Goal: Task Accomplishment & Management: Manage account settings

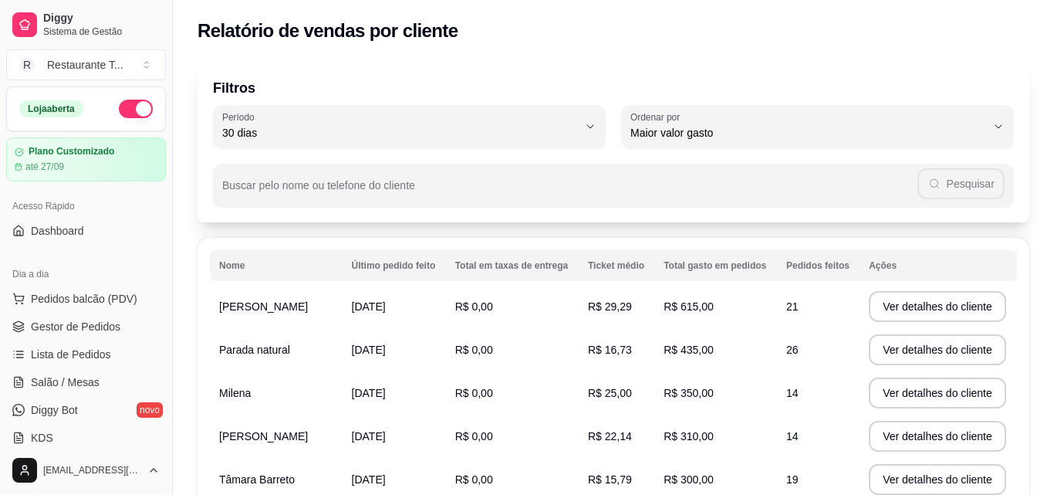
select select "30"
select select "HIGHEST_TOTAL_SPENT_WITH_ORDERS"
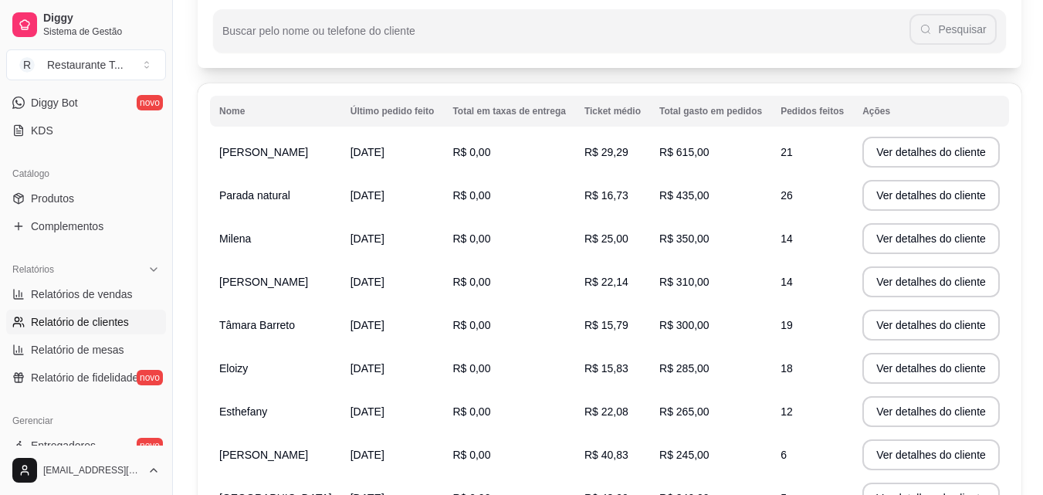
scroll to position [309, 0]
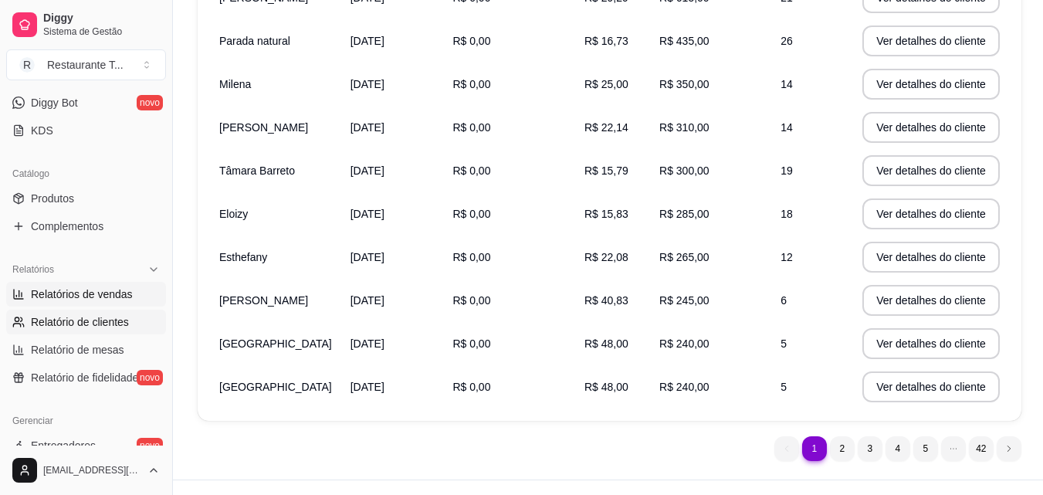
click at [75, 292] on span "Relatórios de vendas" at bounding box center [82, 293] width 102 height 15
select select "ALL"
select select "0"
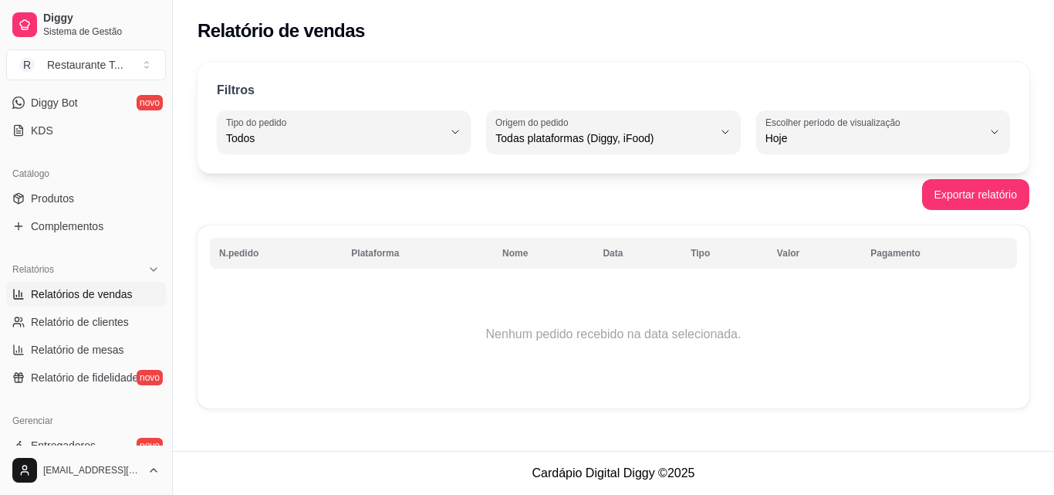
click at [401, 324] on td "Nenhum pedido recebido na data selecionada." at bounding box center [613, 333] width 807 height 123
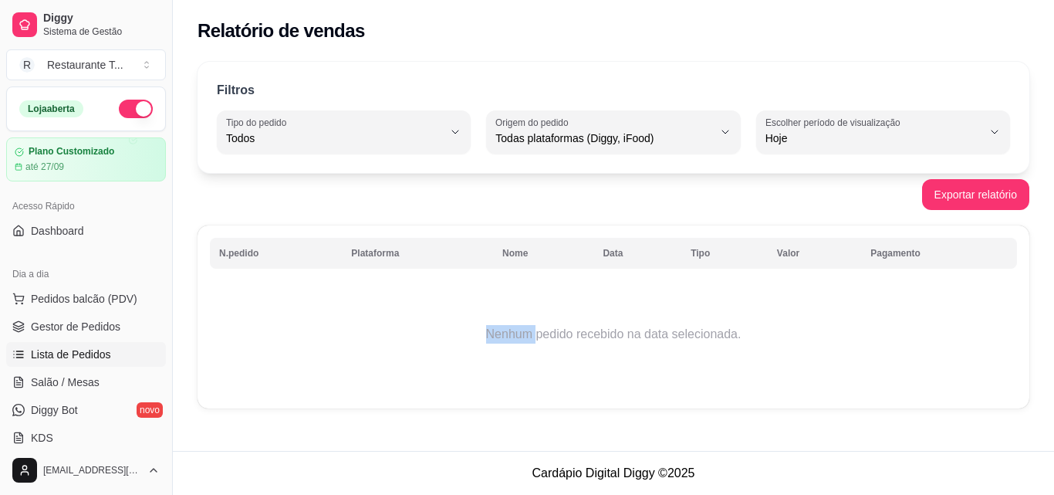
click at [72, 353] on span "Lista de Pedidos" at bounding box center [71, 354] width 80 height 15
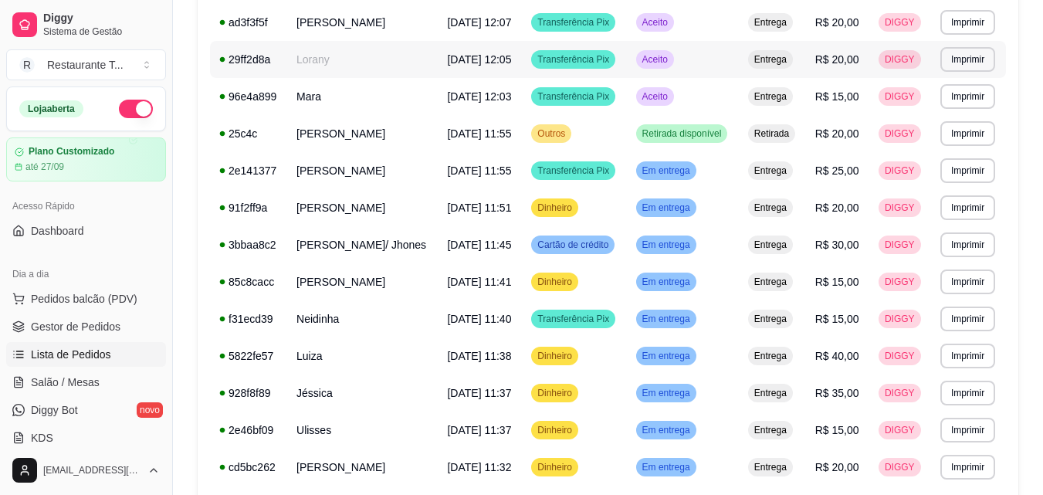
scroll to position [952, 0]
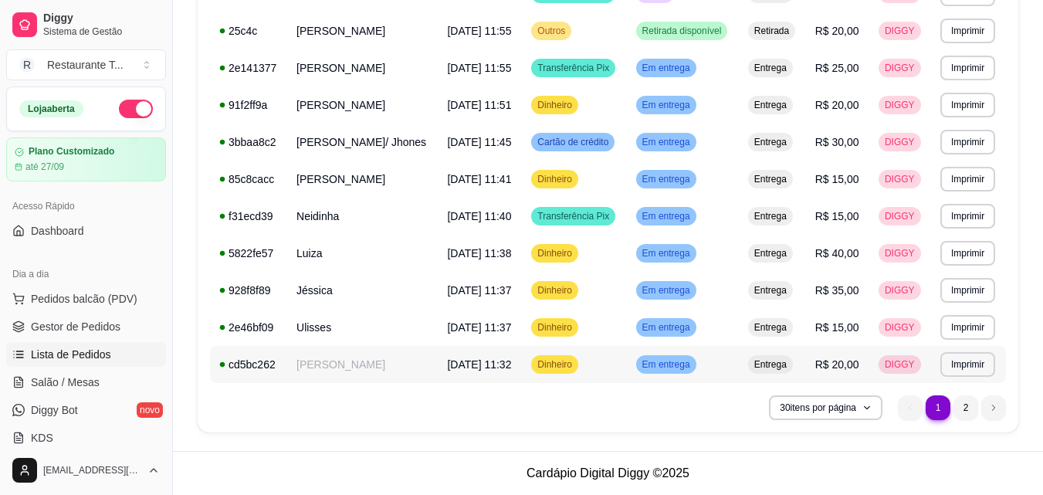
click at [668, 367] on span "Em entrega" at bounding box center [666, 364] width 54 height 12
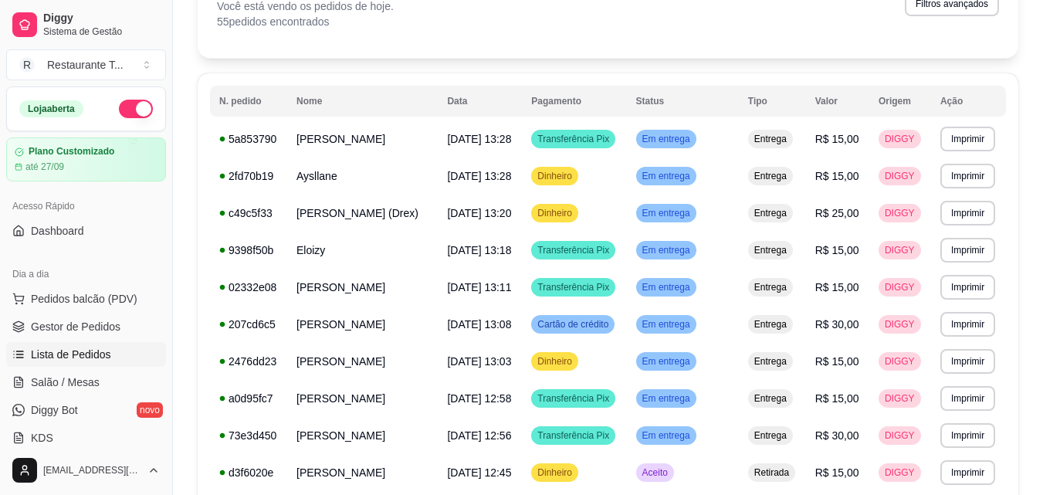
scroll to position [0, 0]
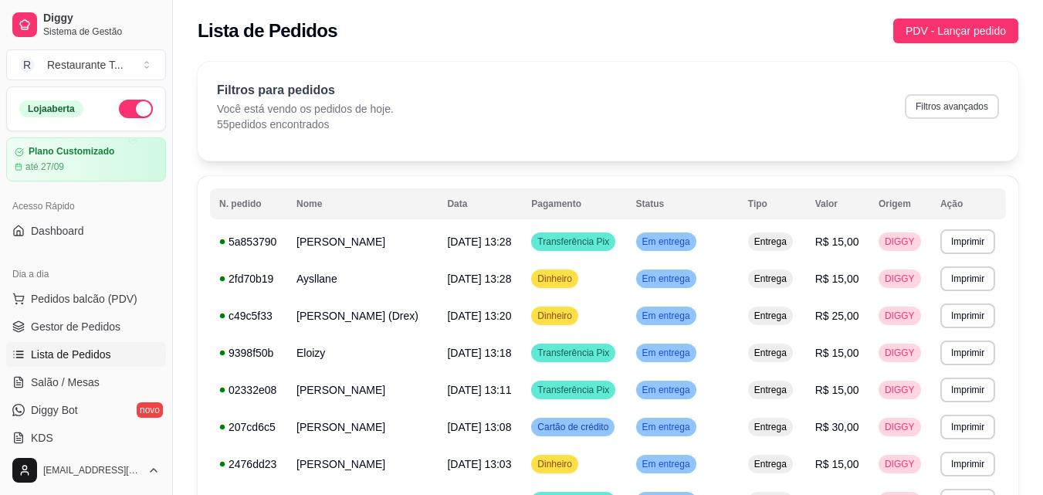
click at [931, 106] on button "Filtros avançados" at bounding box center [952, 106] width 94 height 25
select select "0"
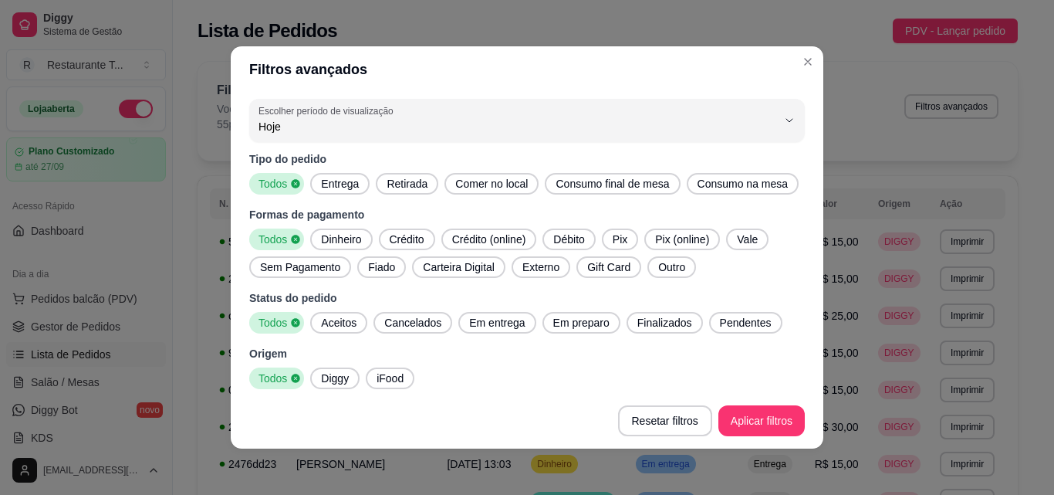
click at [607, 243] on span "Pix" at bounding box center [620, 239] width 27 height 15
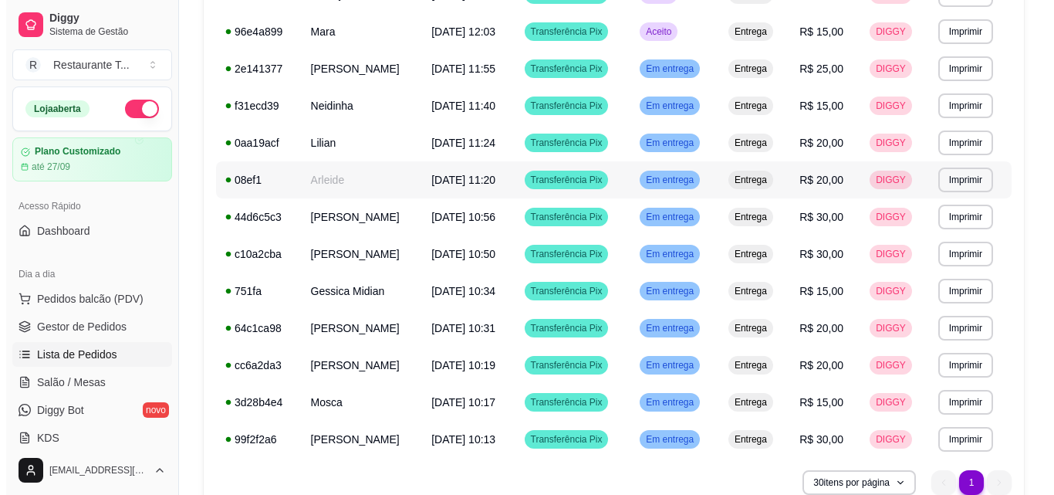
scroll to position [692, 0]
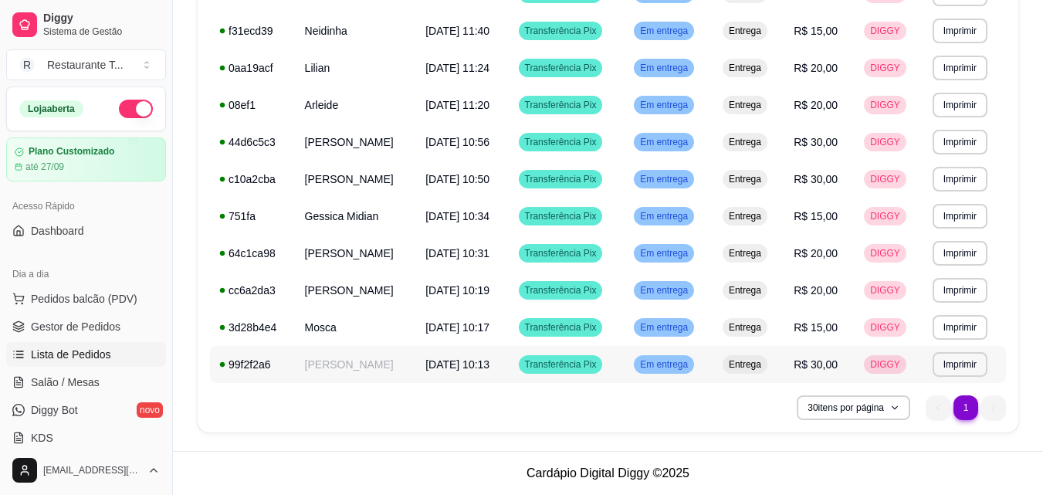
click at [685, 364] on span "Em entrega" at bounding box center [664, 364] width 54 height 12
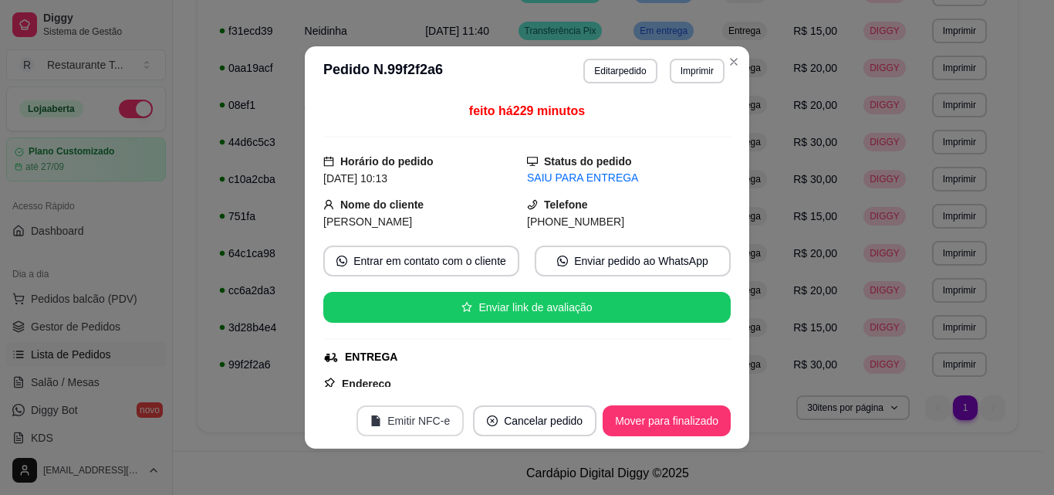
click at [421, 421] on button "Emitir NFC-e" at bounding box center [410, 420] width 107 height 31
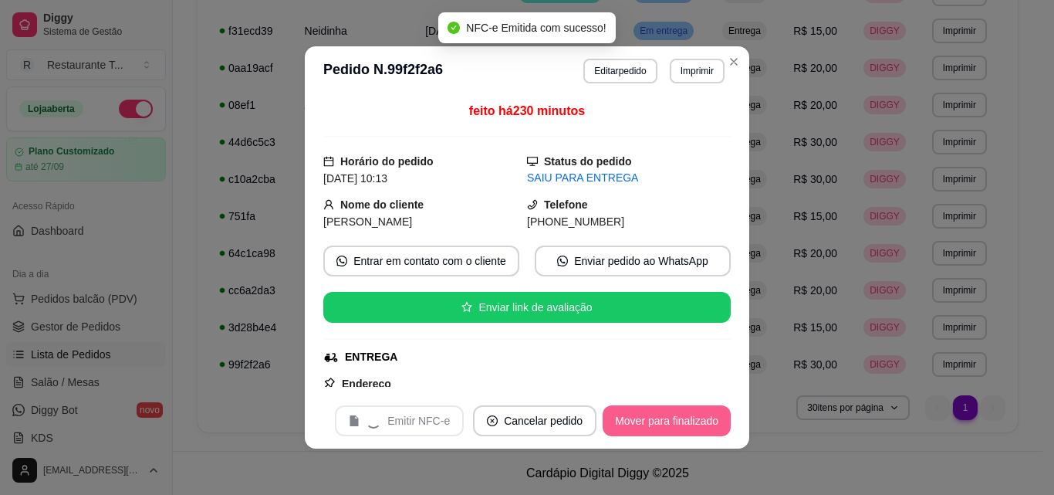
click at [662, 419] on button "Mover para finalizado" at bounding box center [667, 420] width 128 height 31
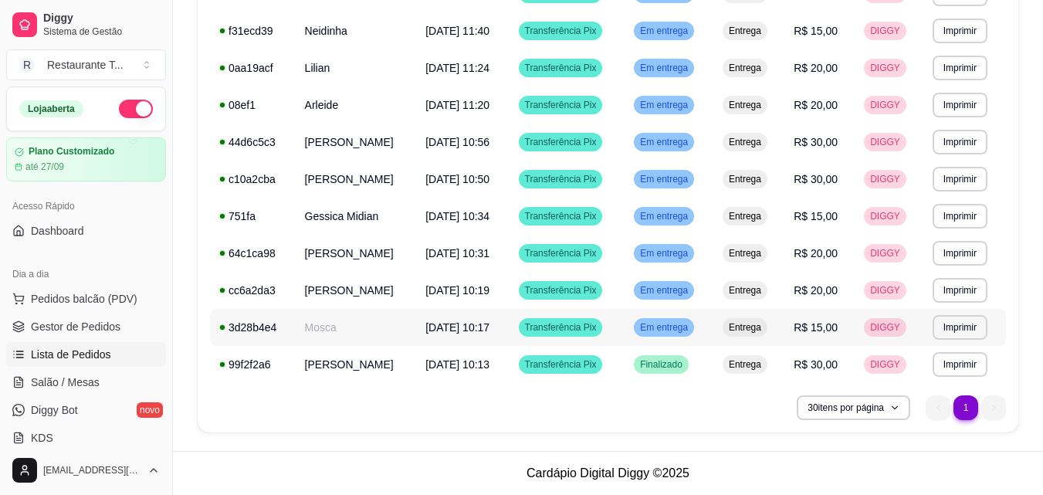
click at [691, 325] on span "Em entrega" at bounding box center [664, 327] width 54 height 12
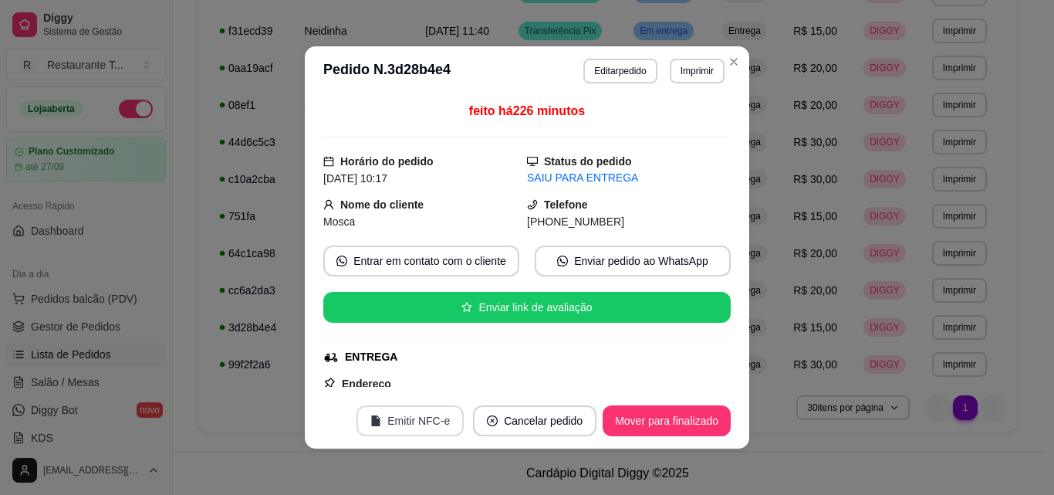
click at [407, 418] on button "Emitir NFC-e" at bounding box center [410, 420] width 107 height 31
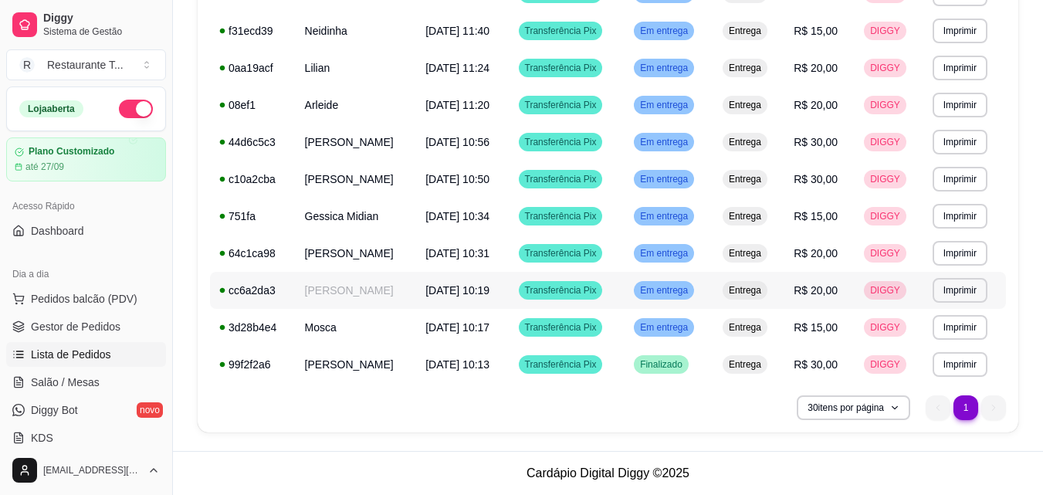
click at [681, 329] on span "Em entrega" at bounding box center [664, 327] width 54 height 12
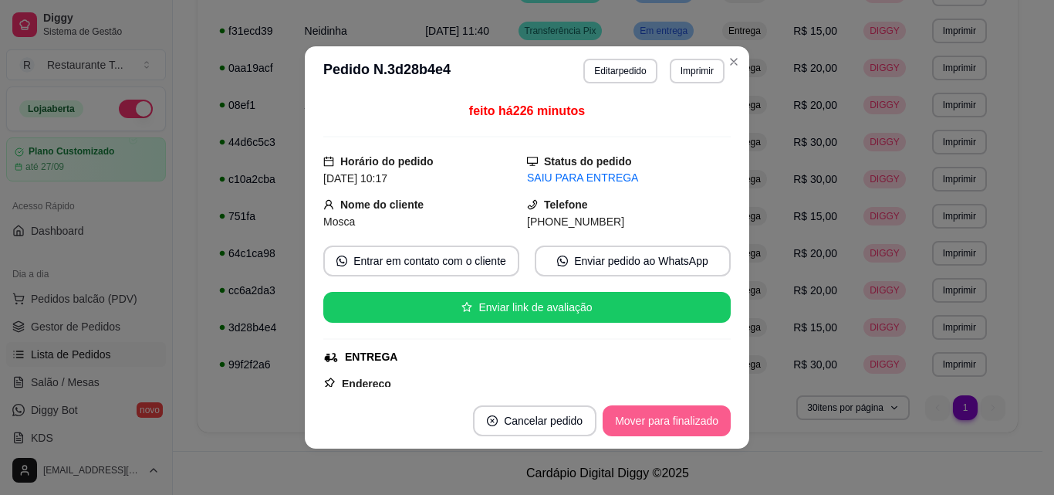
click at [674, 414] on button "Mover para finalizado" at bounding box center [667, 420] width 128 height 31
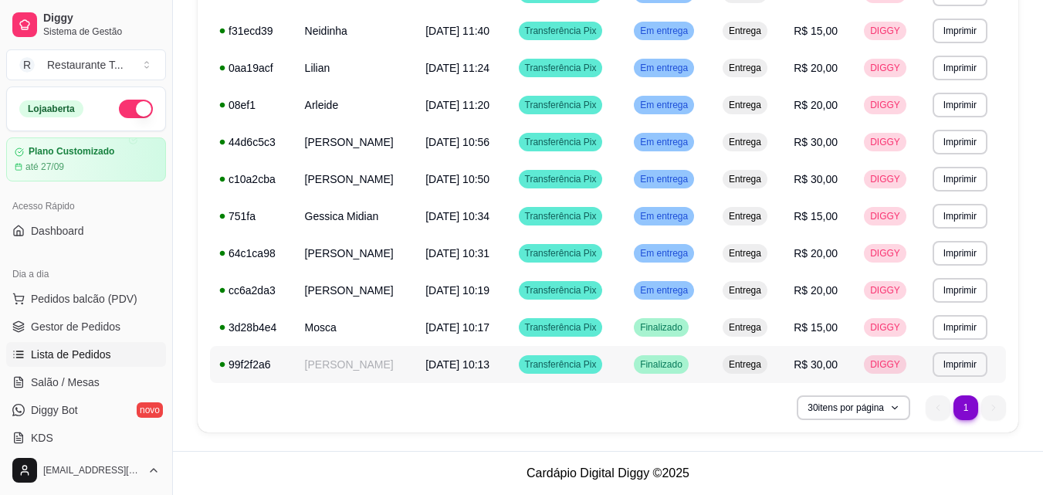
click at [682, 367] on span "Finalizado" at bounding box center [661, 364] width 49 height 12
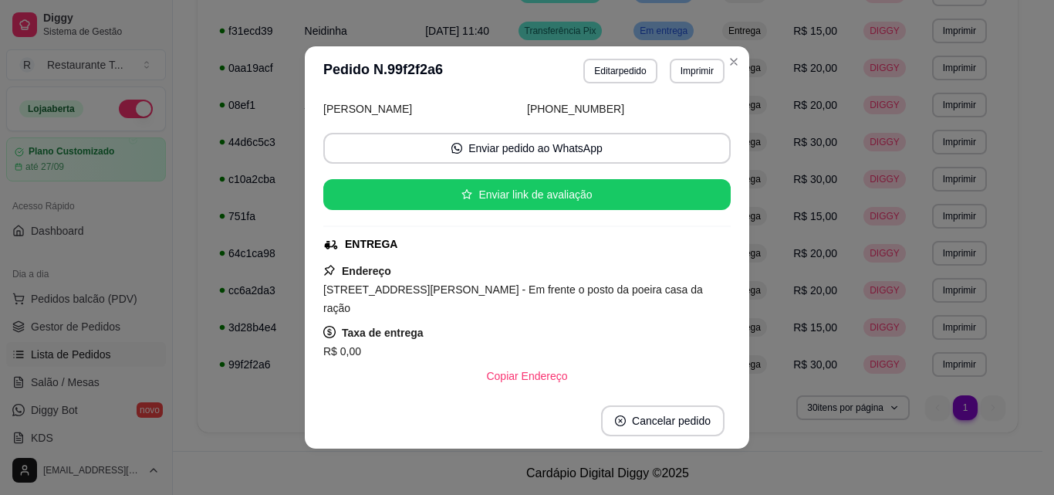
scroll to position [0, 0]
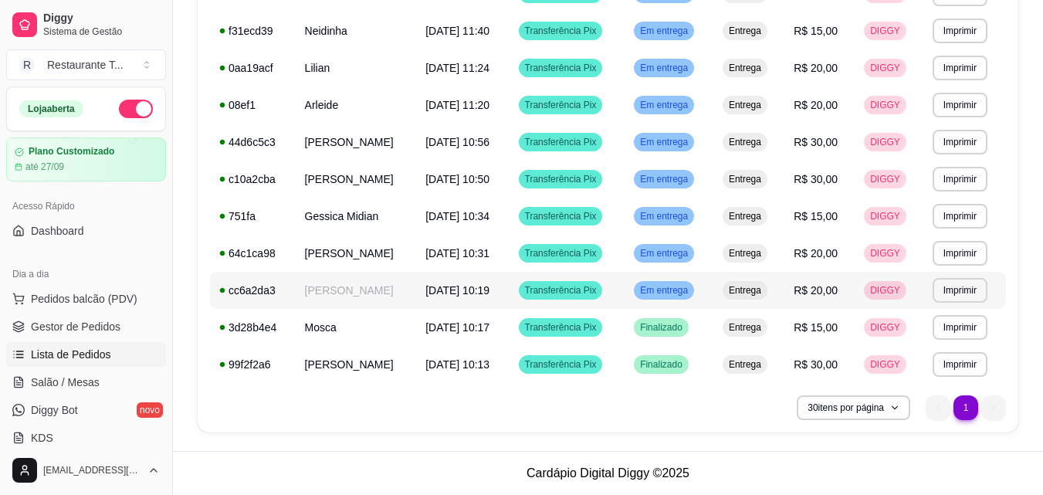
click at [691, 292] on span "Em entrega" at bounding box center [664, 290] width 54 height 12
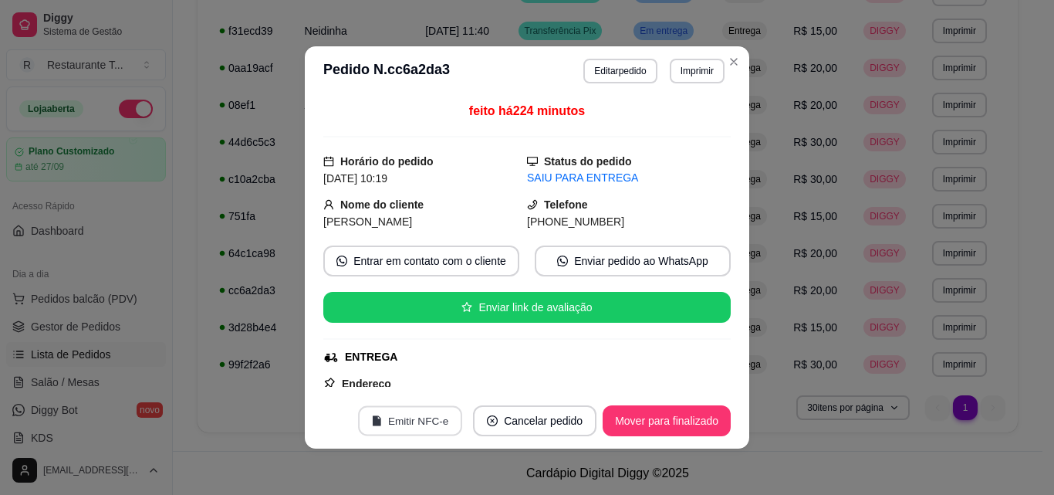
click at [404, 422] on button "Emitir NFC-e" at bounding box center [410, 421] width 104 height 30
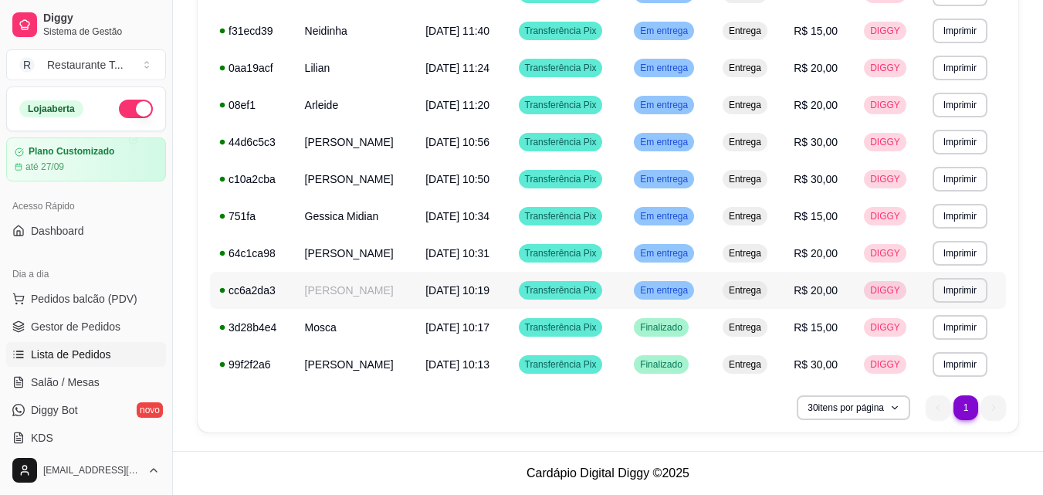
click at [680, 282] on div "Em entrega" at bounding box center [664, 290] width 60 height 19
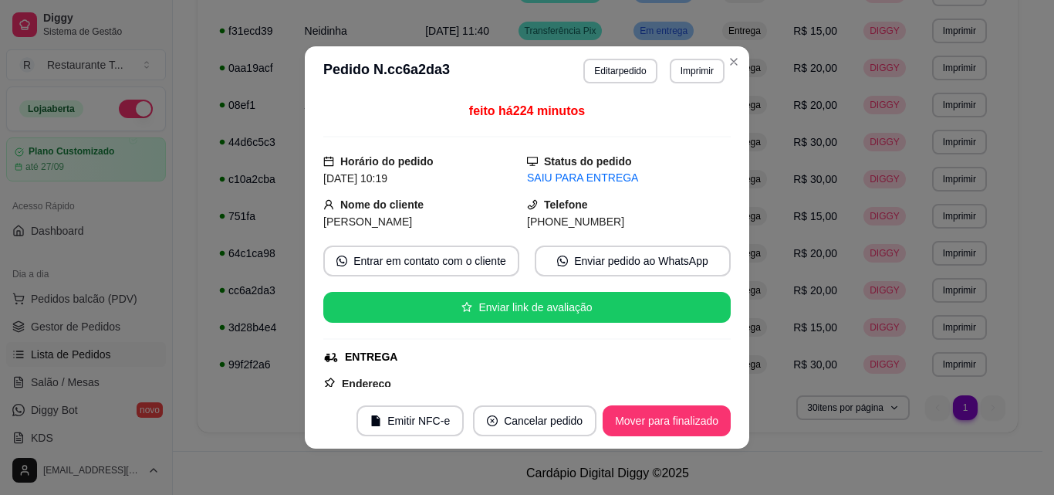
click at [681, 411] on button "Mover para finalizado" at bounding box center [667, 420] width 128 height 31
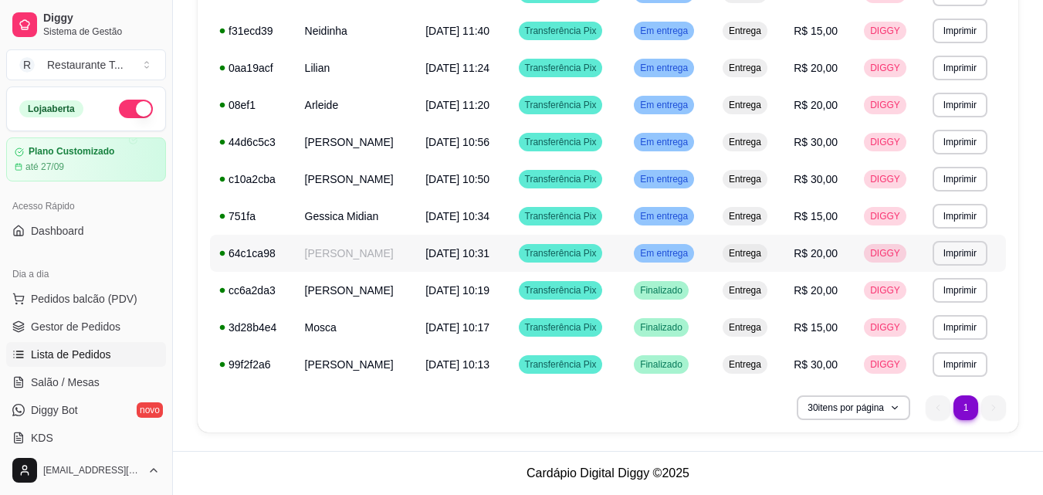
click at [674, 253] on span "Em entrega" at bounding box center [664, 253] width 54 height 12
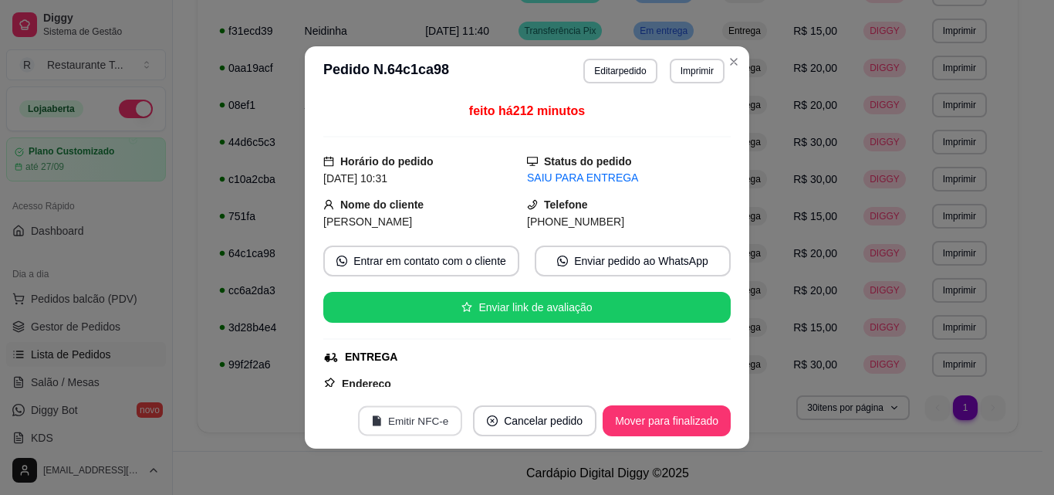
click at [435, 420] on button "Emitir NFC-e" at bounding box center [410, 421] width 104 height 30
click at [678, 419] on button "Mover para finalizado" at bounding box center [667, 420] width 128 height 31
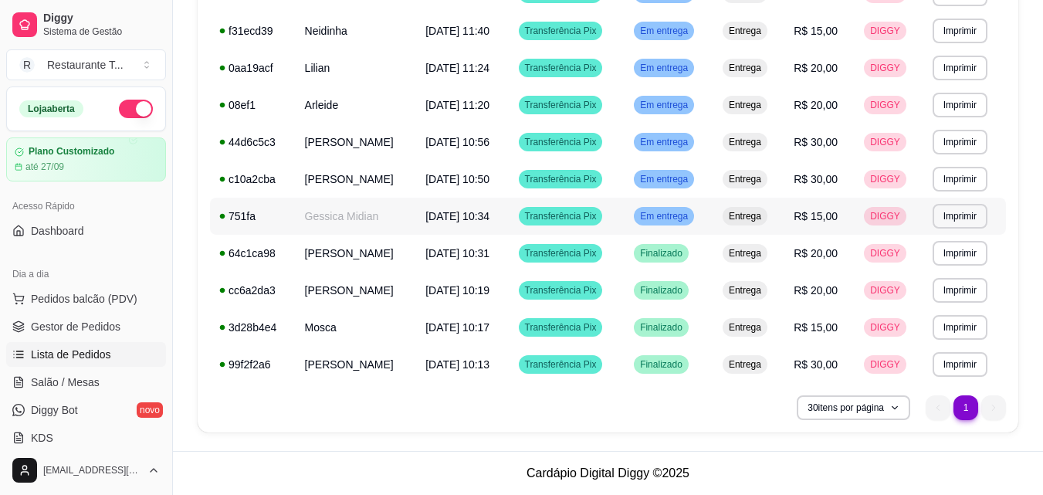
click at [682, 215] on span "Em entrega" at bounding box center [664, 216] width 54 height 12
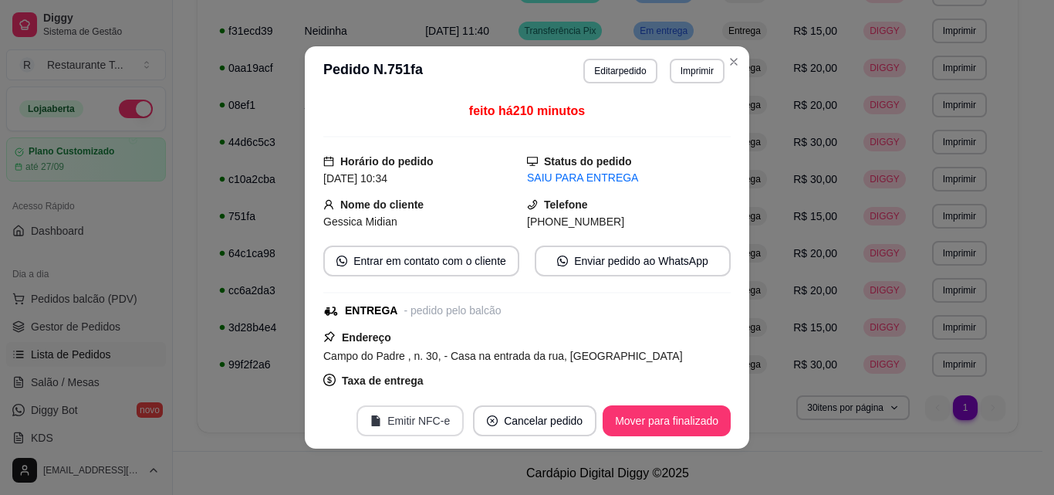
click at [394, 427] on button "Emitir NFC-e" at bounding box center [410, 420] width 107 height 31
click at [644, 413] on button "Mover para finalizado" at bounding box center [667, 420] width 128 height 31
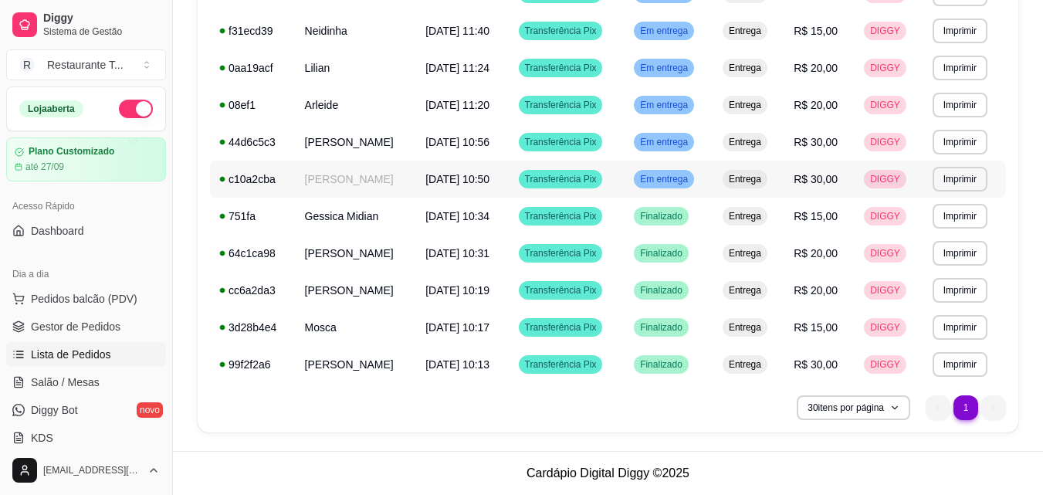
click at [678, 182] on span "Em entrega" at bounding box center [664, 179] width 54 height 12
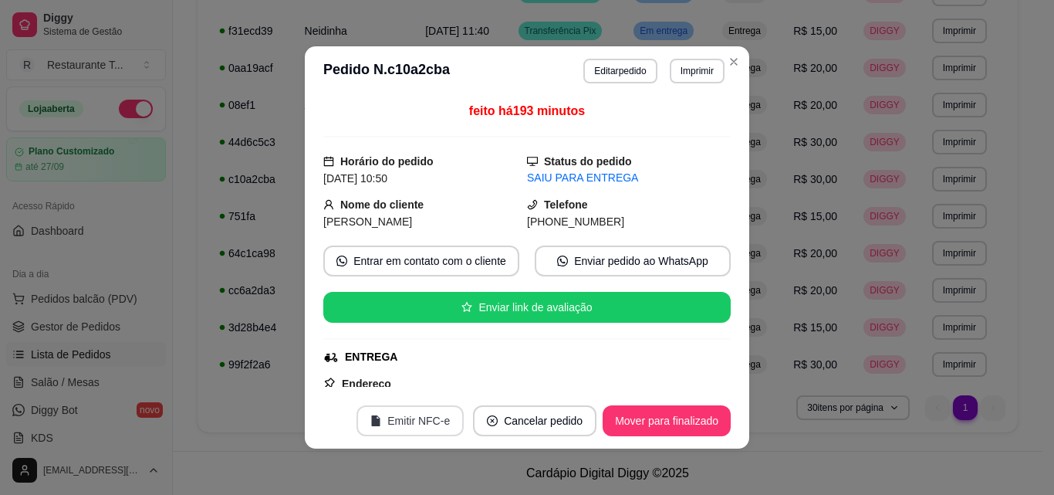
click at [414, 421] on button "Emitir NFC-e" at bounding box center [410, 420] width 107 height 31
click at [645, 421] on button "Mover para finalizado" at bounding box center [667, 420] width 128 height 31
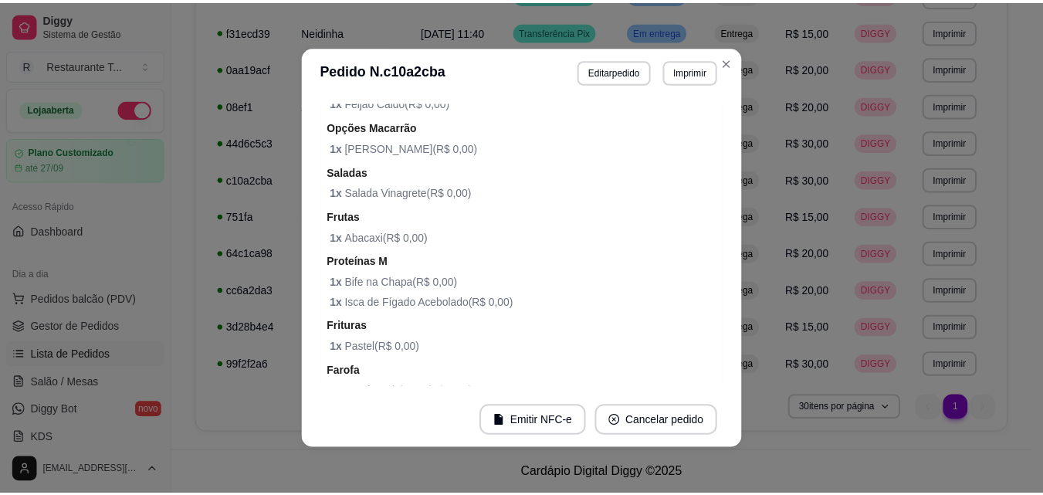
scroll to position [1084, 0]
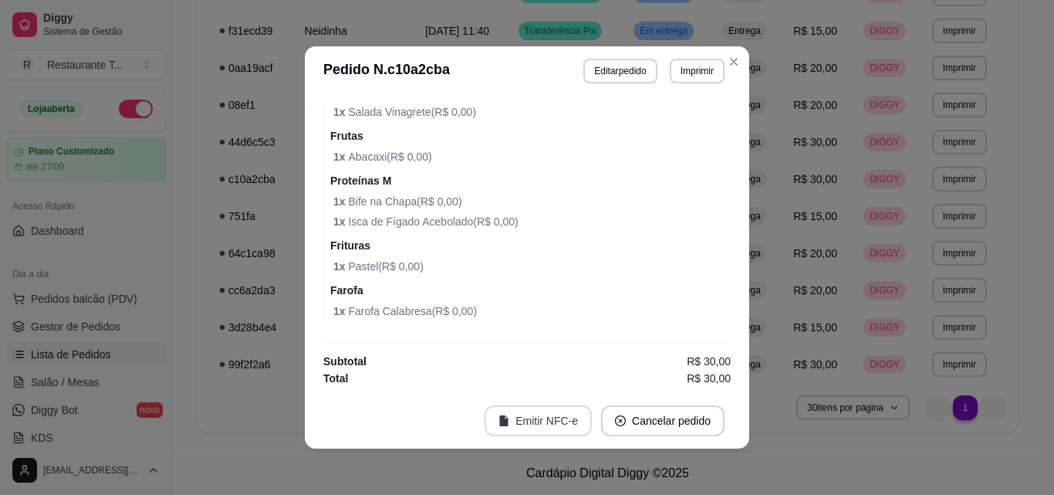
click at [520, 421] on button "Emitir NFC-e" at bounding box center [538, 420] width 107 height 31
click at [603, 67] on button "Editar pedido" at bounding box center [619, 71] width 73 height 25
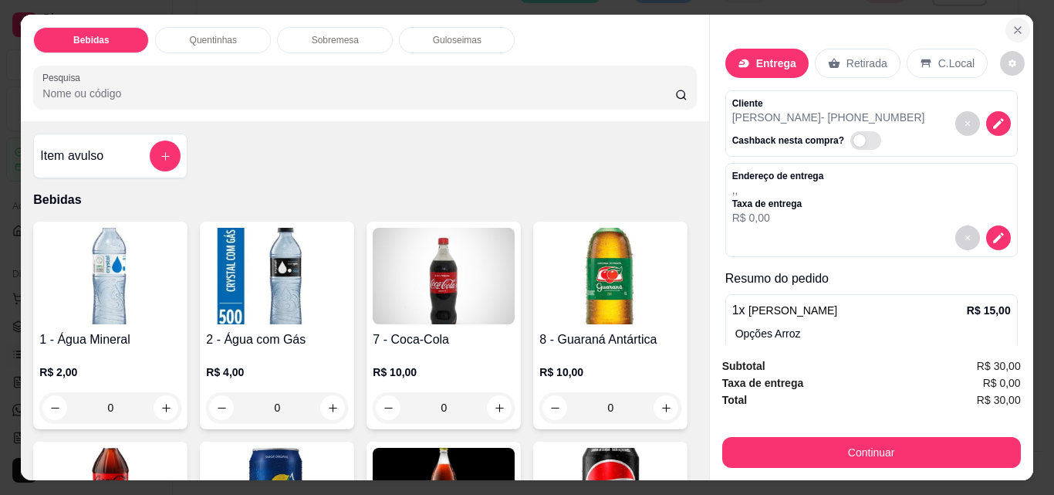
click at [1012, 24] on icon "Close" at bounding box center [1018, 30] width 12 height 12
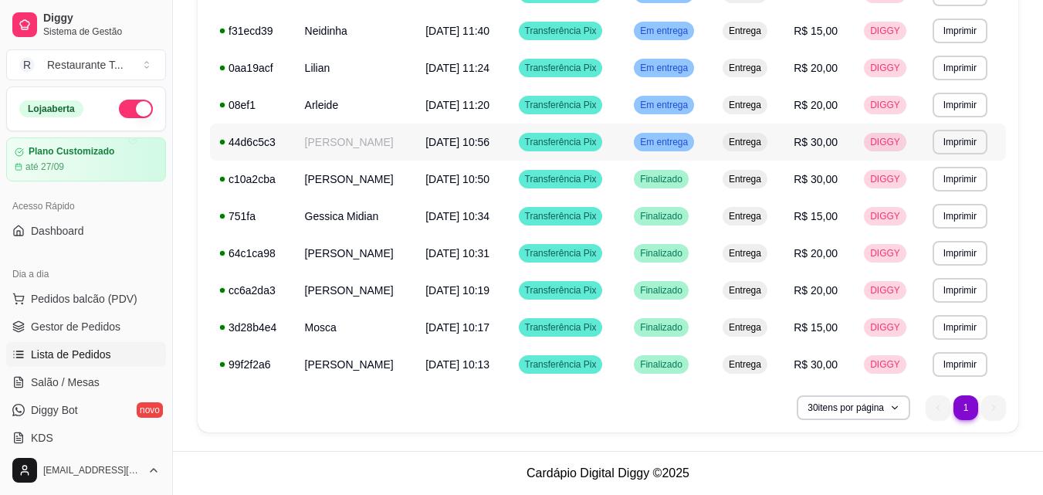
click at [684, 138] on span "Em entrega" at bounding box center [664, 142] width 54 height 12
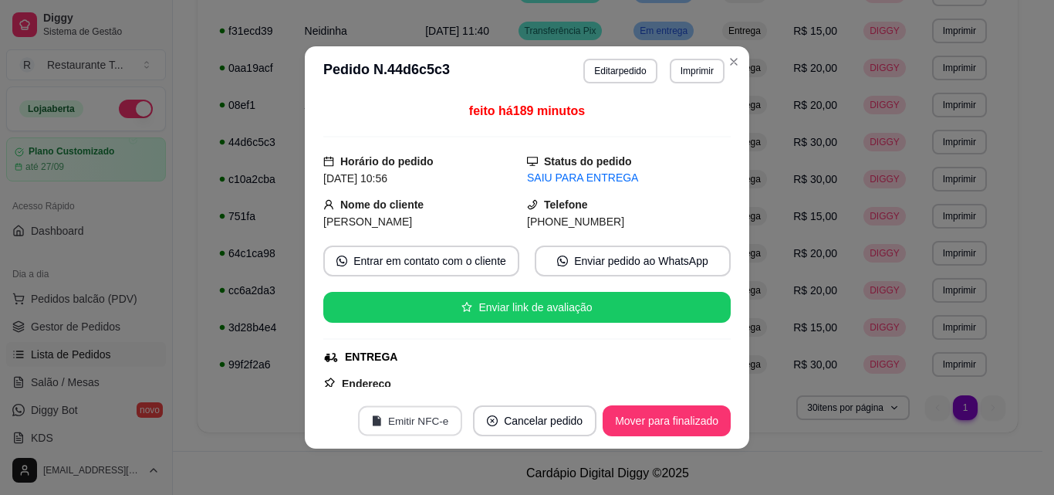
click at [397, 418] on button "Emitir NFC-e" at bounding box center [410, 421] width 104 height 30
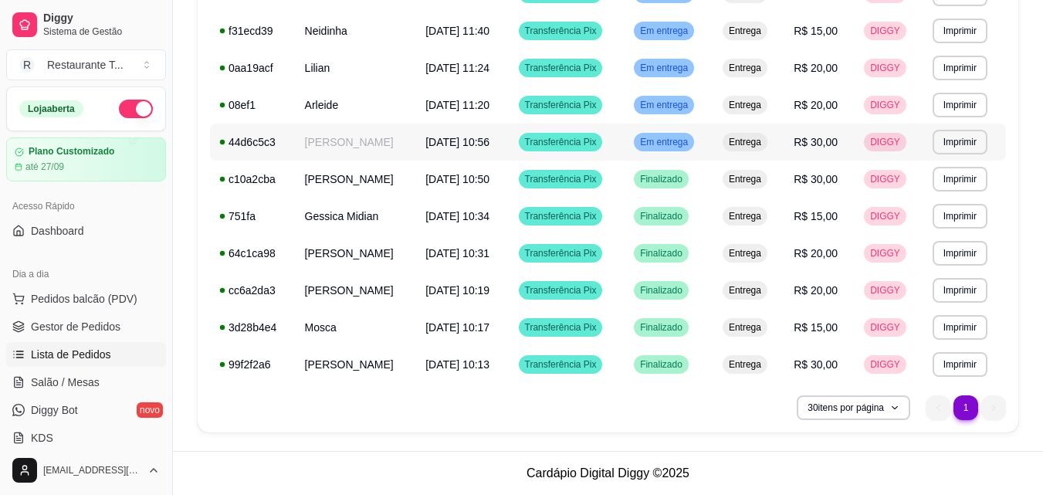
click at [689, 147] on span "Em entrega" at bounding box center [664, 142] width 54 height 12
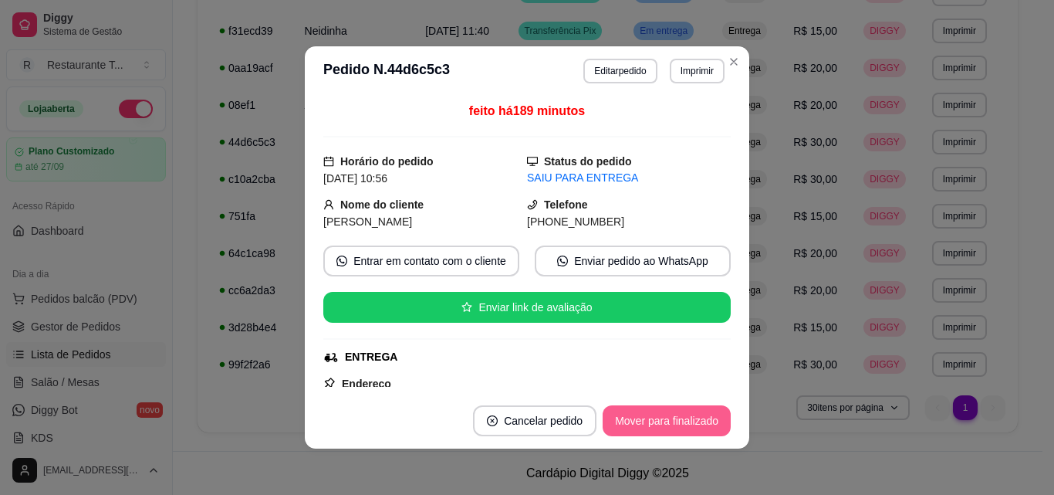
click at [672, 418] on button "Mover para finalizado" at bounding box center [667, 420] width 128 height 31
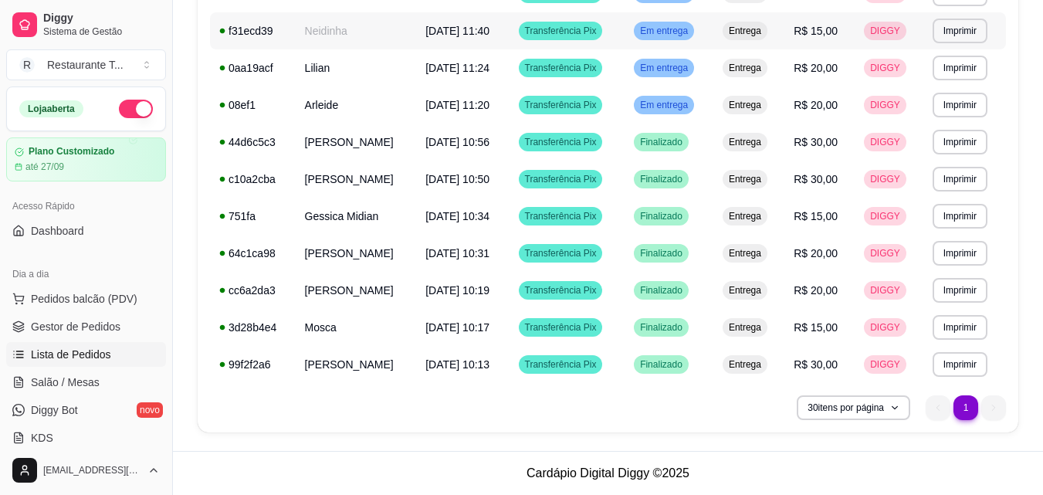
scroll to position [538, 0]
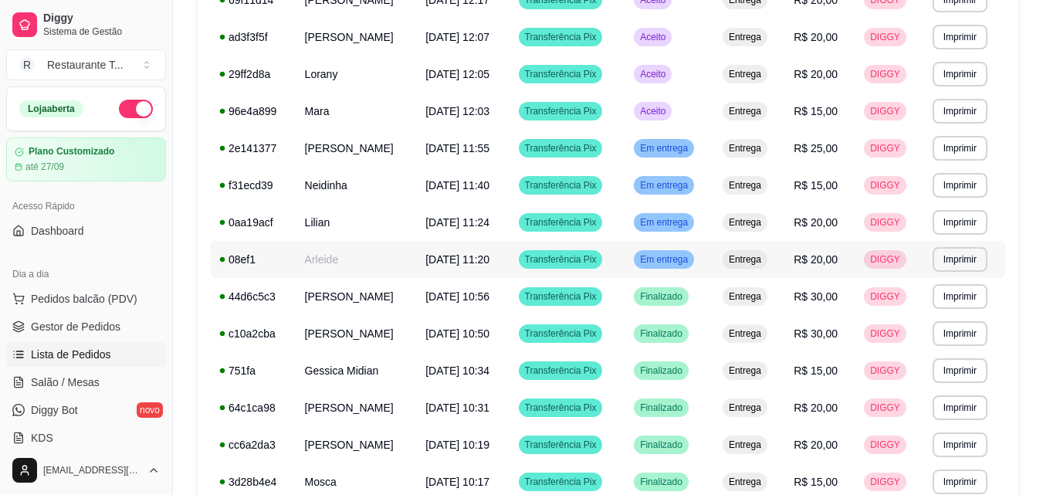
click at [688, 262] on span "Em entrega" at bounding box center [664, 259] width 54 height 12
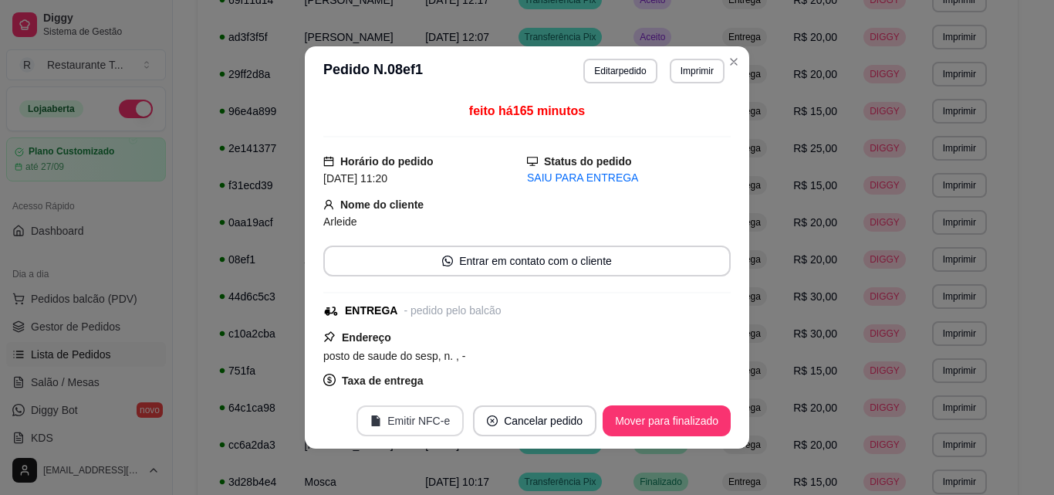
click at [397, 423] on button "Emitir NFC-e" at bounding box center [410, 420] width 107 height 31
click at [661, 416] on button "Mover para finalizado" at bounding box center [667, 420] width 128 height 31
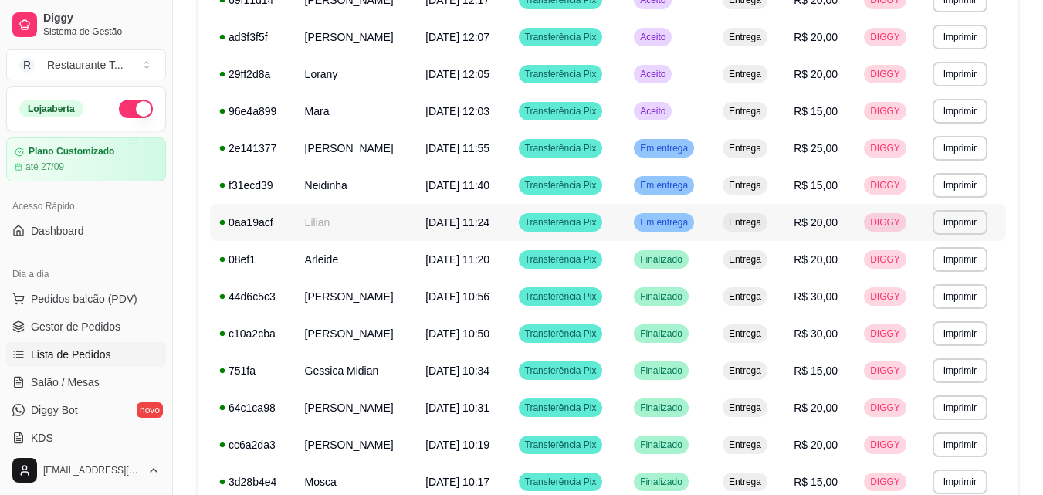
click at [685, 221] on span "Em entrega" at bounding box center [664, 222] width 54 height 12
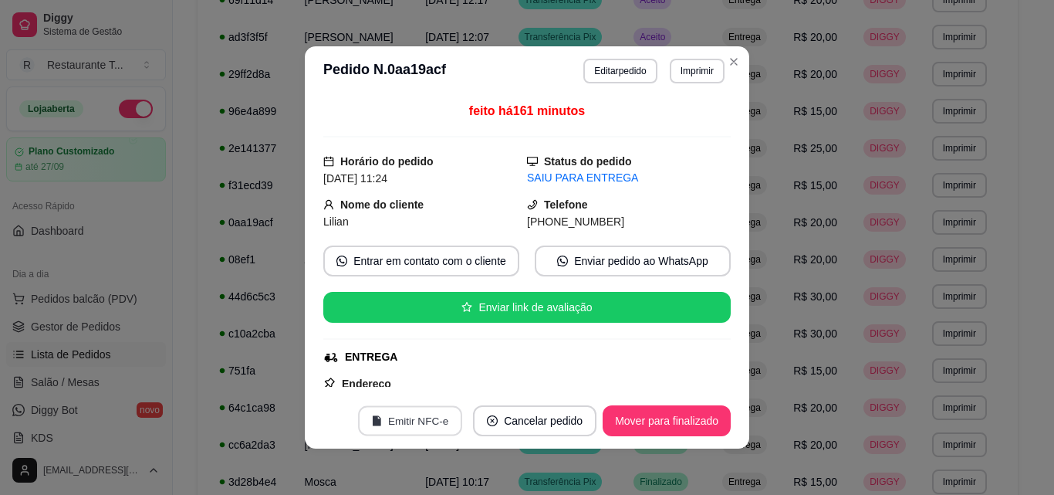
click at [424, 412] on button "Emitir NFC-e" at bounding box center [410, 421] width 104 height 30
click at [681, 423] on button "Mover para finalizado" at bounding box center [667, 420] width 128 height 31
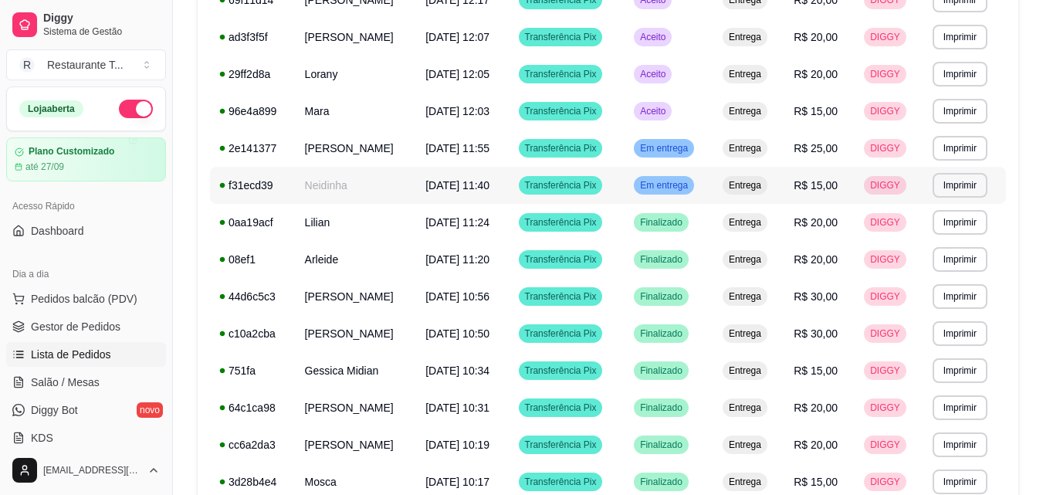
click at [686, 181] on span "Em entrega" at bounding box center [664, 185] width 54 height 12
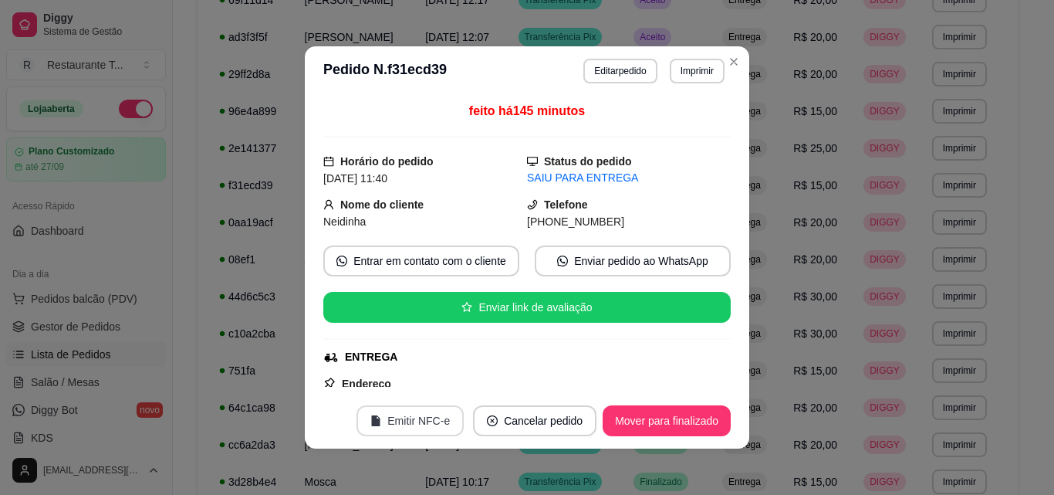
click at [426, 421] on button "Emitir NFC-e" at bounding box center [410, 420] width 107 height 31
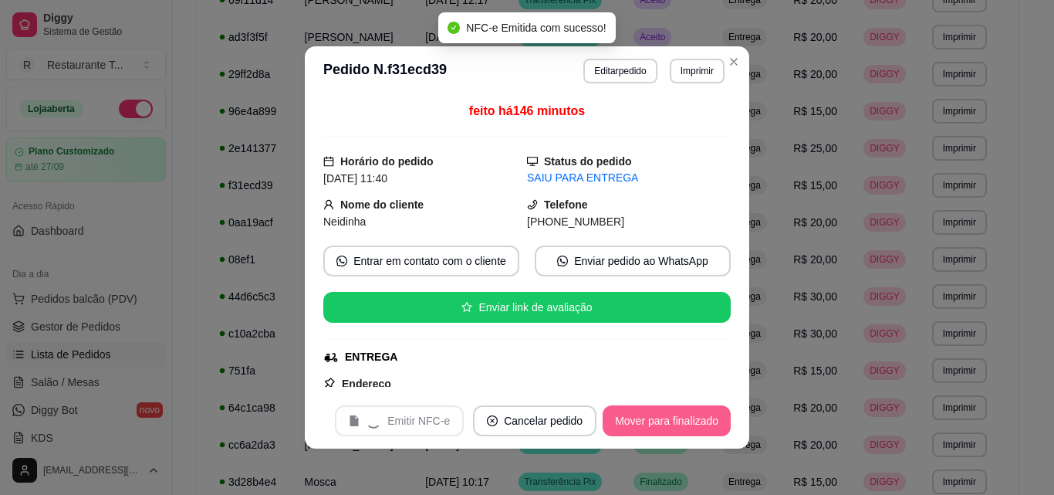
click at [632, 421] on button "Mover para finalizado" at bounding box center [667, 420] width 128 height 31
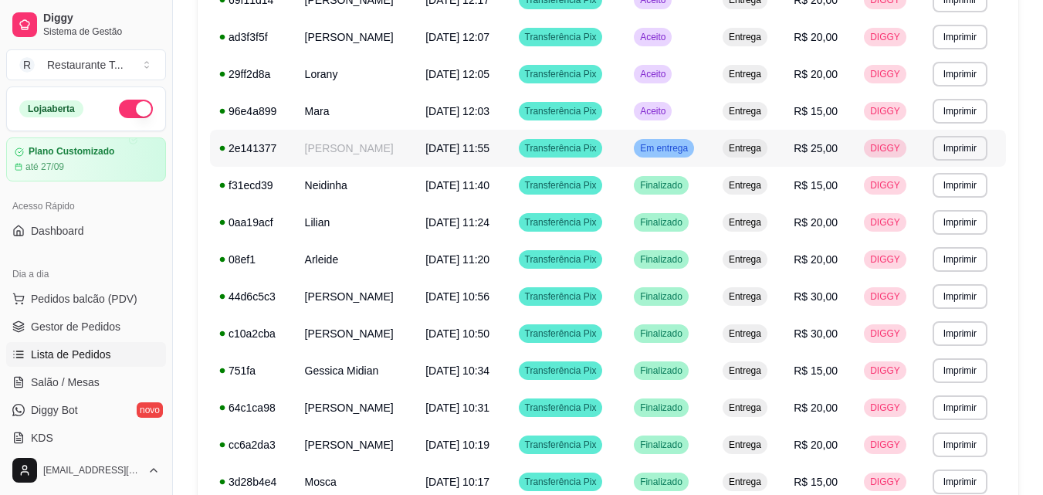
click at [691, 148] on span "Em entrega" at bounding box center [664, 148] width 54 height 12
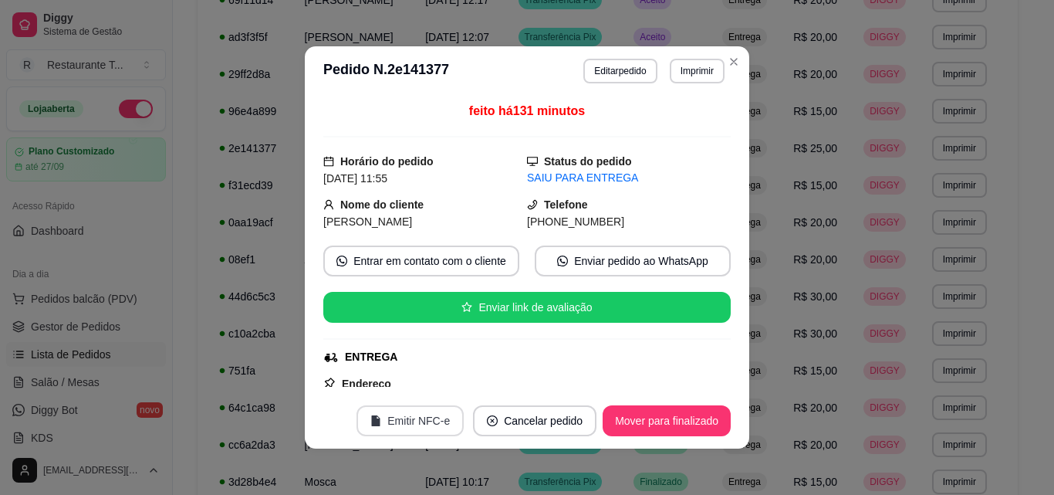
click at [414, 416] on button "Emitir NFC-e" at bounding box center [410, 420] width 107 height 31
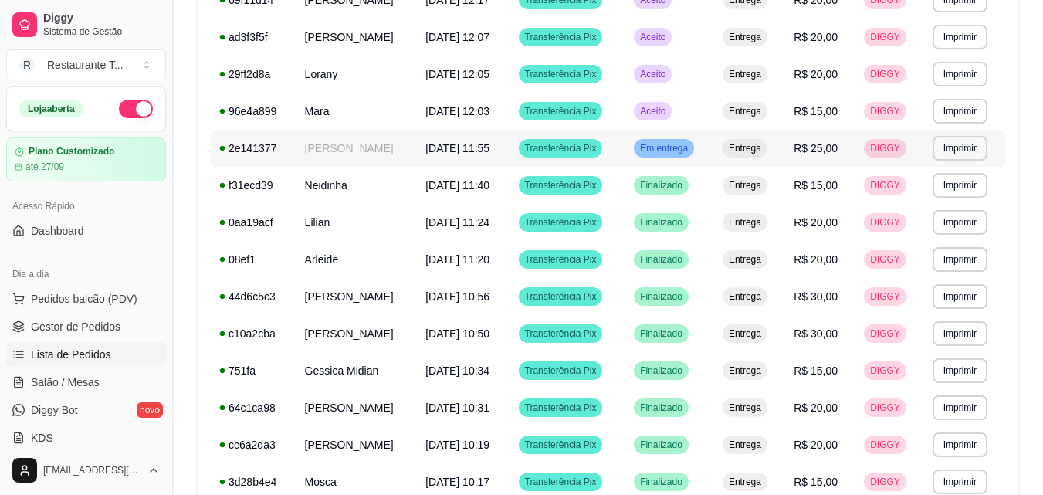
click at [682, 147] on span "Em entrega" at bounding box center [664, 148] width 54 height 12
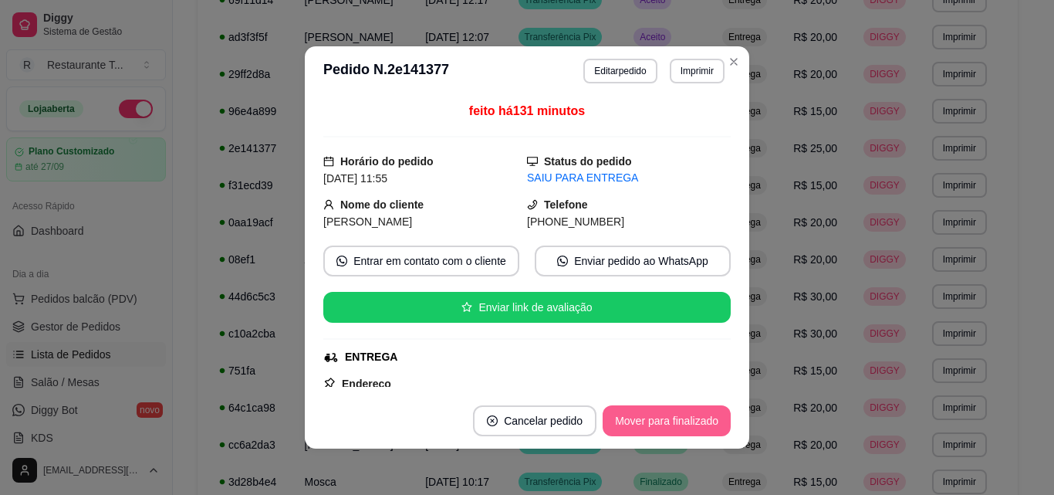
click at [672, 425] on button "Mover para finalizado" at bounding box center [667, 420] width 128 height 31
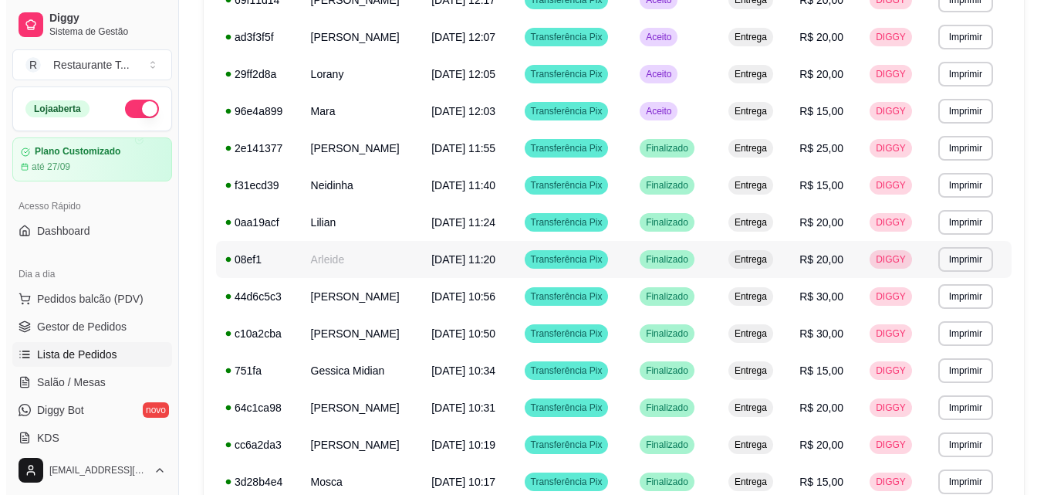
scroll to position [384, 0]
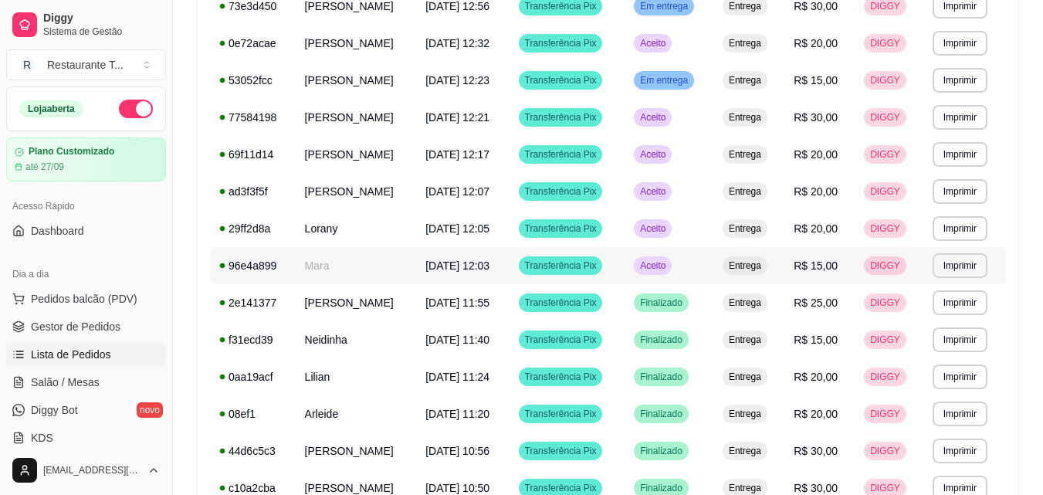
click at [668, 260] on span "Aceito" at bounding box center [653, 265] width 32 height 12
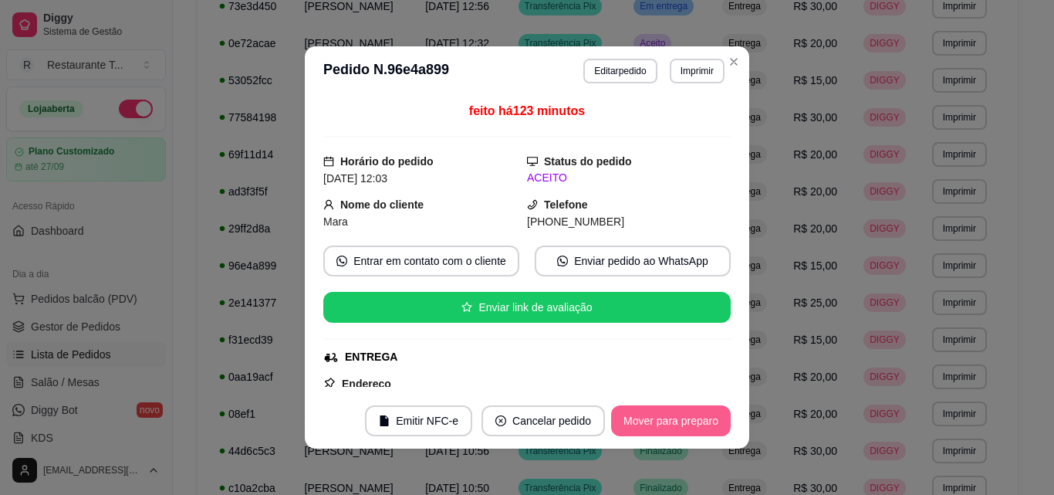
click at [641, 412] on button "Mover para preparo" at bounding box center [671, 420] width 120 height 31
click at [640, 418] on button "Mover para entrega" at bounding box center [672, 421] width 116 height 30
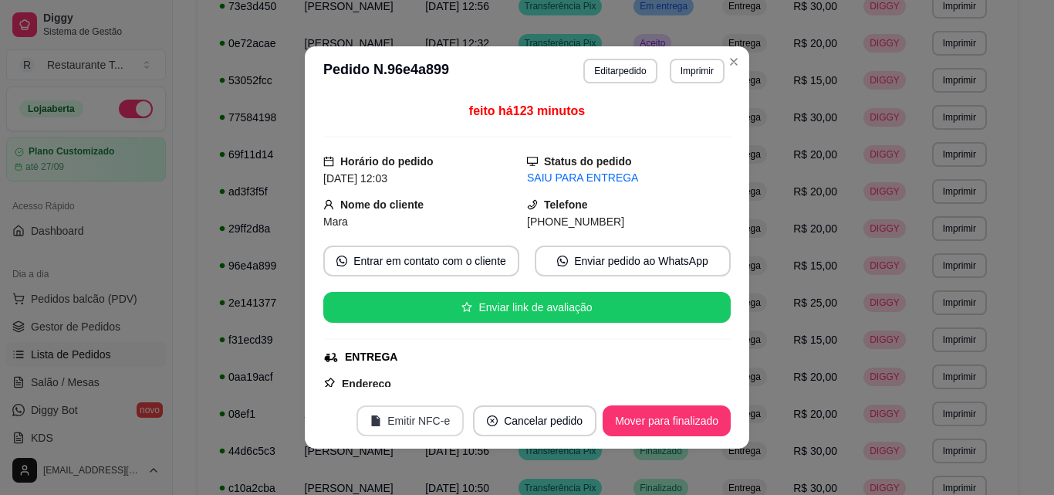
click at [397, 419] on button "Emitir NFC-e" at bounding box center [410, 420] width 107 height 31
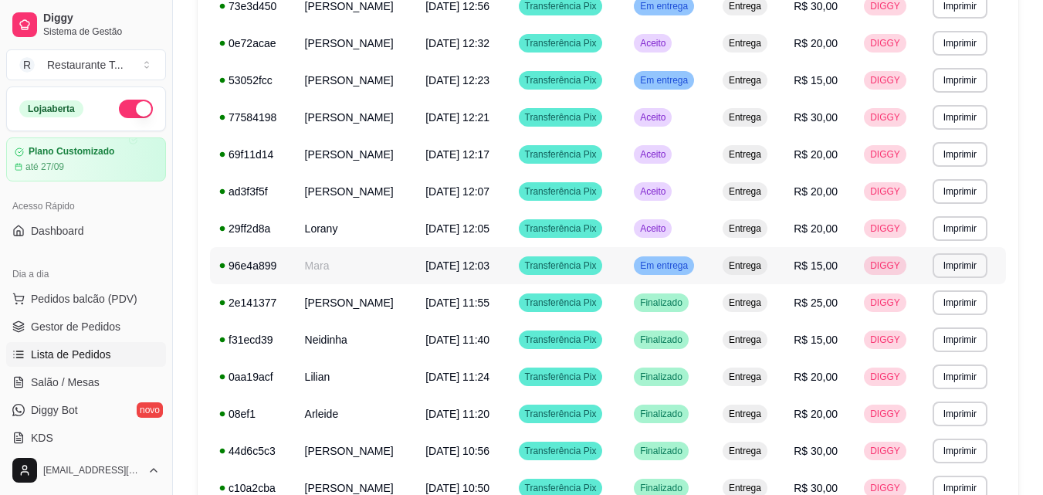
click at [677, 271] on span "Em entrega" at bounding box center [664, 265] width 54 height 12
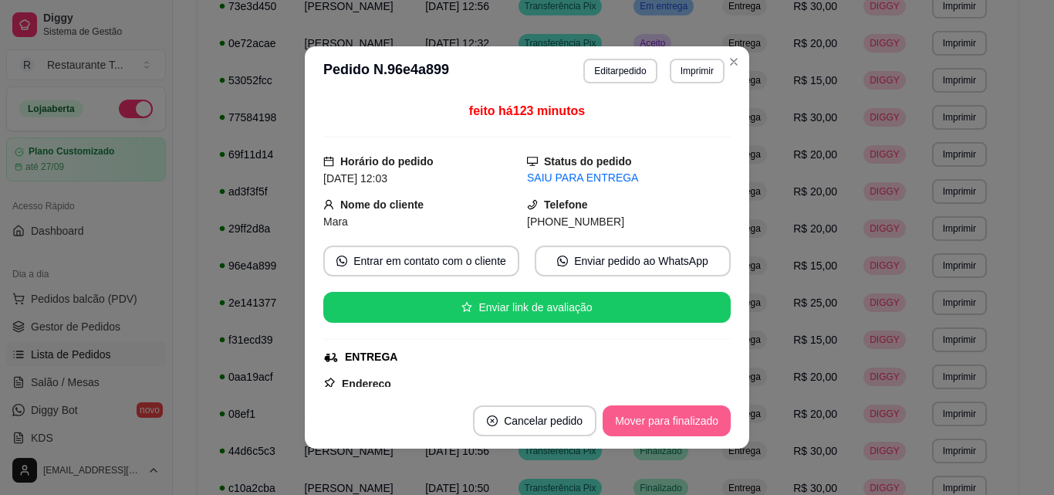
click at [668, 424] on button "Mover para finalizado" at bounding box center [667, 420] width 128 height 31
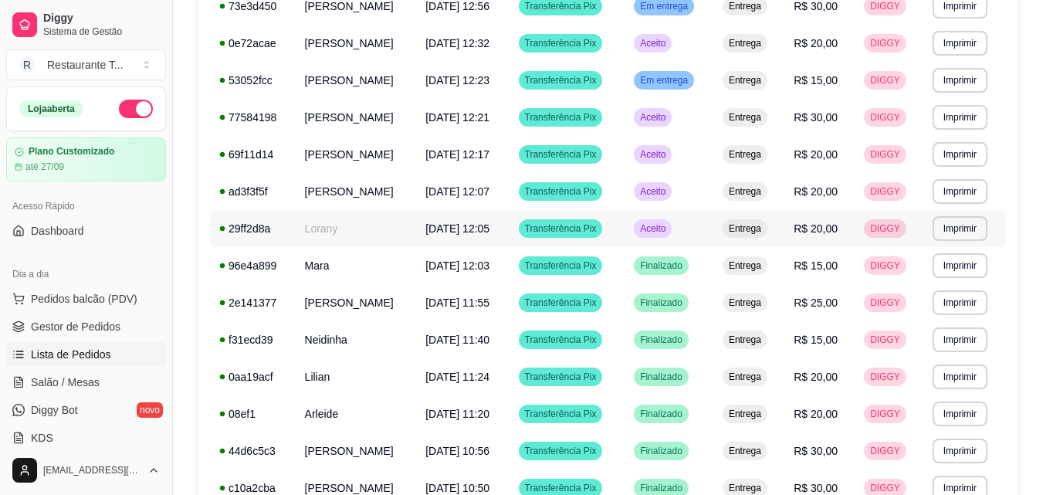
click at [685, 214] on td "Aceito" at bounding box center [668, 228] width 89 height 37
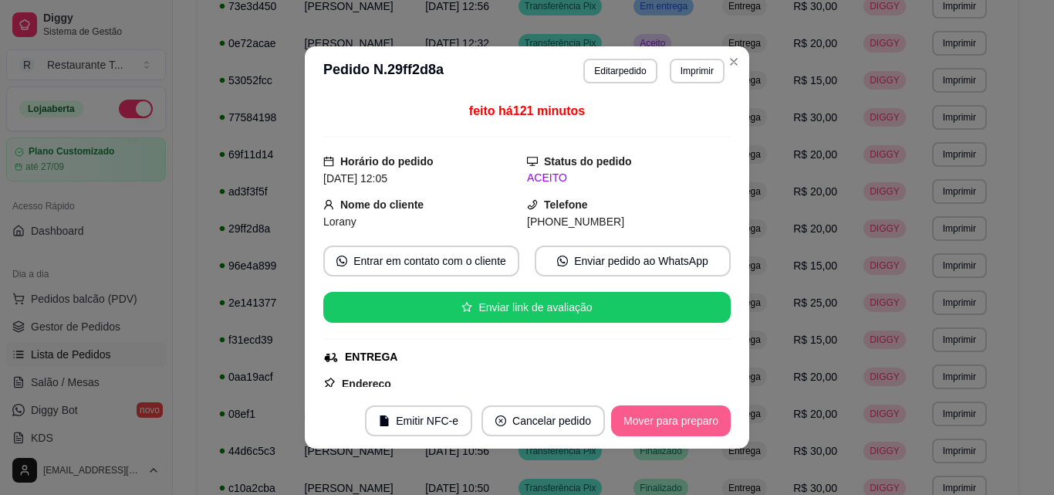
click at [672, 419] on button "Mover para preparo" at bounding box center [671, 420] width 120 height 31
click at [669, 419] on button "Mover para entrega" at bounding box center [671, 420] width 119 height 31
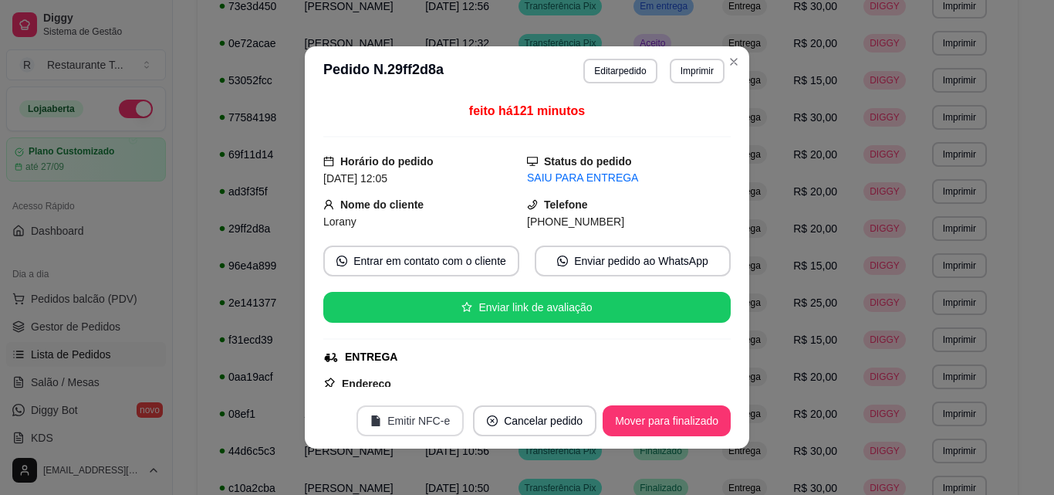
click at [414, 418] on button "Emitir NFC-e" at bounding box center [410, 420] width 107 height 31
click at [656, 420] on button "Mover para finalizado" at bounding box center [667, 420] width 128 height 31
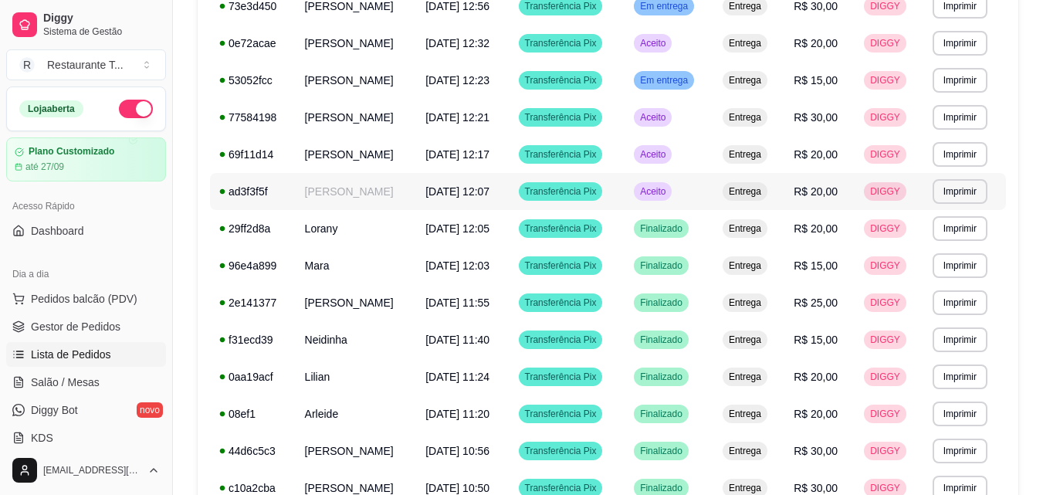
click at [668, 187] on span "Aceito" at bounding box center [653, 191] width 32 height 12
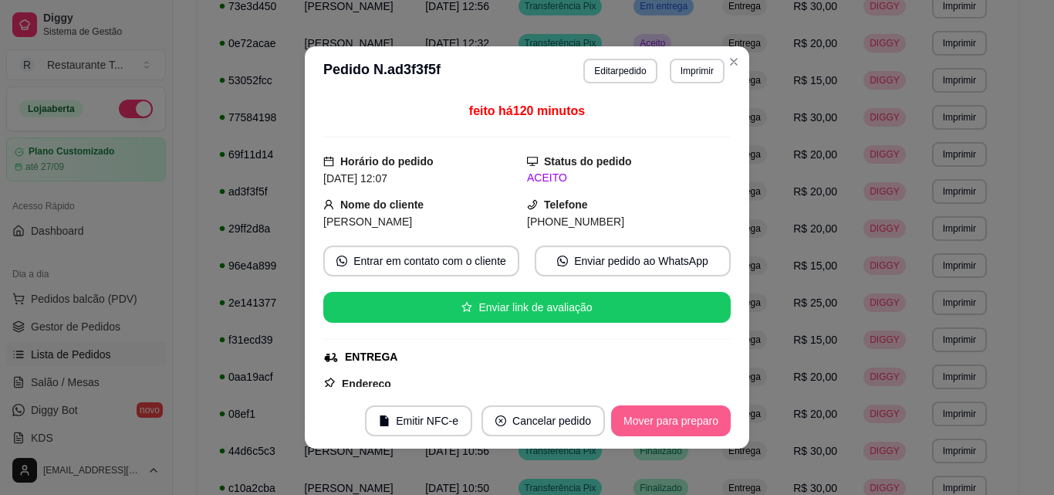
click at [645, 421] on button "Mover para preparo" at bounding box center [671, 420] width 120 height 31
click at [645, 421] on button "Mover para entrega" at bounding box center [671, 420] width 119 height 31
click at [680, 421] on button "Mover para entrega" at bounding box center [671, 420] width 119 height 31
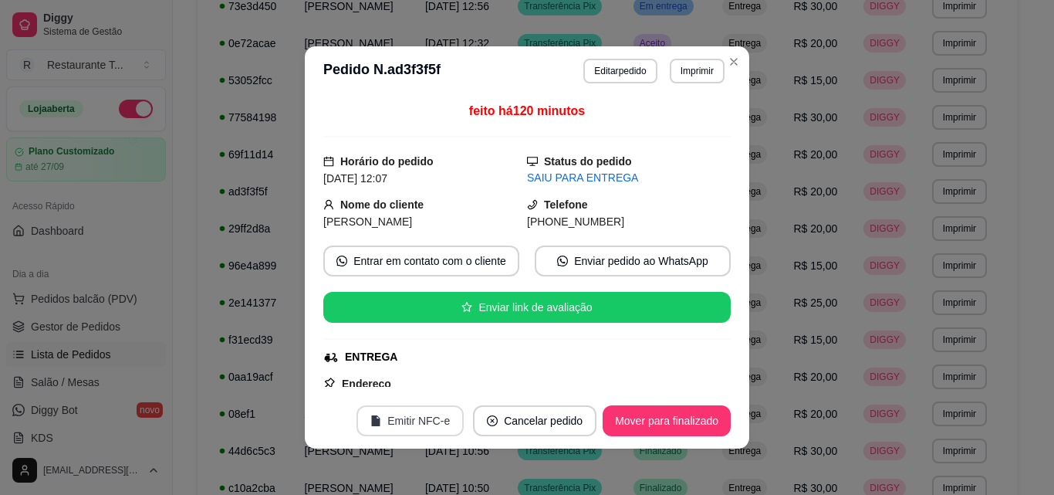
click at [390, 419] on button "Emitir NFC-e" at bounding box center [410, 420] width 107 height 31
click at [678, 415] on button "Mover para finalizado" at bounding box center [667, 420] width 128 height 31
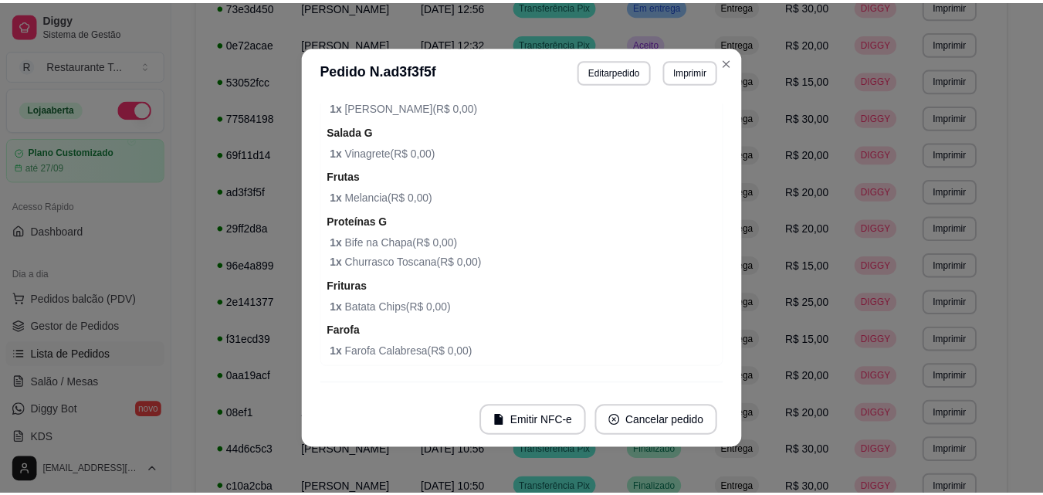
scroll to position [658, 0]
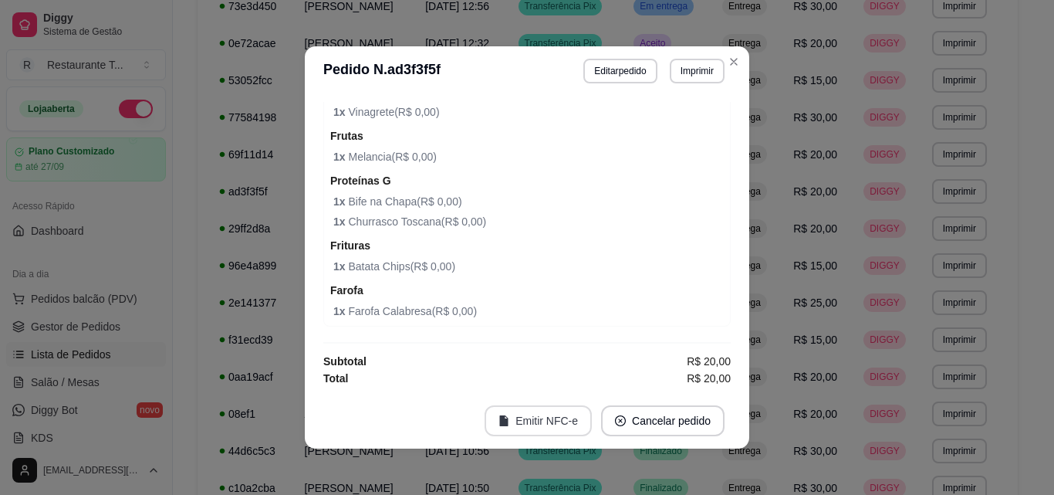
click at [533, 413] on button "Emitir NFC-e" at bounding box center [538, 420] width 107 height 31
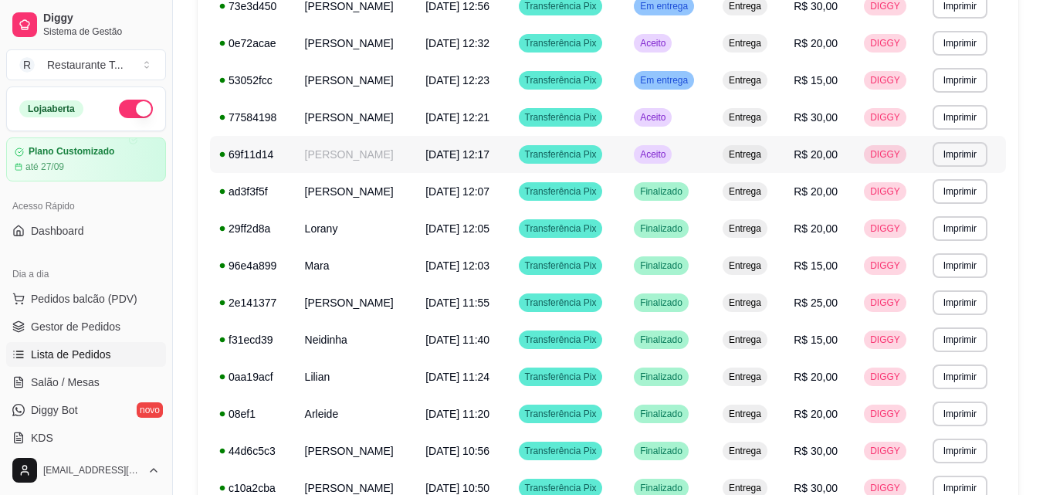
click at [668, 149] on span "Aceito" at bounding box center [653, 154] width 32 height 12
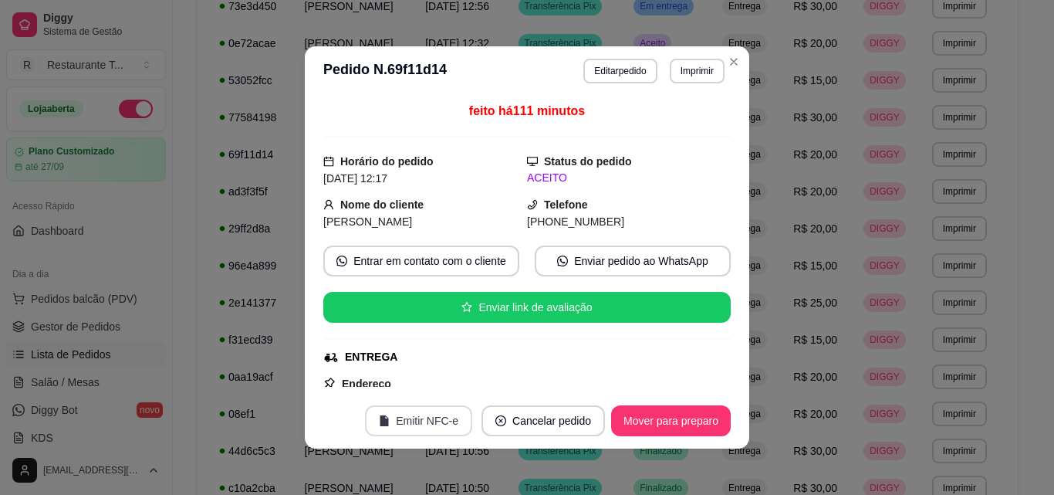
click at [431, 418] on button "Emitir NFC-e" at bounding box center [418, 420] width 107 height 31
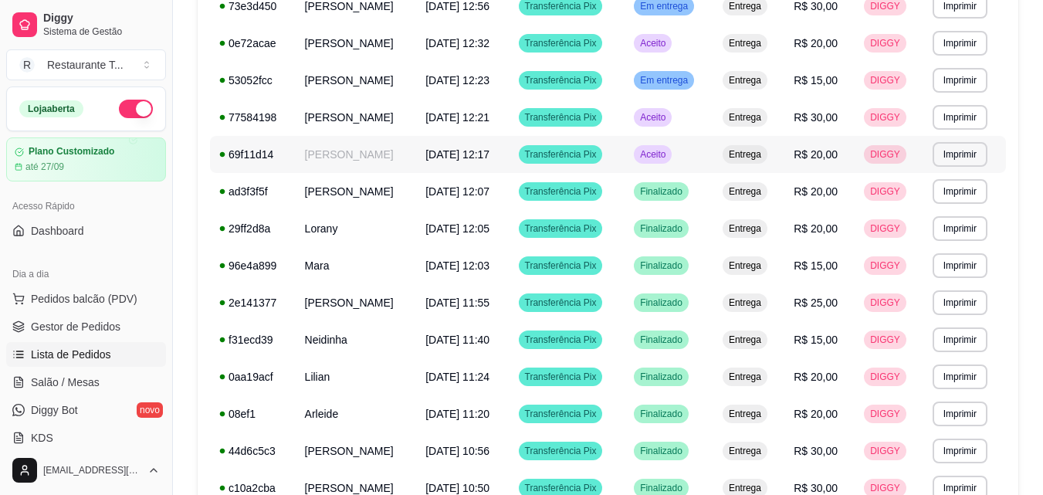
click at [668, 149] on span "Aceito" at bounding box center [653, 154] width 32 height 12
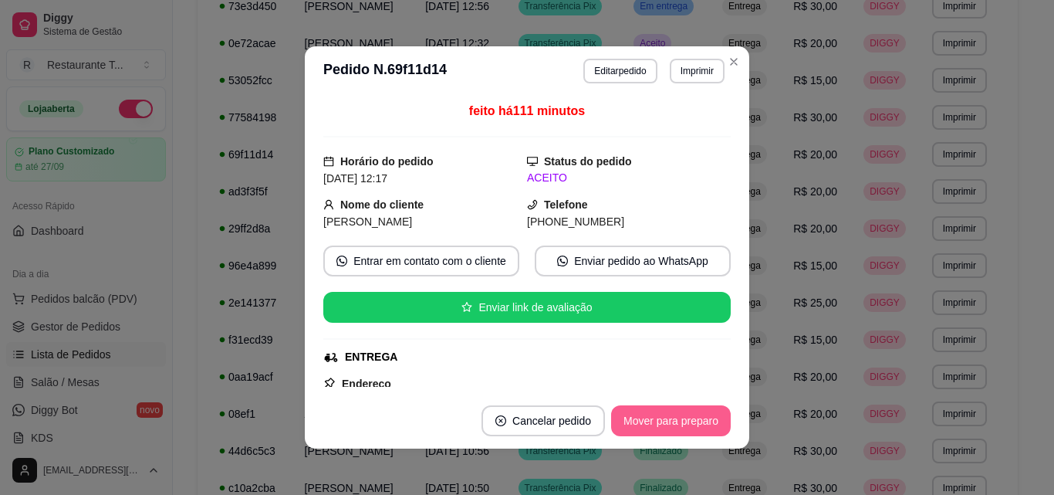
click at [682, 421] on button "Mover para preparo" at bounding box center [671, 420] width 120 height 31
click at [682, 421] on button "Mover para entrega" at bounding box center [671, 420] width 119 height 31
click at [682, 426] on button "Mover para finalizado" at bounding box center [667, 420] width 128 height 31
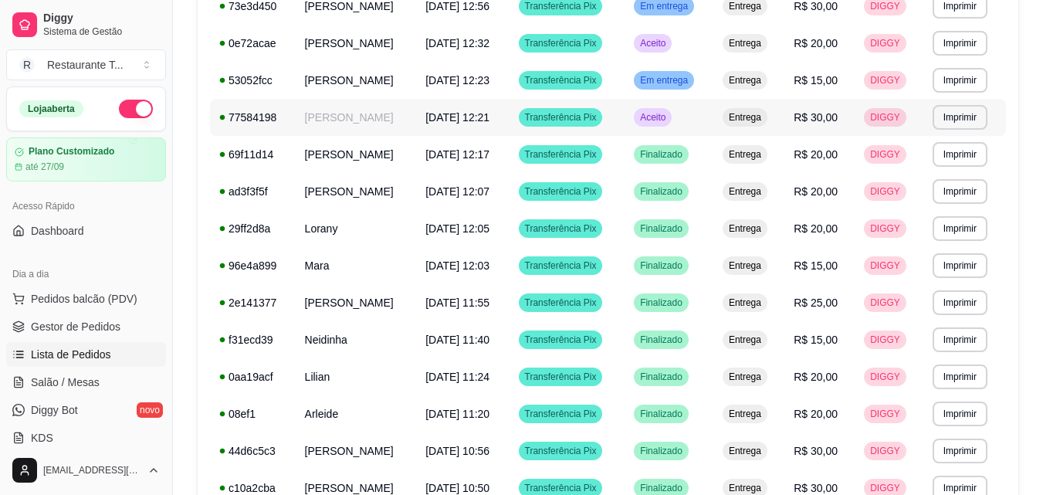
click at [668, 121] on span "Aceito" at bounding box center [653, 117] width 32 height 12
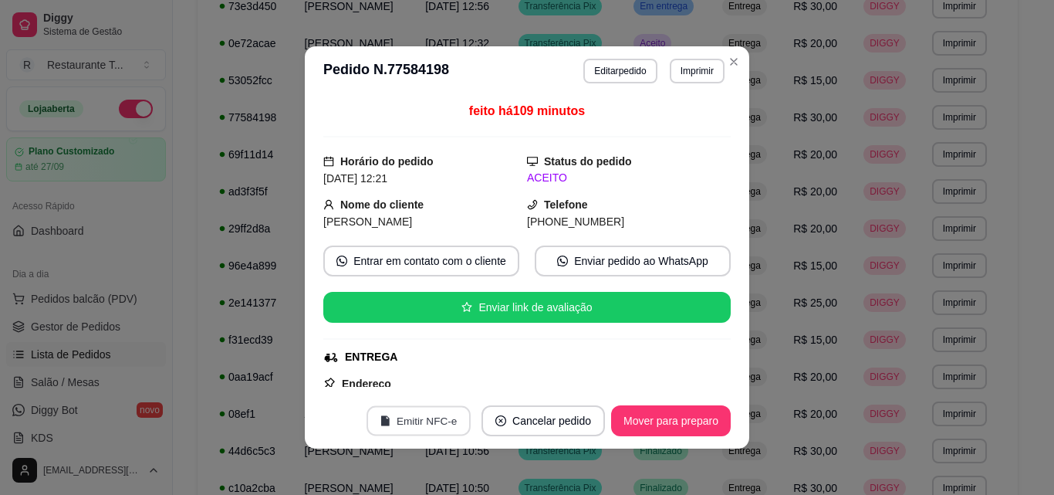
click at [411, 414] on button "Emitir NFC-e" at bounding box center [419, 421] width 104 height 30
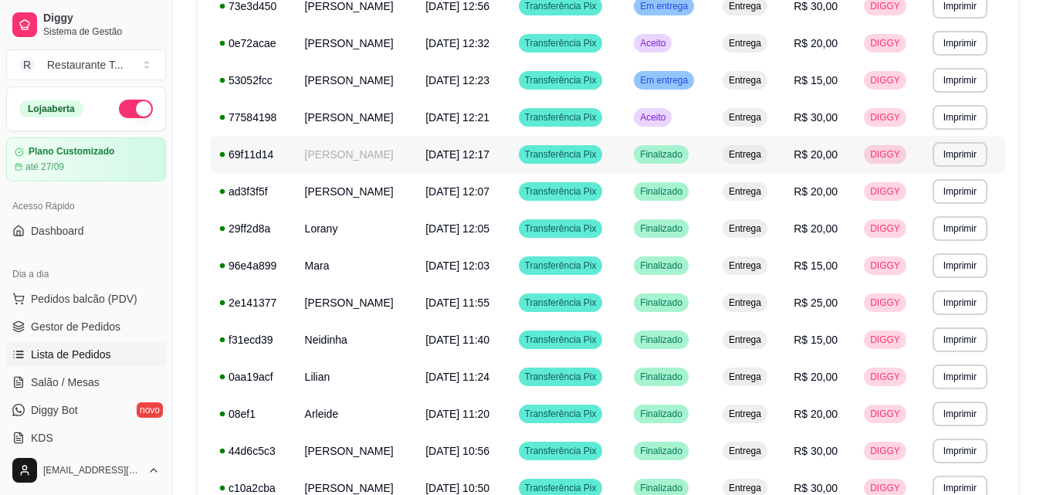
click at [668, 116] on span "Aceito" at bounding box center [653, 117] width 32 height 12
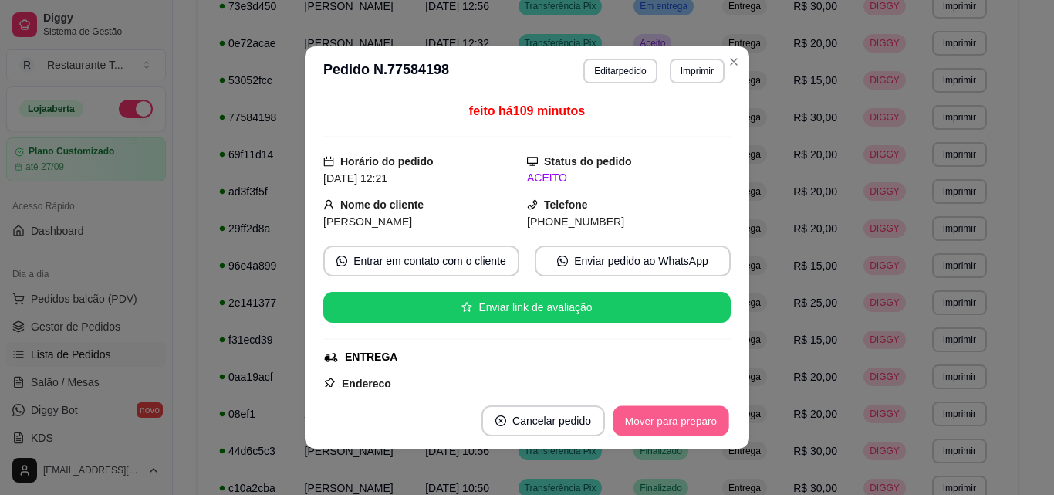
click at [668, 417] on button "Mover para preparo" at bounding box center [671, 421] width 116 height 30
click at [667, 416] on button "Mover para entrega" at bounding box center [672, 421] width 116 height 30
click at [651, 420] on button "Mover para finalizado" at bounding box center [667, 421] width 124 height 30
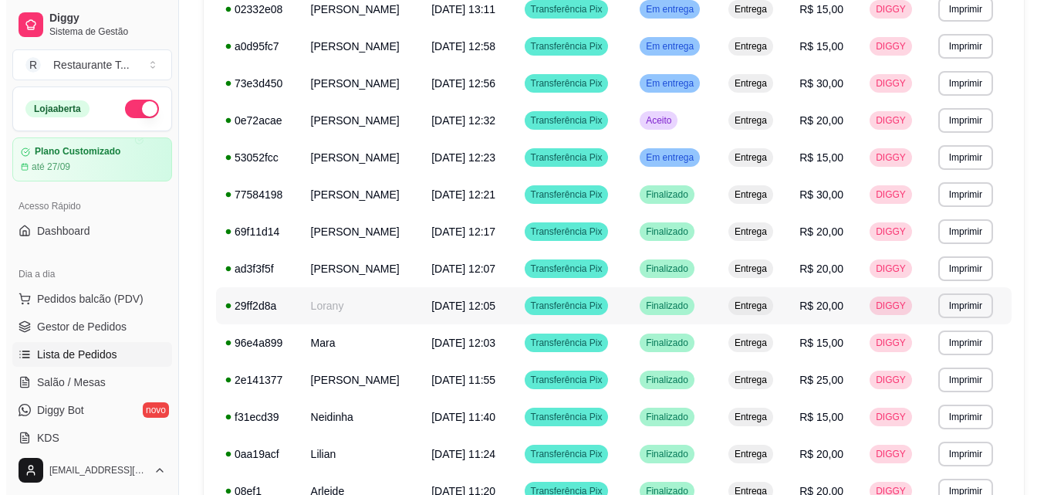
scroll to position [229, 0]
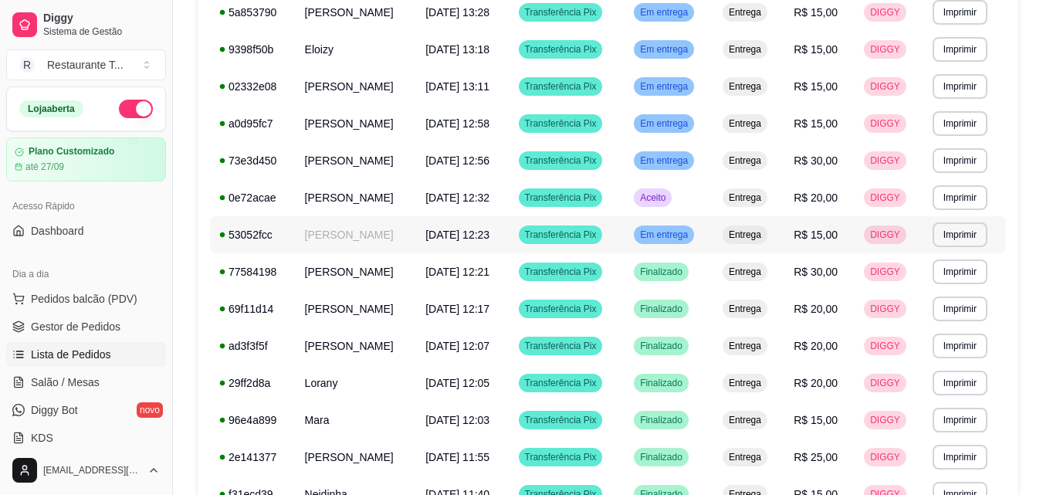
click at [678, 235] on span "Em entrega" at bounding box center [664, 234] width 54 height 12
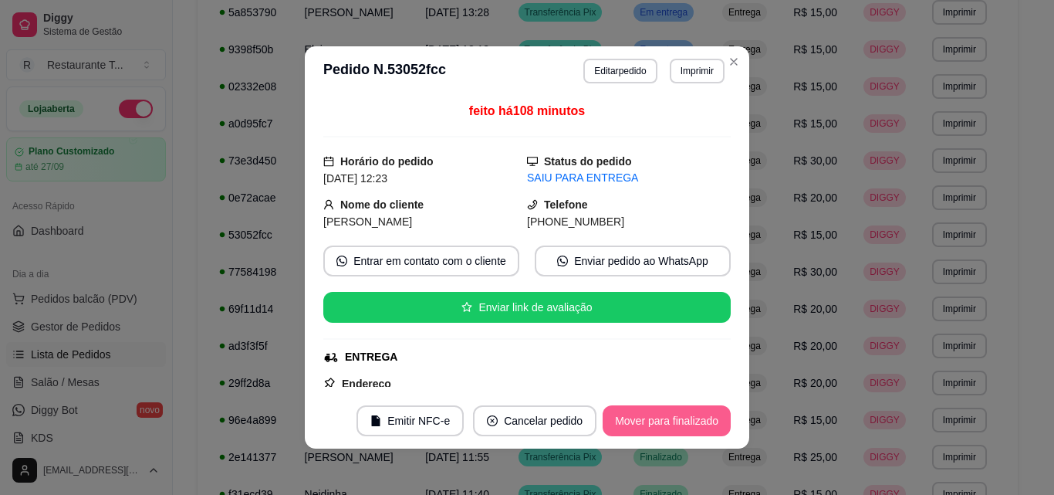
click at [638, 421] on button "Mover para finalizado" at bounding box center [667, 420] width 128 height 31
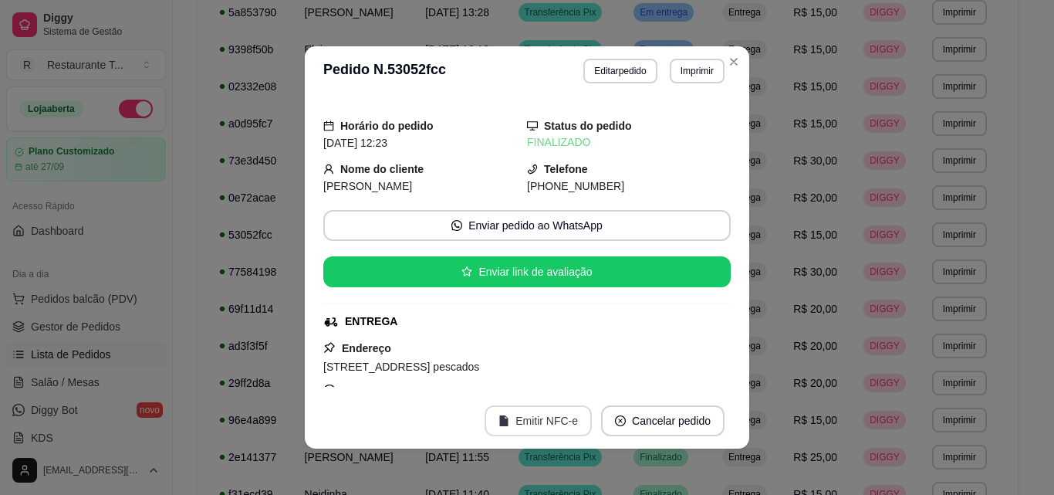
click at [509, 408] on button "Emitir NFC-e" at bounding box center [538, 420] width 107 height 31
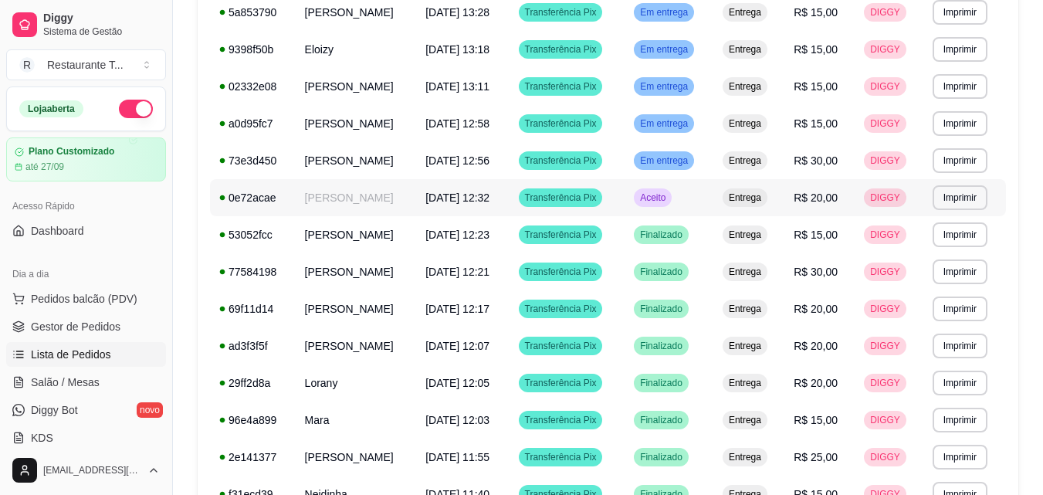
click at [668, 198] on span "Aceito" at bounding box center [653, 197] width 32 height 12
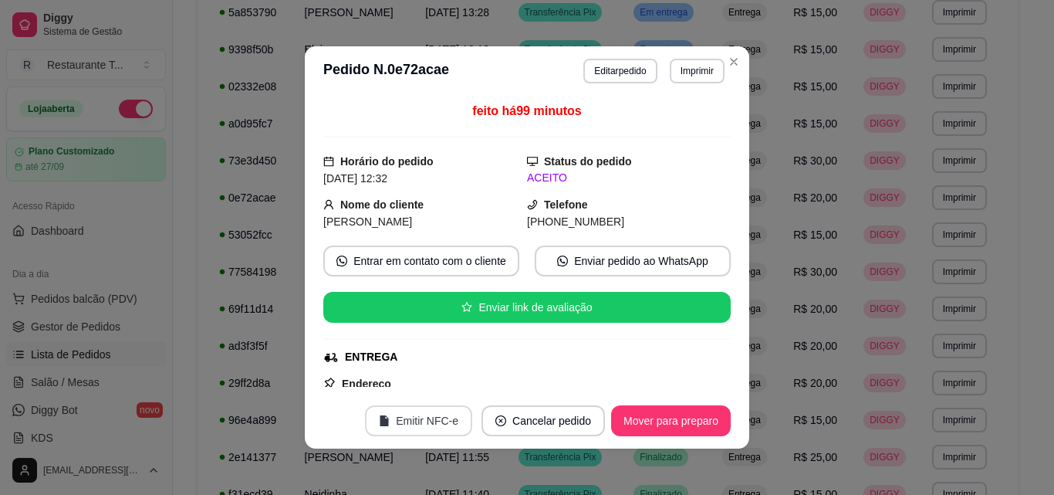
click at [421, 421] on button "Emitir NFC-e" at bounding box center [418, 420] width 107 height 31
click at [644, 423] on button "Mover para preparo" at bounding box center [671, 421] width 116 height 30
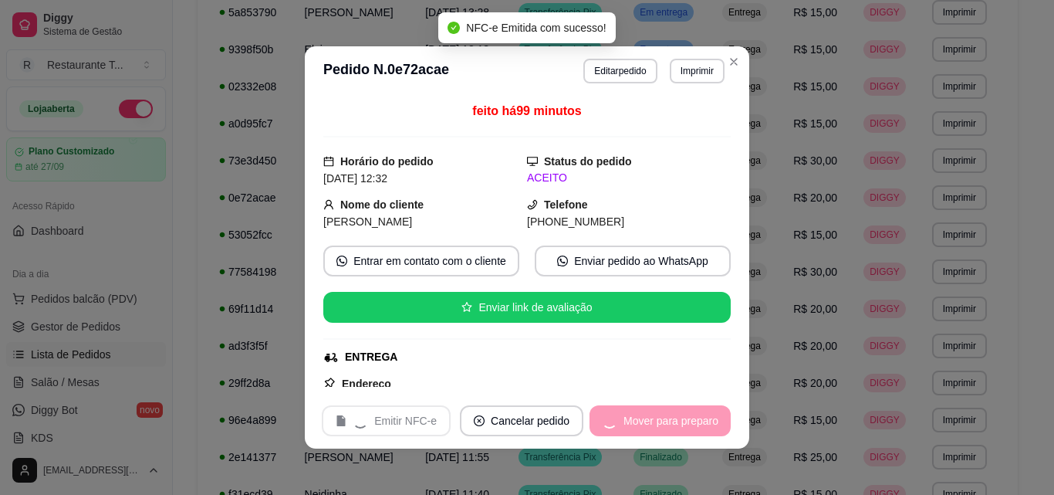
click at [645, 422] on div "Mover para preparo" at bounding box center [660, 420] width 141 height 31
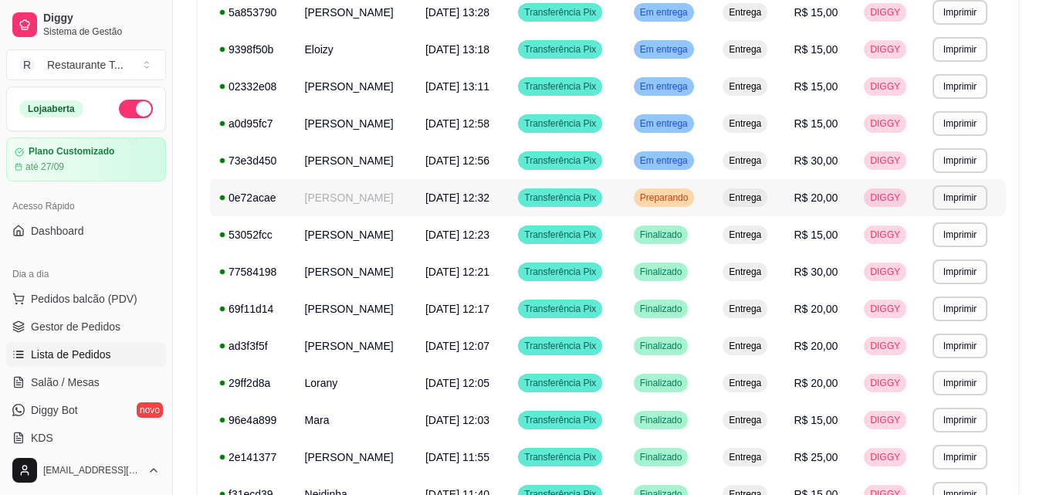
click at [671, 201] on span "Preparando" at bounding box center [664, 197] width 55 height 12
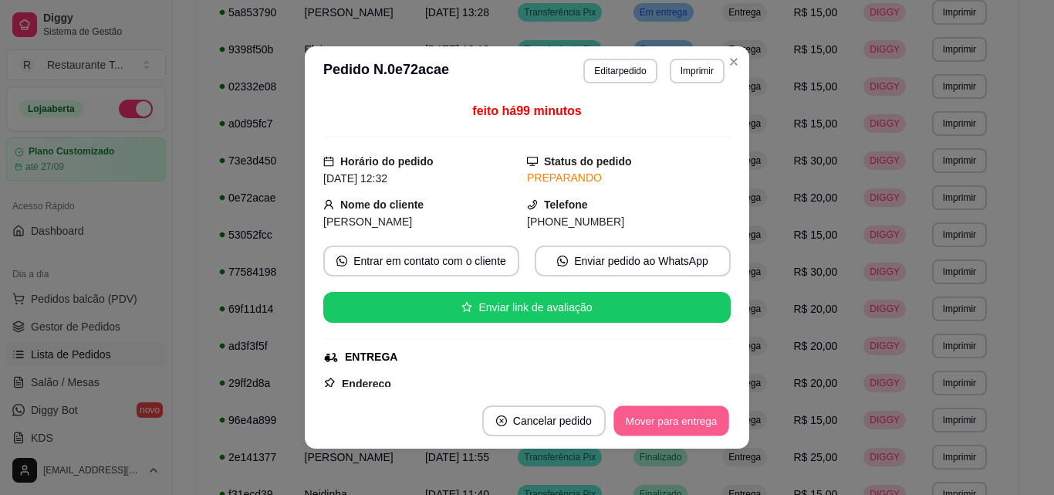
click at [674, 425] on button "Mover para entrega" at bounding box center [672, 421] width 116 height 30
click at [675, 423] on button "Mover para finalizado" at bounding box center [667, 420] width 128 height 31
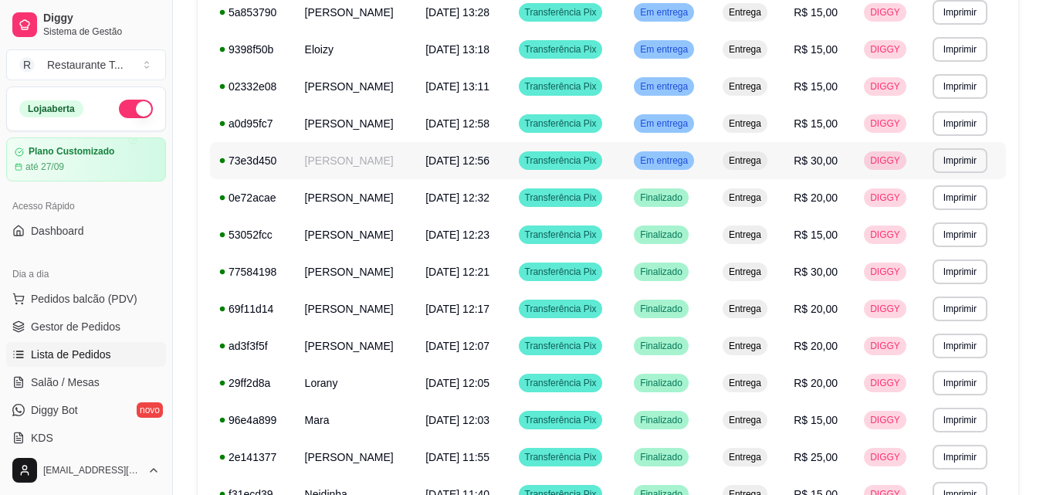
click at [688, 156] on span "Em entrega" at bounding box center [664, 160] width 54 height 12
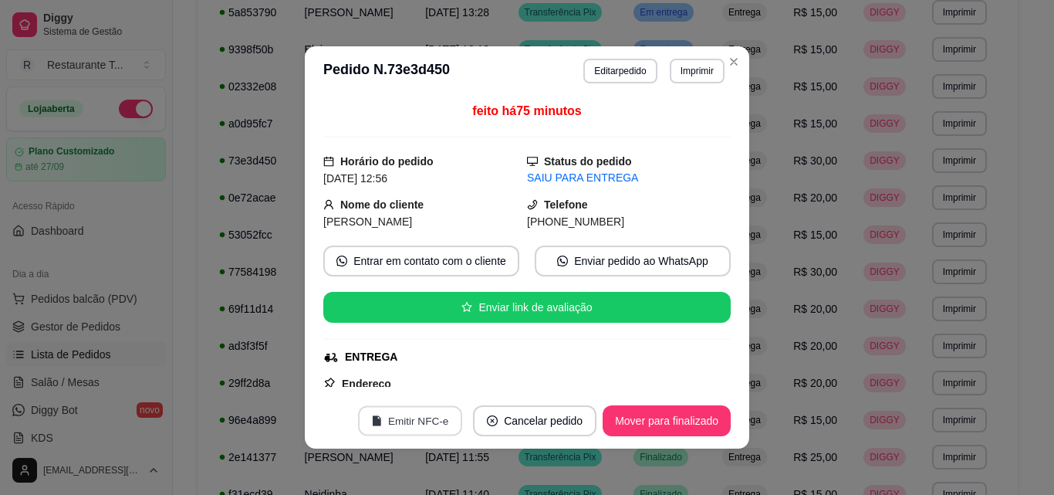
click at [396, 415] on button "Emitir NFC-e" at bounding box center [410, 421] width 104 height 30
click at [633, 416] on button "Mover para finalizado" at bounding box center [667, 421] width 124 height 30
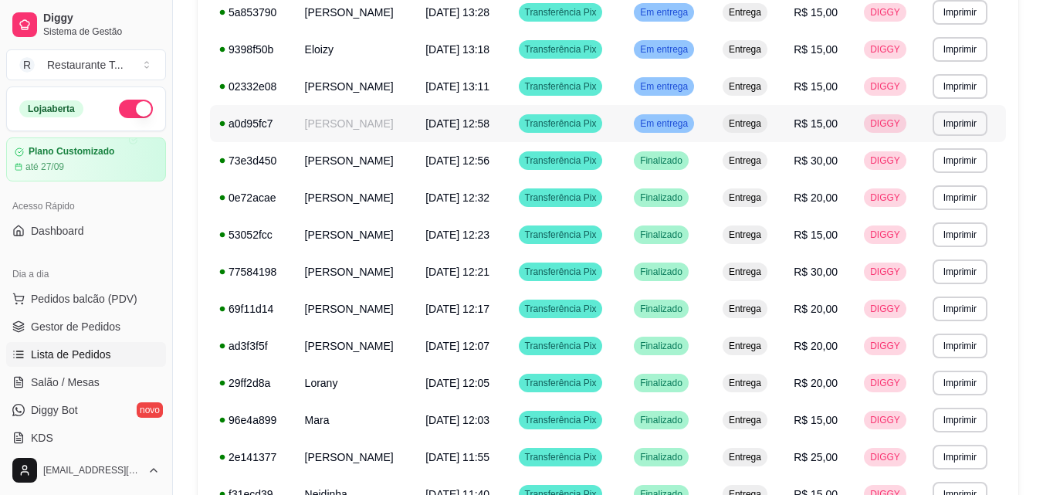
click at [687, 123] on span "Em entrega" at bounding box center [664, 123] width 54 height 12
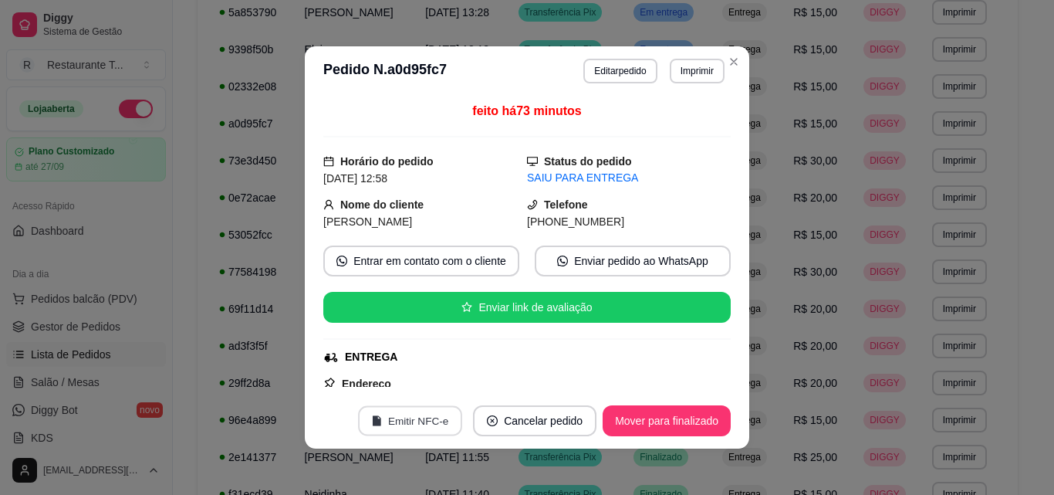
click at [424, 419] on button "Emitir NFC-e" at bounding box center [410, 421] width 104 height 30
click at [670, 415] on button "Mover para finalizado" at bounding box center [667, 420] width 128 height 31
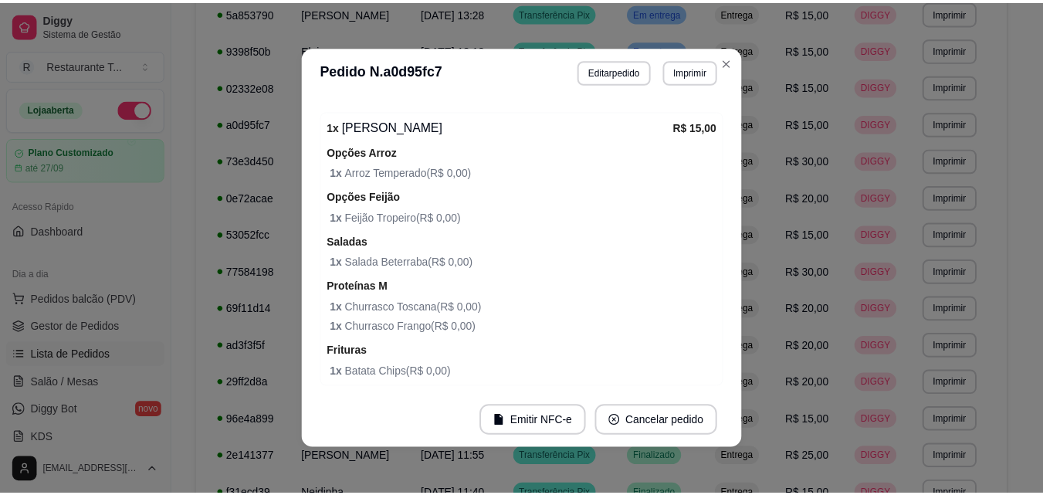
scroll to position [524, 0]
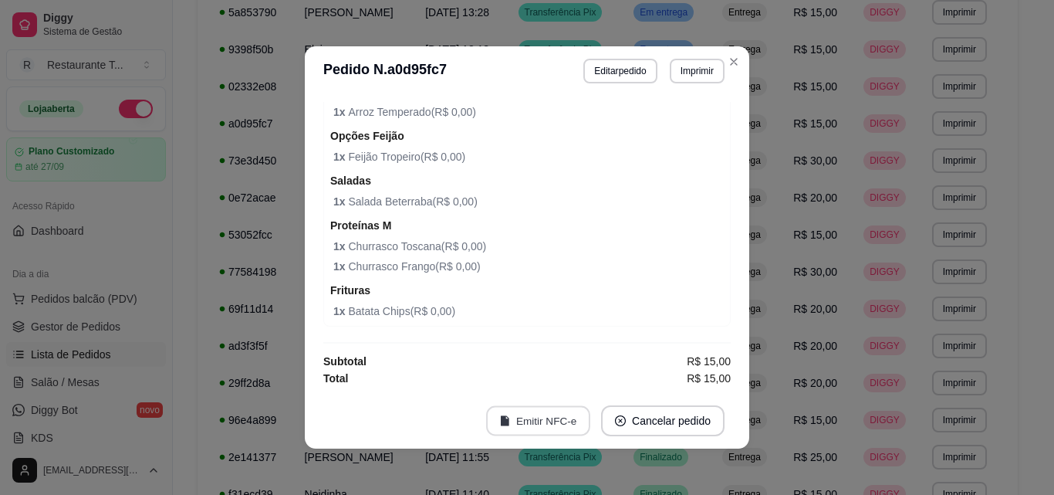
click at [546, 418] on button "Emitir NFC-e" at bounding box center [538, 421] width 104 height 30
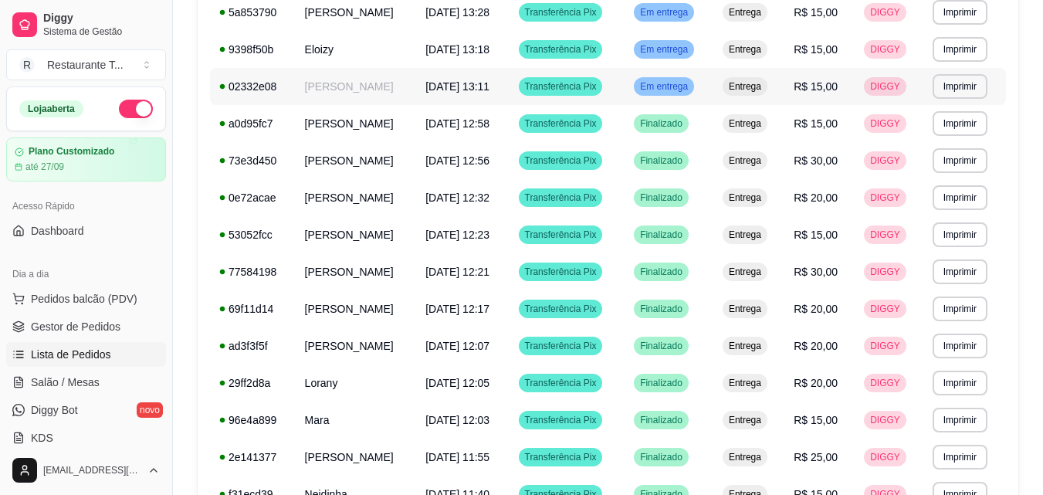
click at [685, 86] on span "Em entrega" at bounding box center [664, 86] width 54 height 12
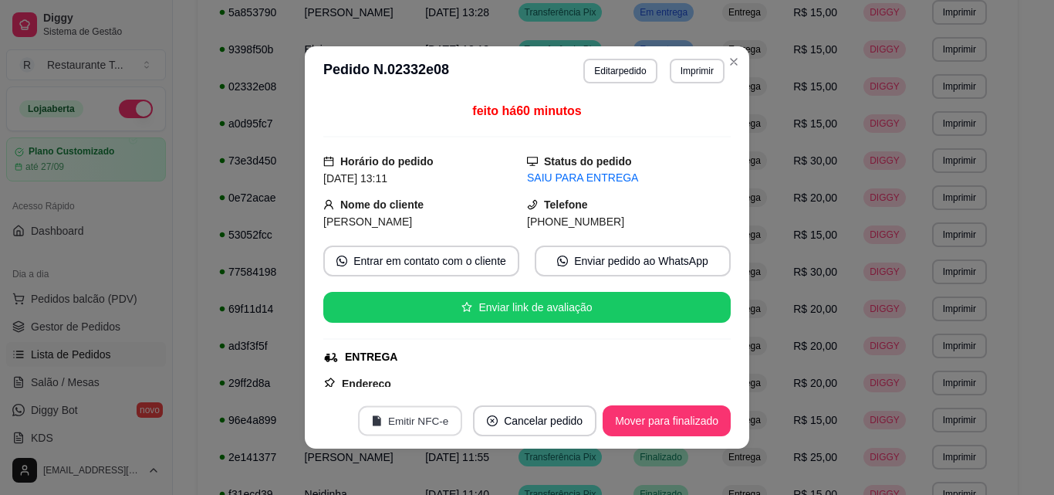
click at [439, 420] on button "Emitir NFC-e" at bounding box center [410, 421] width 104 height 30
click at [684, 424] on button "Mover para finalizado" at bounding box center [667, 420] width 128 height 31
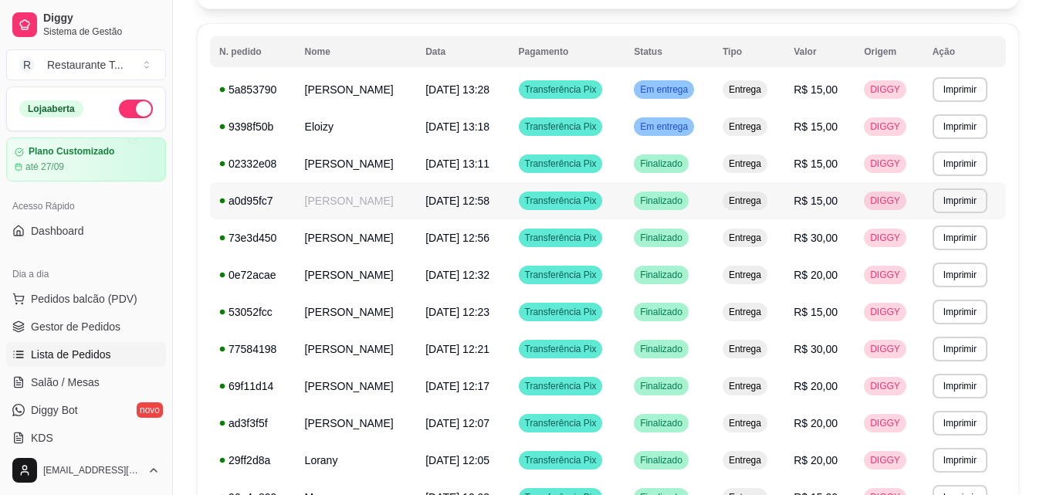
scroll to position [75, 0]
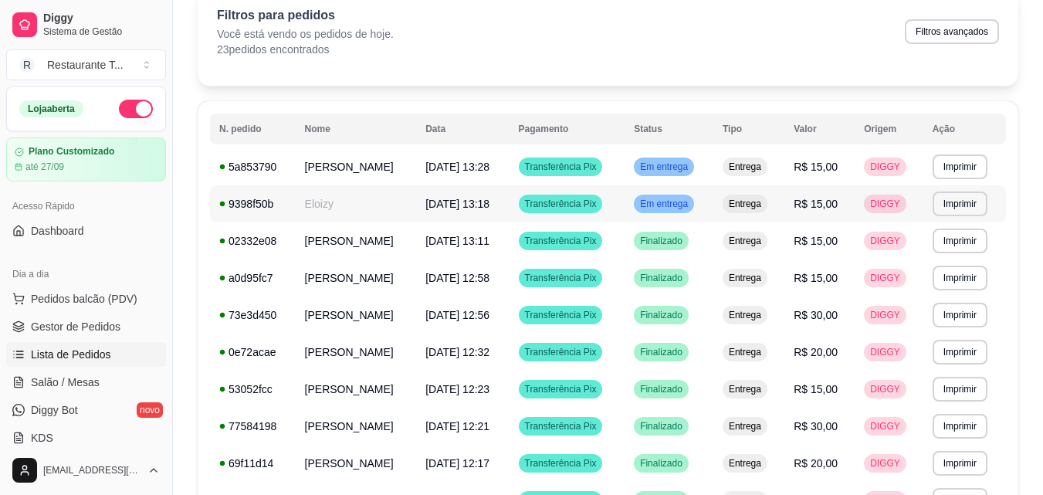
click at [682, 203] on span "Em entrega" at bounding box center [664, 204] width 54 height 12
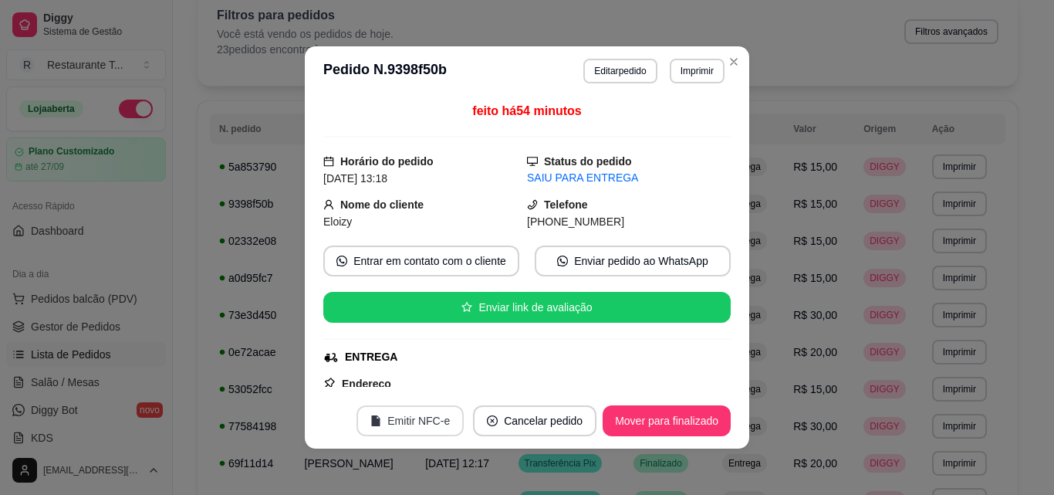
click at [402, 420] on button "Emitir NFC-e" at bounding box center [410, 420] width 107 height 31
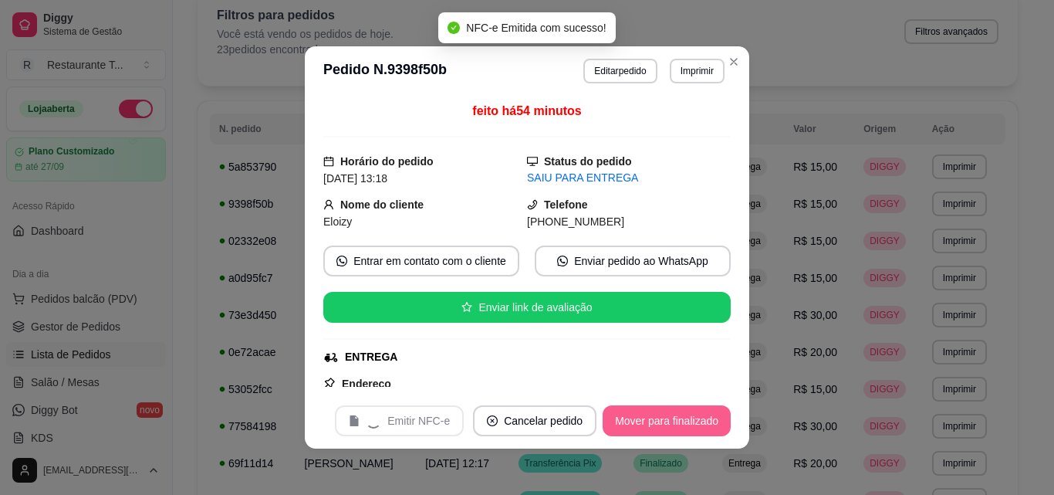
click at [662, 420] on button "Mover para finalizado" at bounding box center [667, 420] width 128 height 31
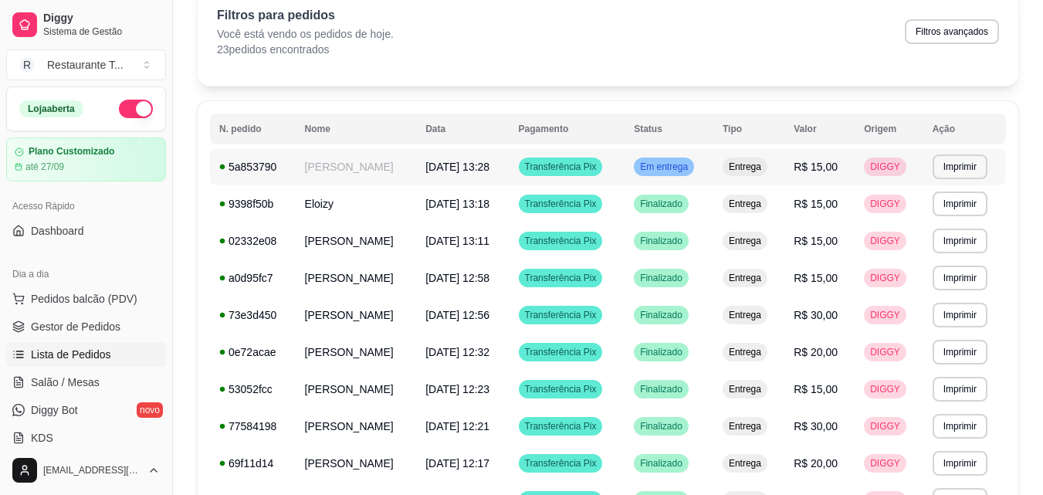
click at [691, 169] on span "Em entrega" at bounding box center [664, 167] width 54 height 12
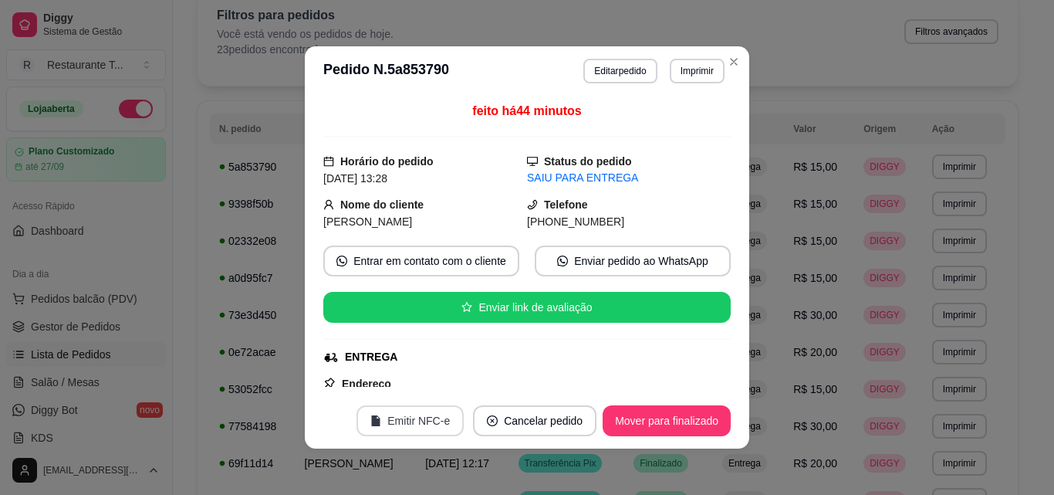
click at [410, 413] on button "Emitir NFC-e" at bounding box center [410, 420] width 107 height 31
click at [617, 418] on button "Mover para finalizado" at bounding box center [667, 420] width 128 height 31
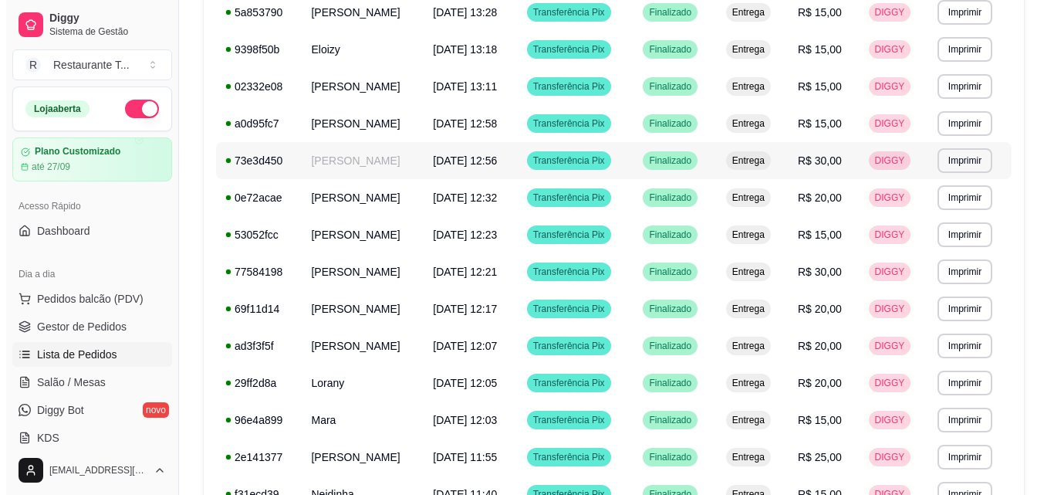
scroll to position [0, 0]
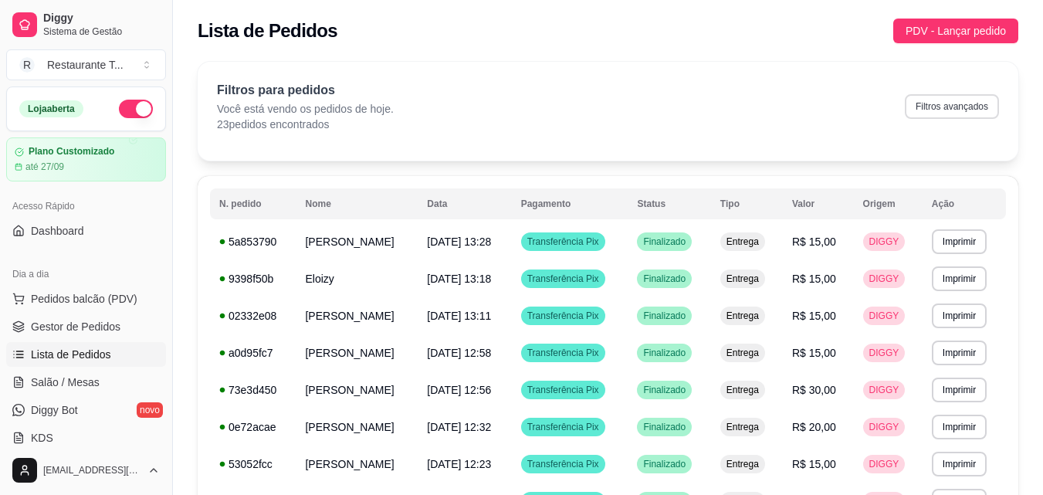
click at [945, 107] on button "Filtros avançados" at bounding box center [952, 106] width 94 height 25
select select "0"
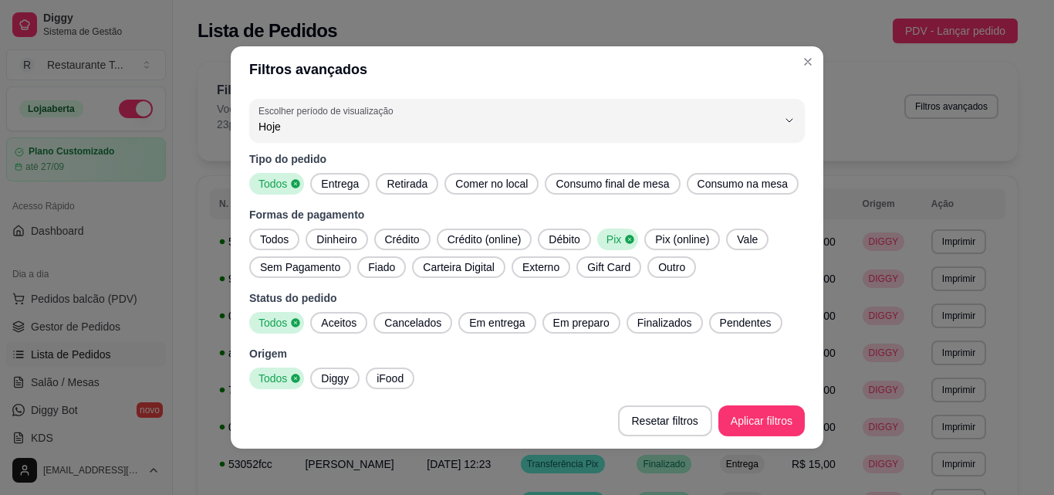
drag, startPoint x: 385, startPoint y: 233, endPoint x: 554, endPoint y: 228, distance: 169.1
click at [386, 233] on span "Crédito" at bounding box center [402, 239] width 47 height 15
click at [456, 233] on span "Crédito (online)" at bounding box center [484, 239] width 86 height 15
click at [473, 233] on span "Crédito (online)" at bounding box center [484, 239] width 86 height 15
click at [395, 233] on span "Crédito" at bounding box center [402, 239] width 47 height 15
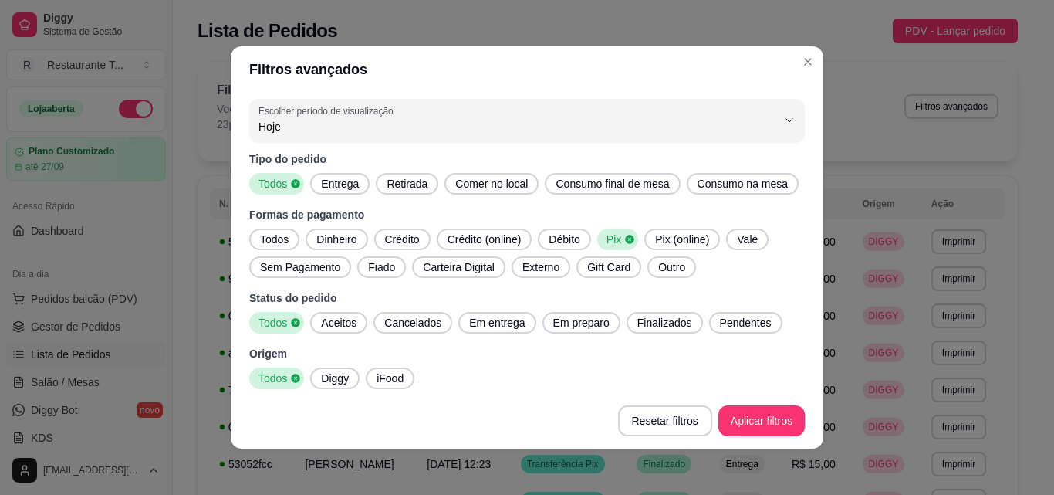
click at [555, 240] on span "Débito" at bounding box center [564, 239] width 43 height 15
click at [490, 235] on span "Crédito (online)" at bounding box center [484, 239] width 86 height 15
click at [404, 240] on span "Crédito" at bounding box center [402, 239] width 47 height 15
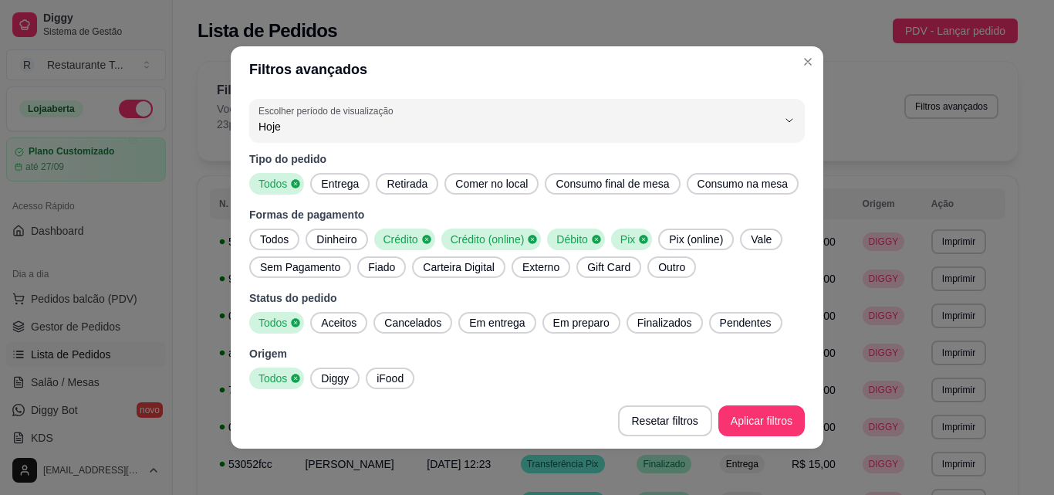
click at [638, 238] on icon at bounding box center [643, 239] width 11 height 11
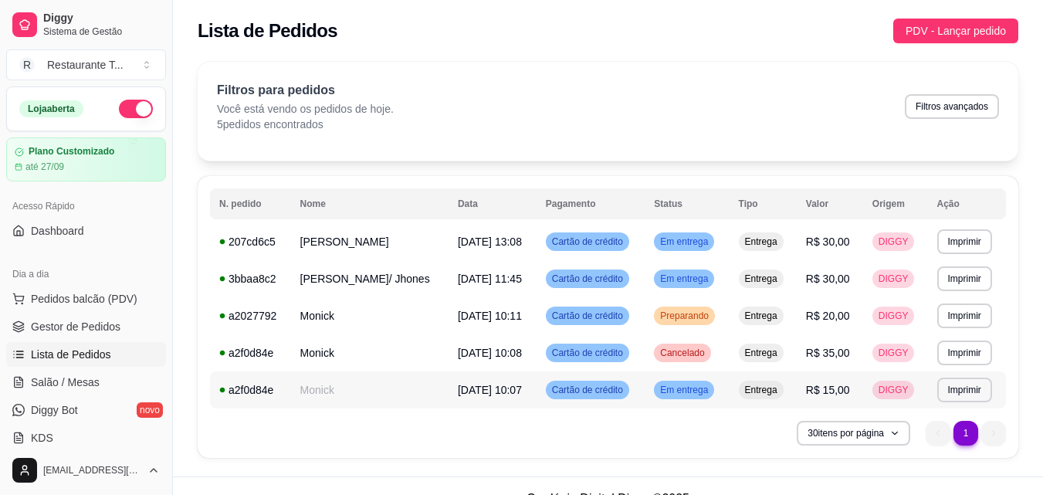
click at [675, 391] on span "Em entrega" at bounding box center [684, 390] width 54 height 12
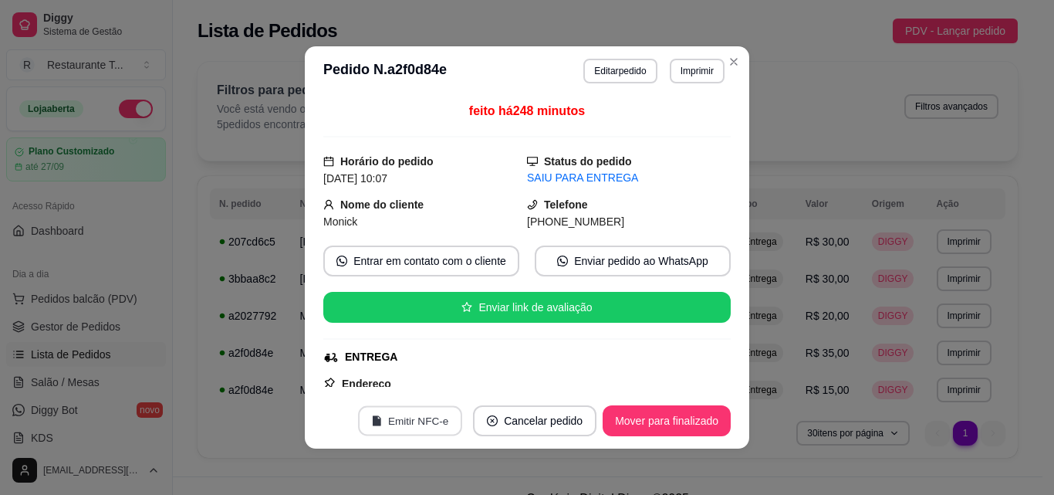
click at [412, 419] on button "Emitir NFC-e" at bounding box center [410, 421] width 104 height 30
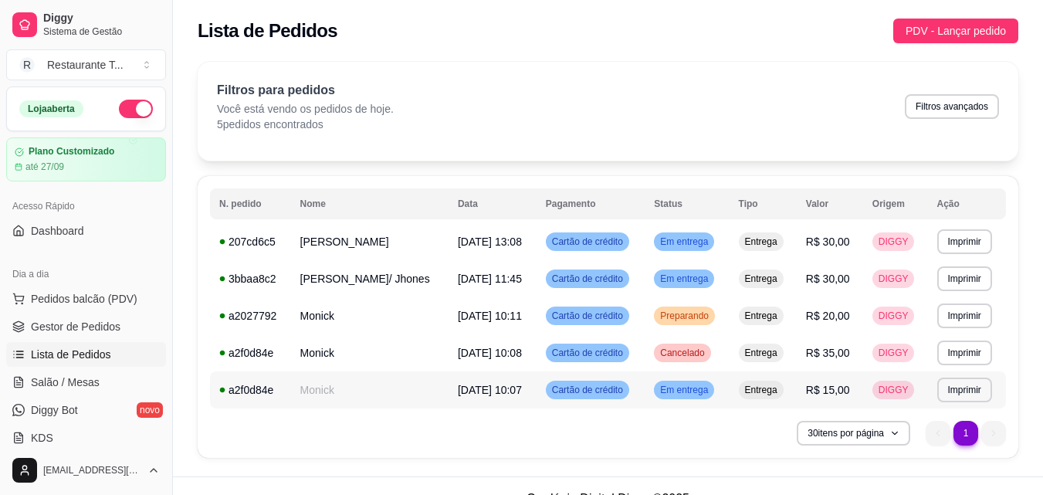
click at [657, 391] on span "Em entrega" at bounding box center [684, 390] width 54 height 12
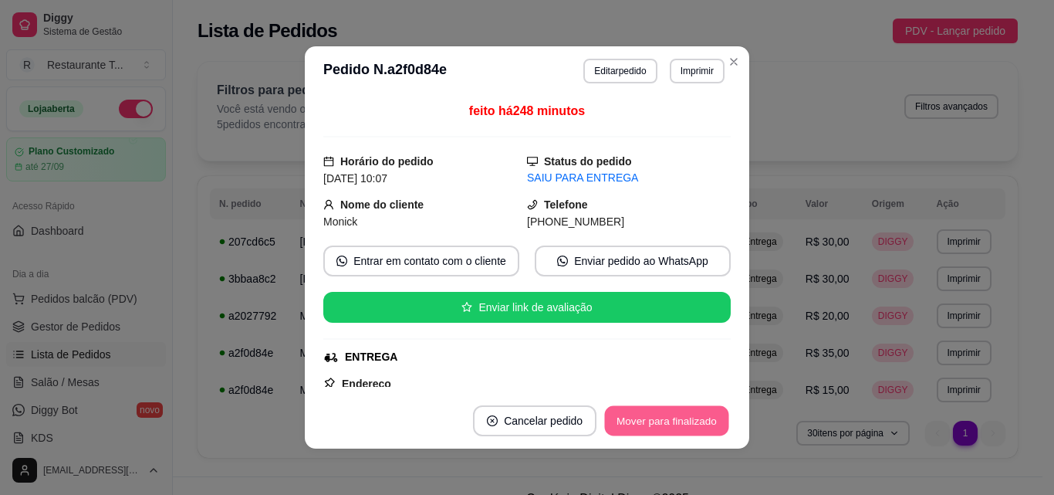
click at [649, 419] on button "Mover para finalizado" at bounding box center [667, 421] width 124 height 30
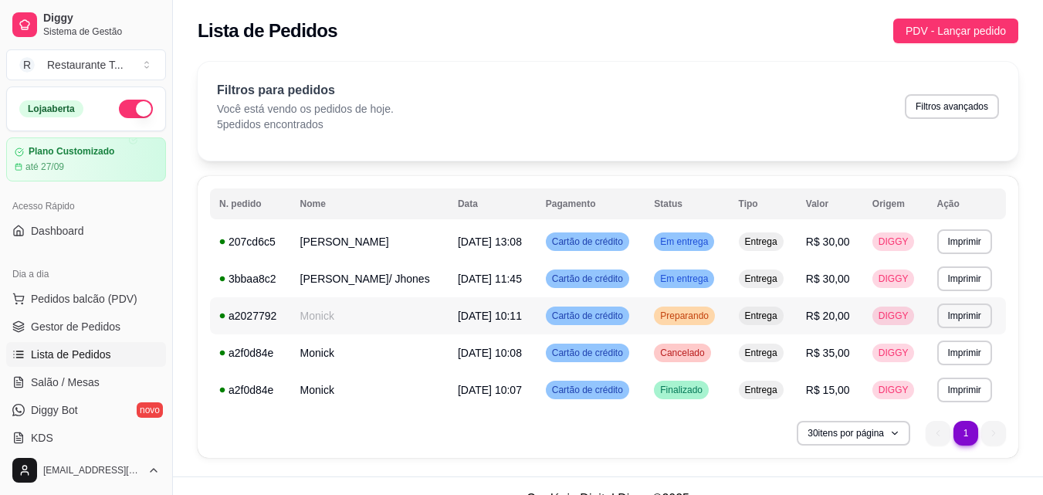
click at [665, 315] on span "Preparando" at bounding box center [684, 315] width 55 height 12
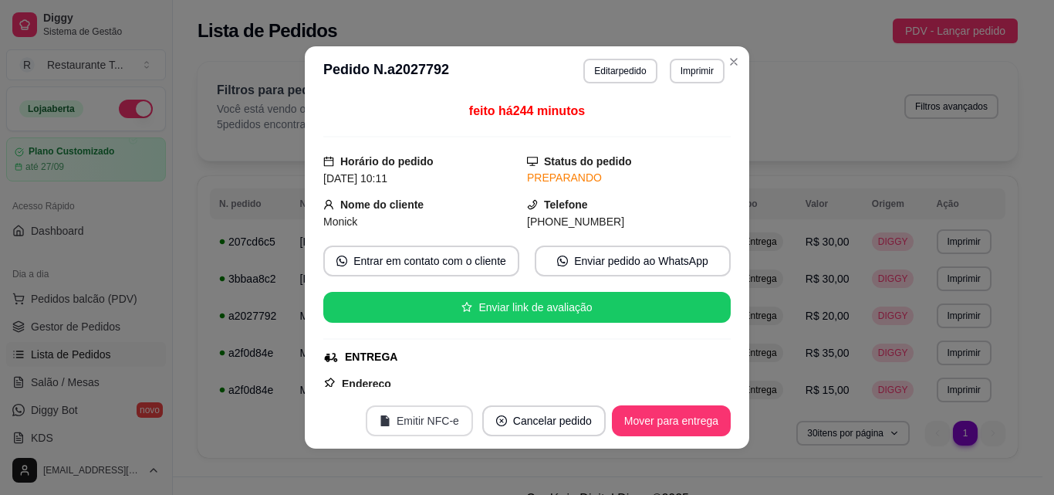
click at [428, 408] on button "Emitir NFC-e" at bounding box center [419, 420] width 107 height 31
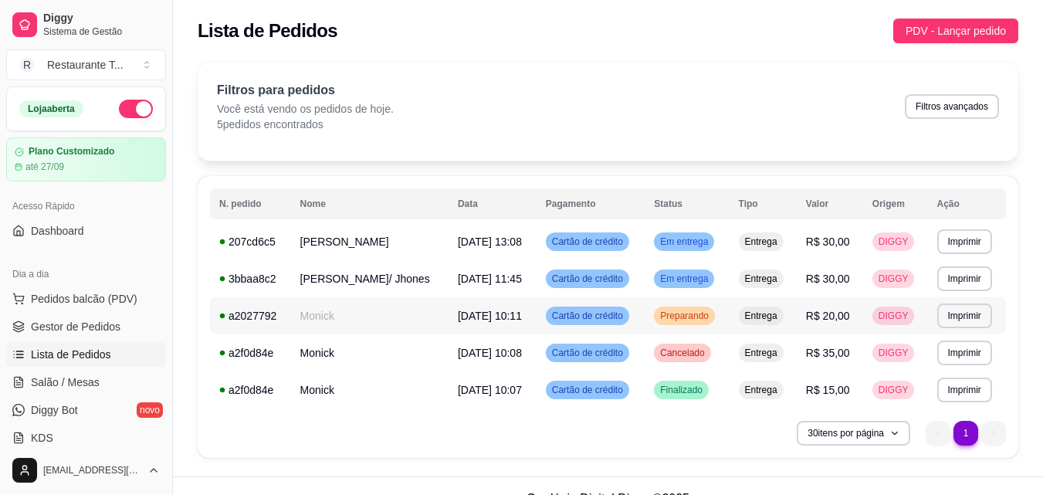
click at [669, 313] on span "Preparando" at bounding box center [684, 315] width 55 height 12
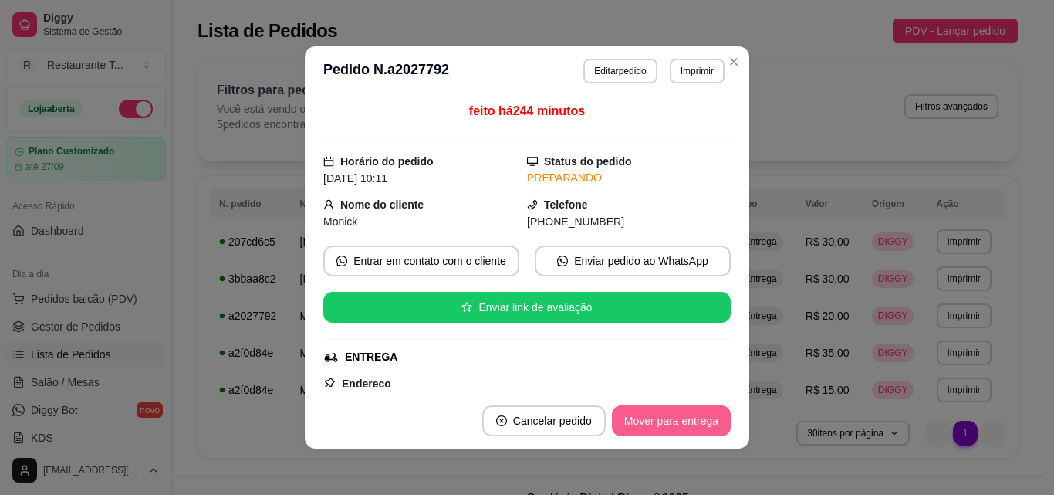
click at [657, 416] on button "Mover para entrega" at bounding box center [671, 420] width 119 height 31
click at [651, 421] on button "Mover para finalizado" at bounding box center [667, 420] width 128 height 31
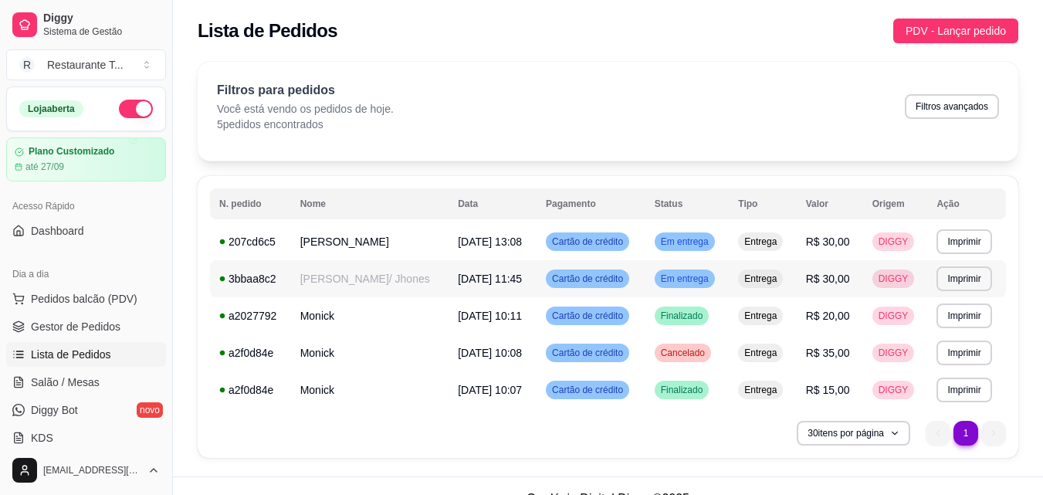
click at [659, 282] on span "Em entrega" at bounding box center [685, 278] width 54 height 12
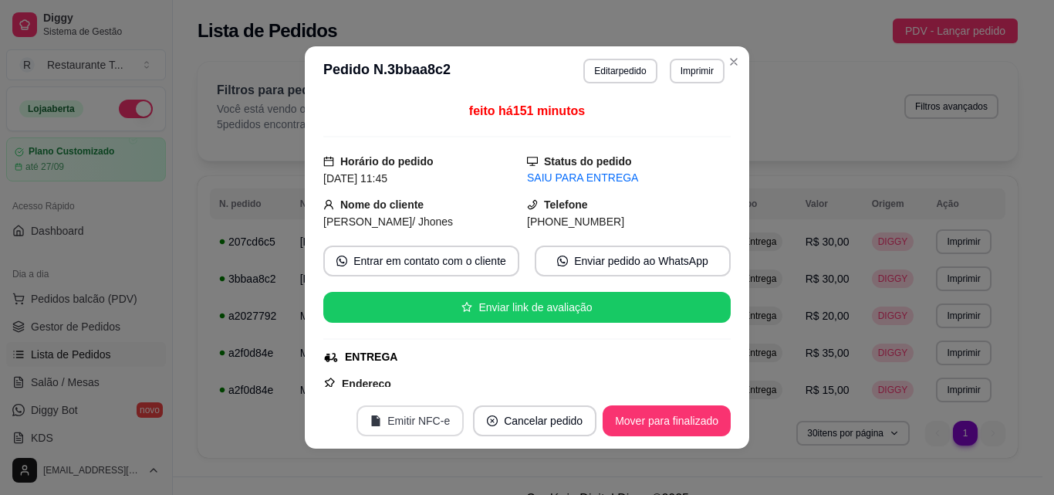
click at [407, 413] on button "Emitir NFC-e" at bounding box center [410, 420] width 107 height 31
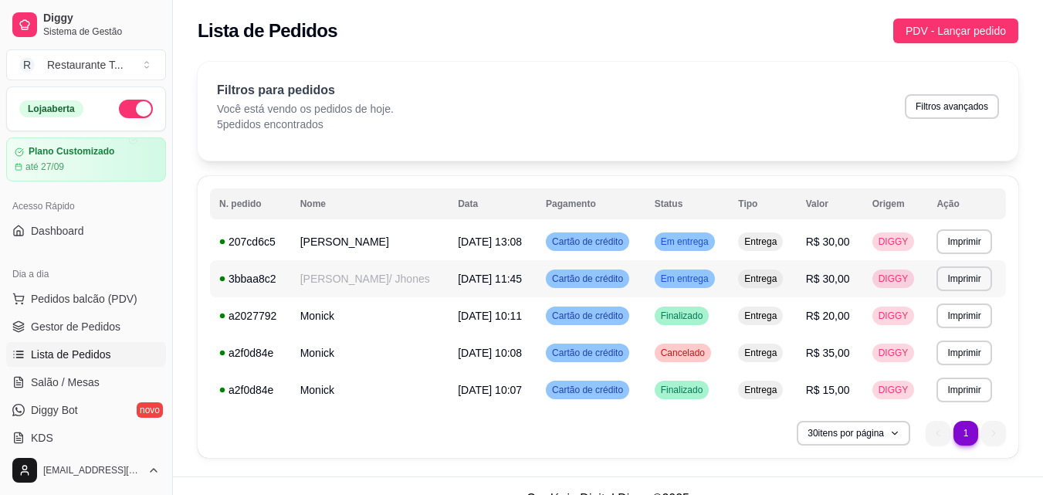
click at [658, 279] on span "Em entrega" at bounding box center [685, 278] width 54 height 12
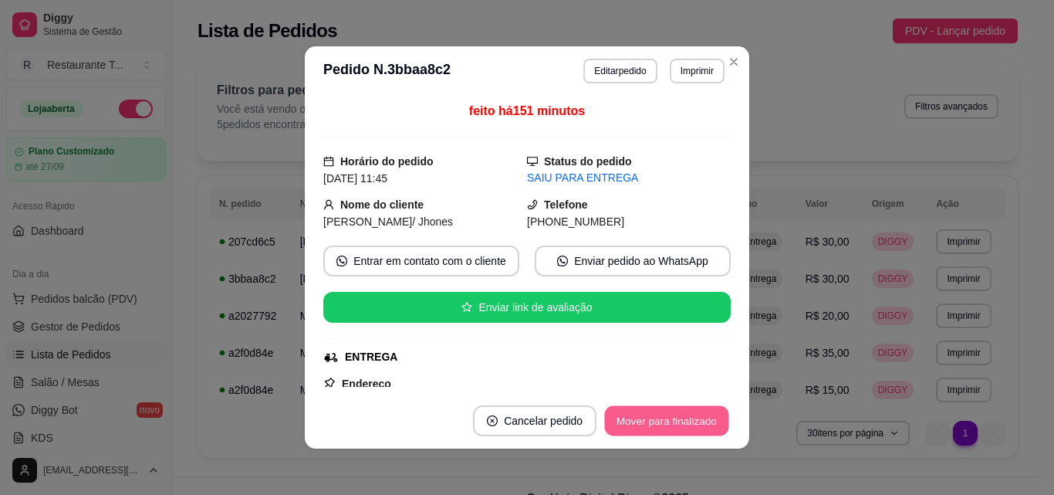
click at [671, 417] on button "Mover para finalizado" at bounding box center [667, 421] width 124 height 30
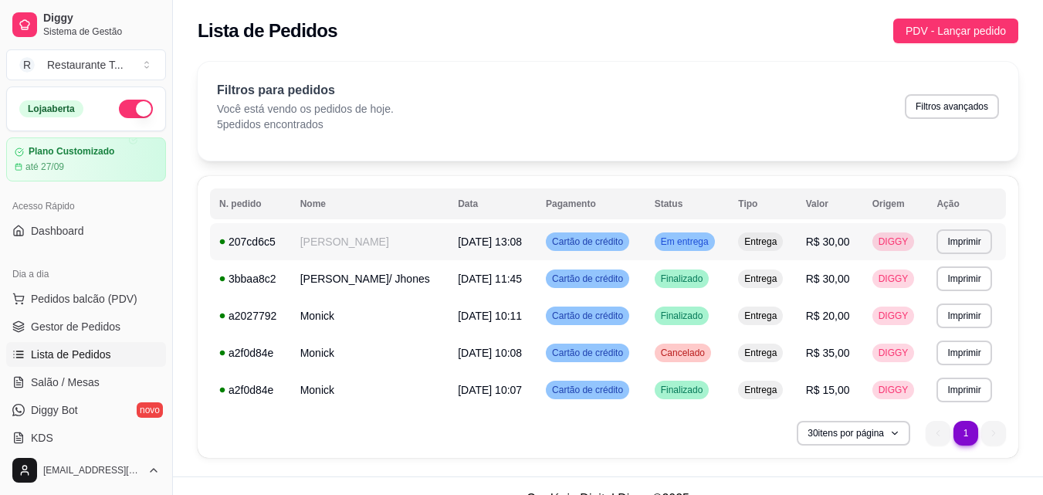
click at [658, 239] on span "Em entrega" at bounding box center [685, 241] width 54 height 12
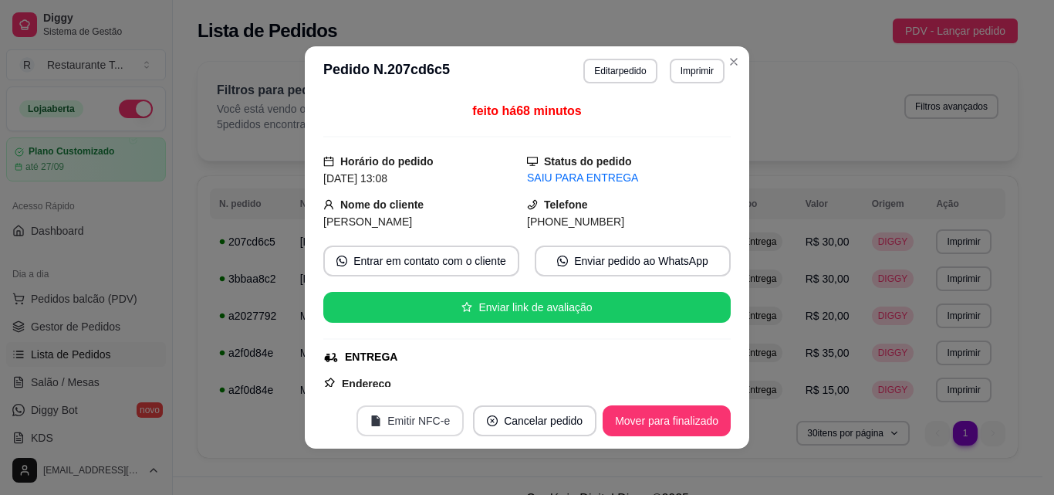
click at [397, 421] on button "Emitir NFC-e" at bounding box center [410, 420] width 107 height 31
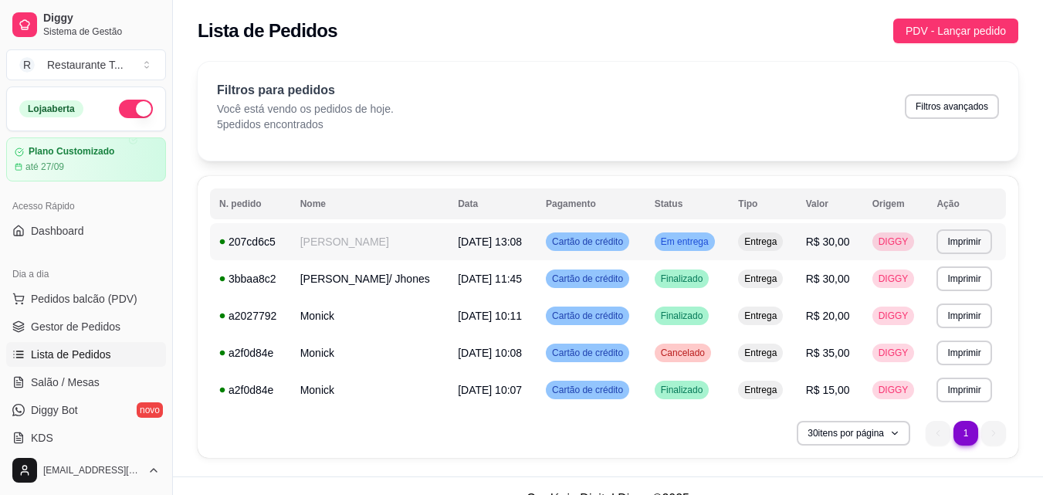
click at [658, 240] on span "Em entrega" at bounding box center [685, 241] width 54 height 12
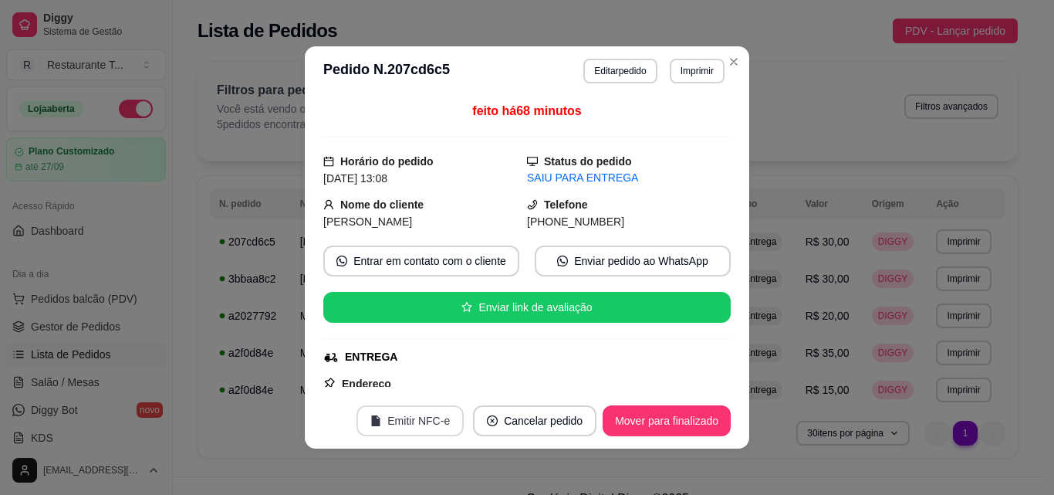
click at [403, 420] on button "Emitir NFC-e" at bounding box center [410, 420] width 107 height 31
click at [676, 424] on button "Mover para finalizado" at bounding box center [667, 420] width 128 height 31
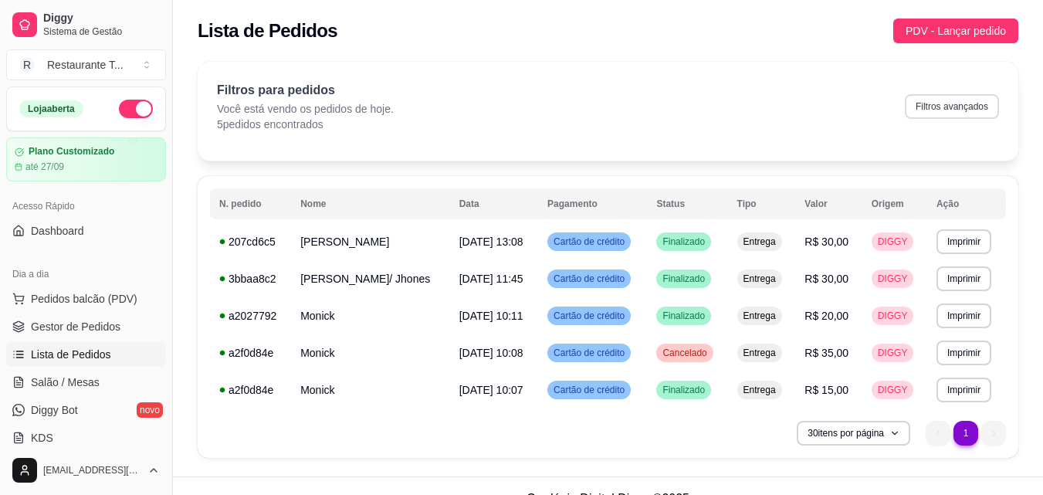
click at [932, 96] on button "Filtros avançados" at bounding box center [952, 106] width 94 height 25
select select "0"
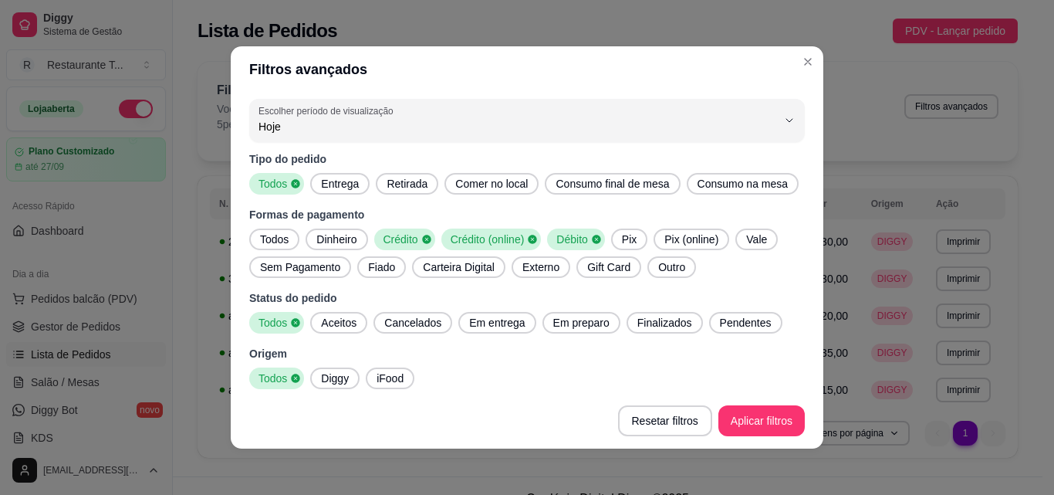
click at [321, 237] on span "Dinheiro" at bounding box center [336, 239] width 52 height 15
click at [397, 235] on span "Crédito" at bounding box center [404, 239] width 44 height 15
click at [489, 235] on span "Crédito (online)" at bounding box center [486, 239] width 83 height 15
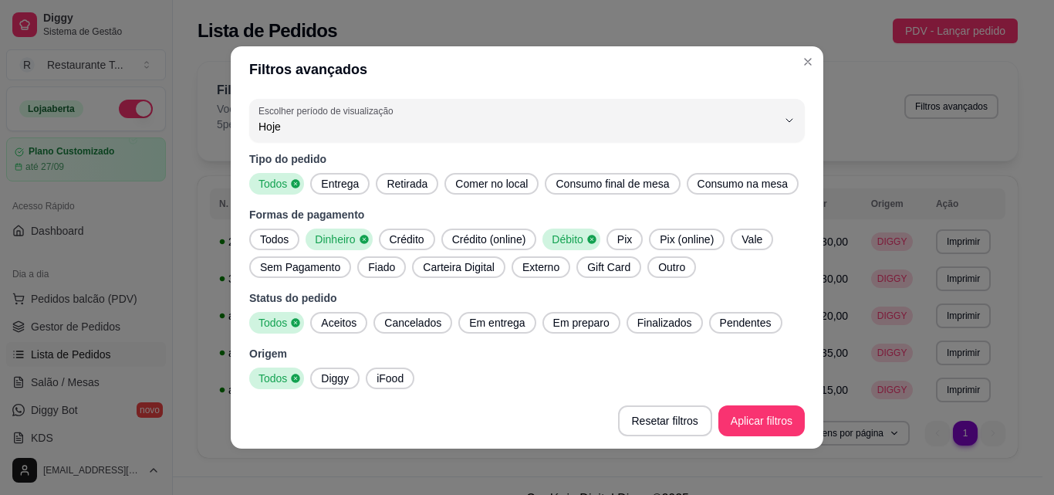
click at [550, 235] on span "Débito" at bounding box center [566, 239] width 40 height 15
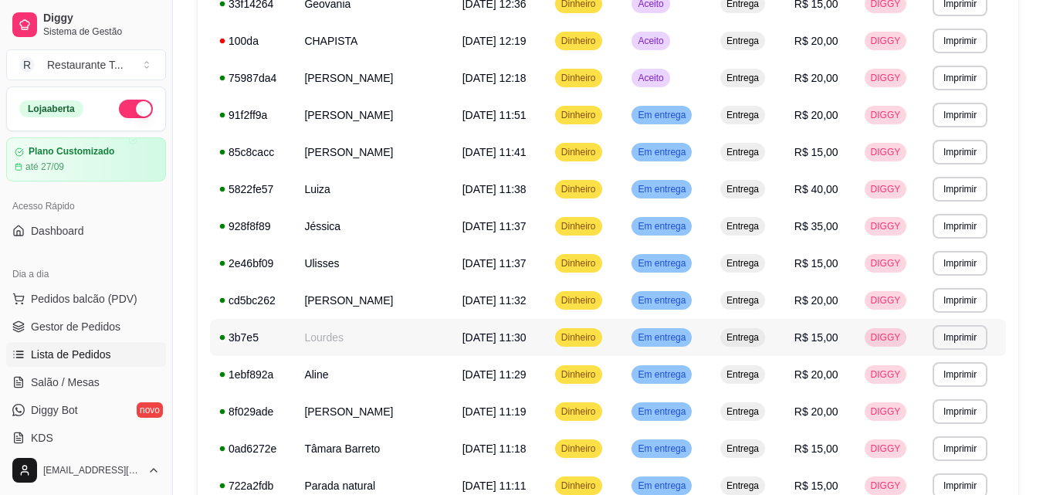
scroll to position [692, 0]
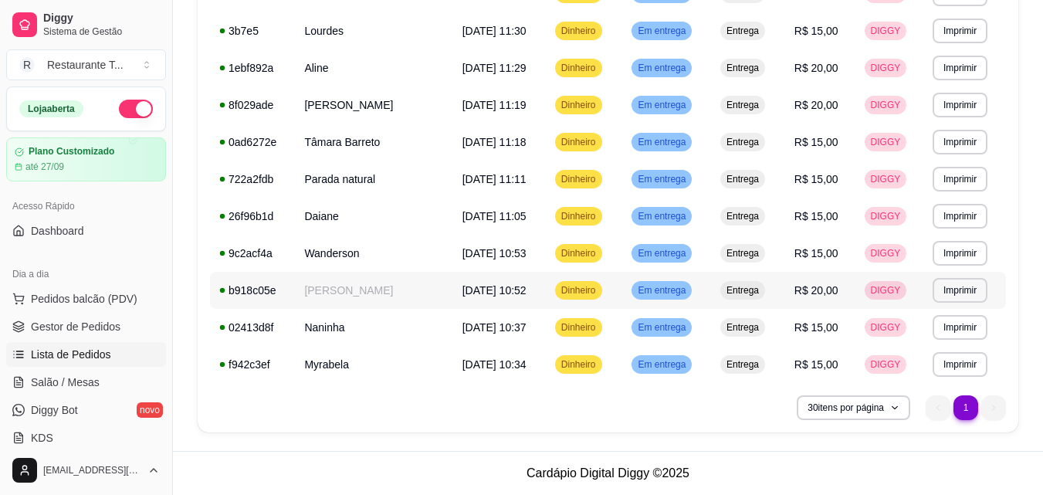
click at [673, 288] on span "Em entrega" at bounding box center [661, 290] width 54 height 12
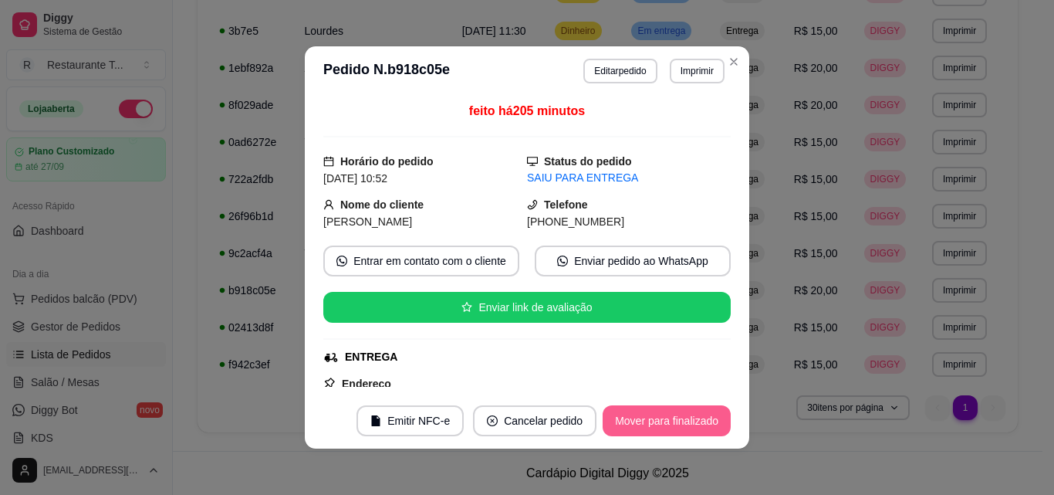
click at [648, 424] on button "Mover para finalizado" at bounding box center [667, 420] width 128 height 31
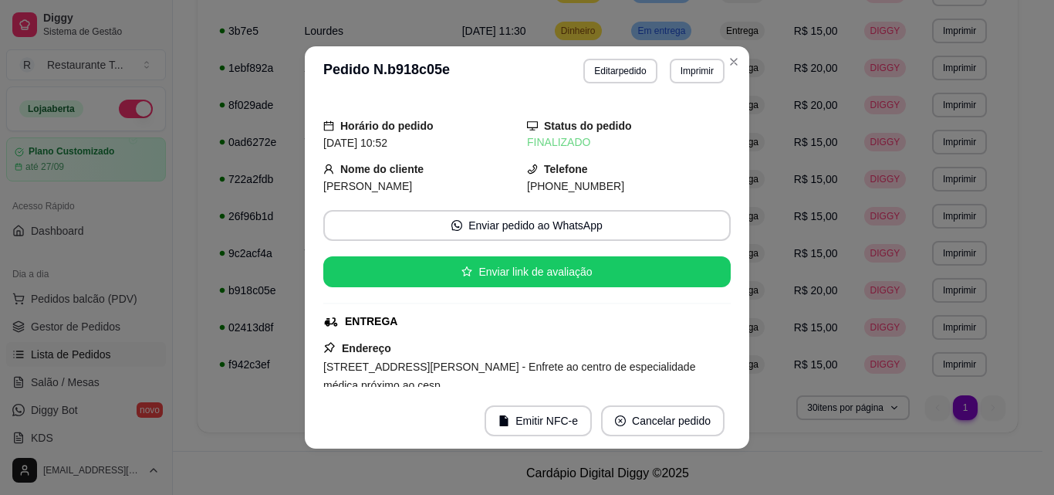
click at [524, 422] on button "Emitir NFC-e" at bounding box center [538, 420] width 107 height 31
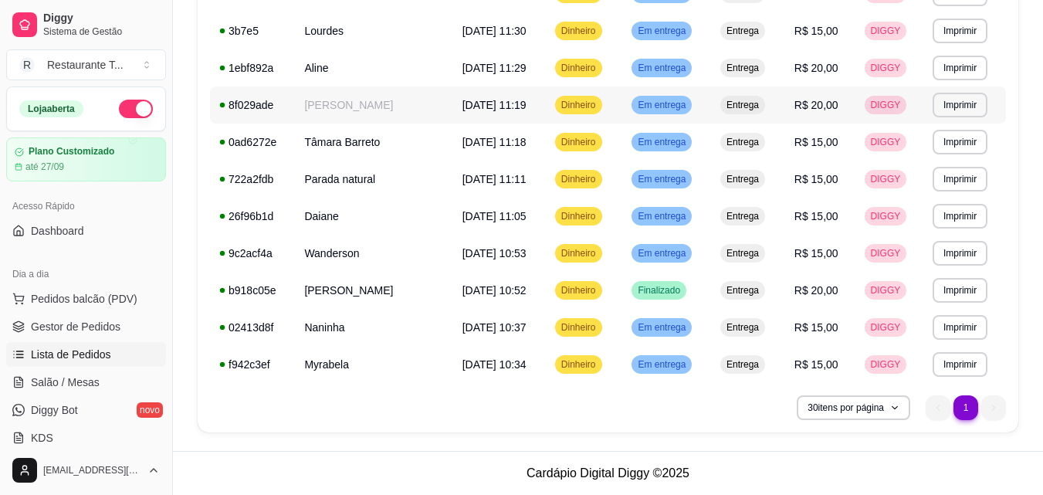
click at [711, 97] on td "Em entrega" at bounding box center [666, 104] width 89 height 37
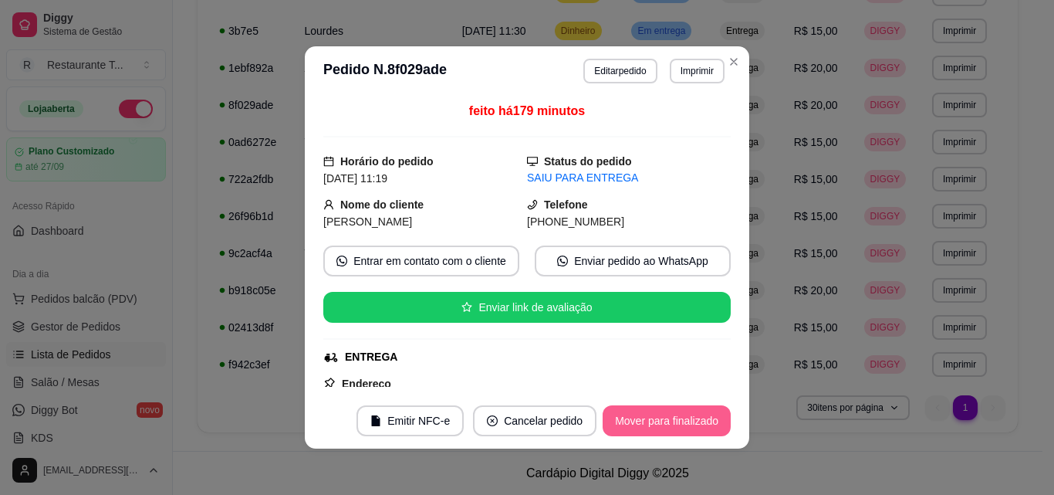
click at [690, 418] on button "Mover para finalizado" at bounding box center [667, 420] width 128 height 31
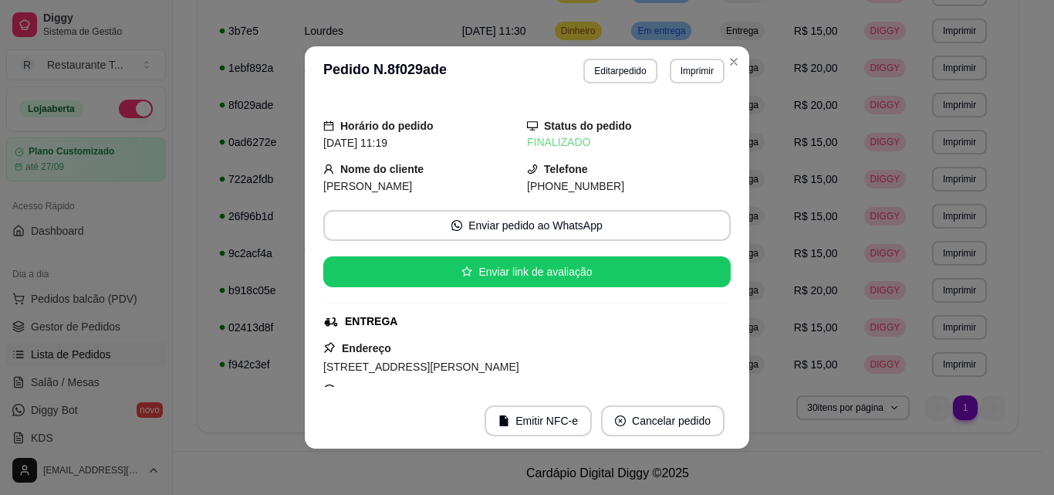
click at [561, 420] on button "Emitir NFC-e" at bounding box center [538, 420] width 107 height 31
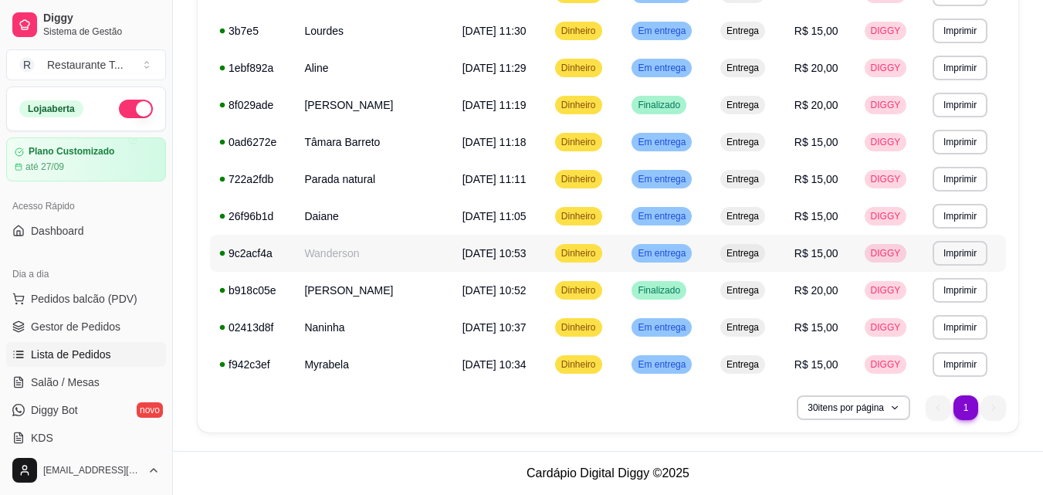
scroll to position [615, 0]
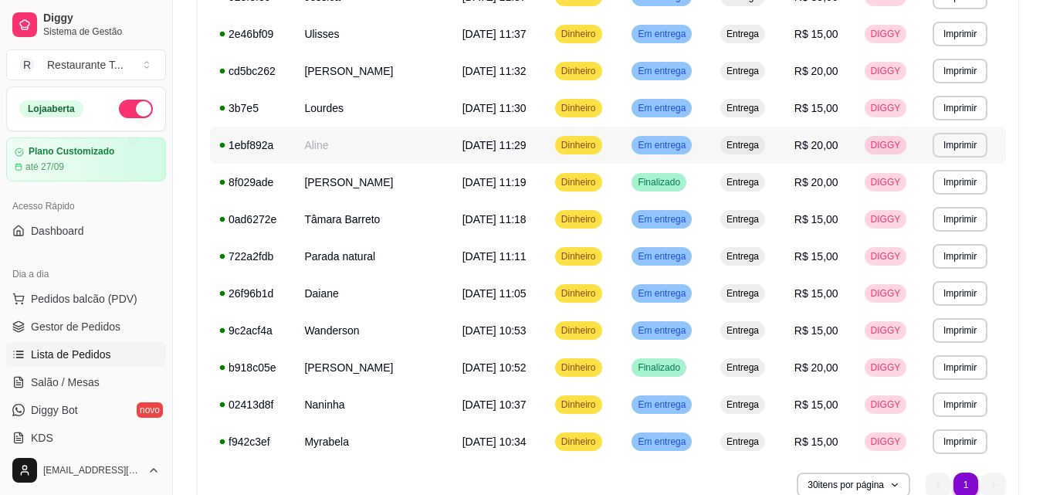
click at [686, 143] on span "Em entrega" at bounding box center [661, 145] width 54 height 12
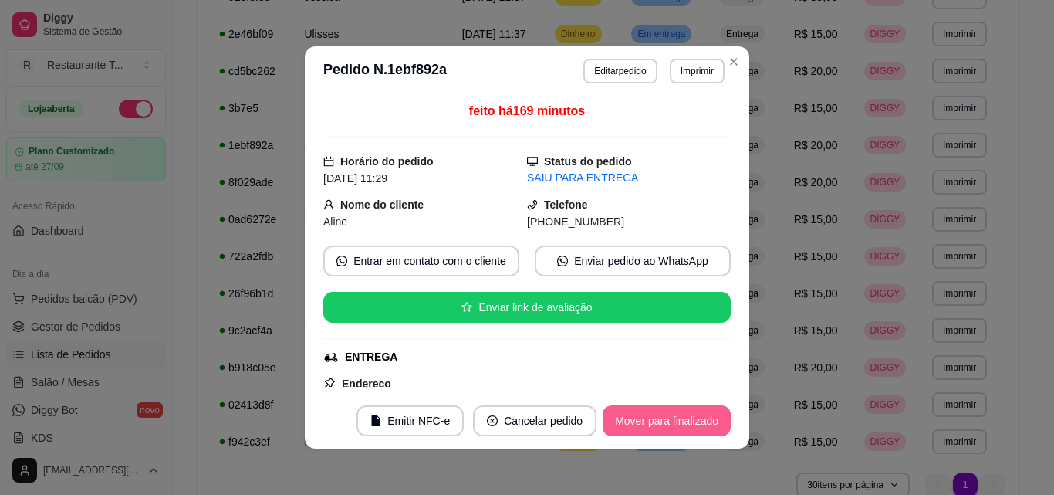
click at [678, 429] on button "Mover para finalizado" at bounding box center [667, 420] width 128 height 31
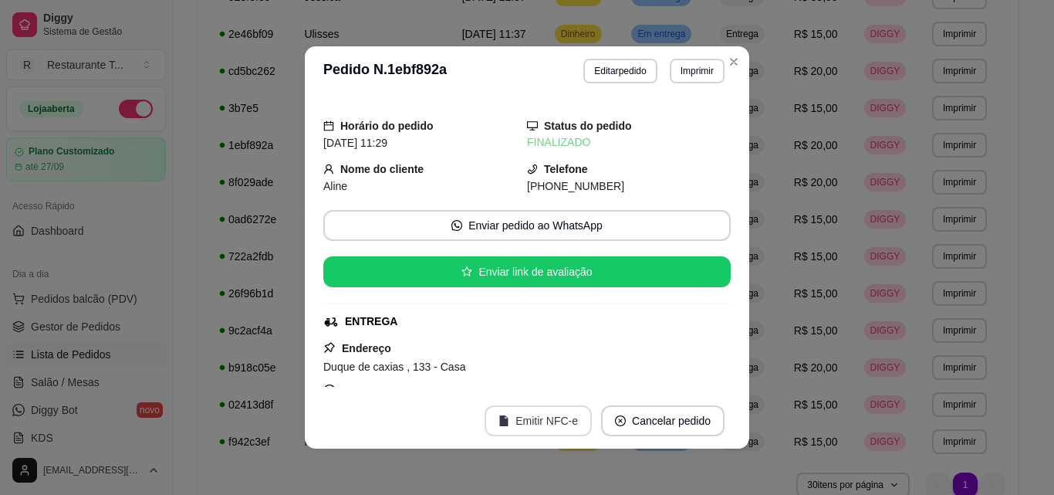
click at [513, 414] on button "Emitir NFC-e" at bounding box center [538, 420] width 107 height 31
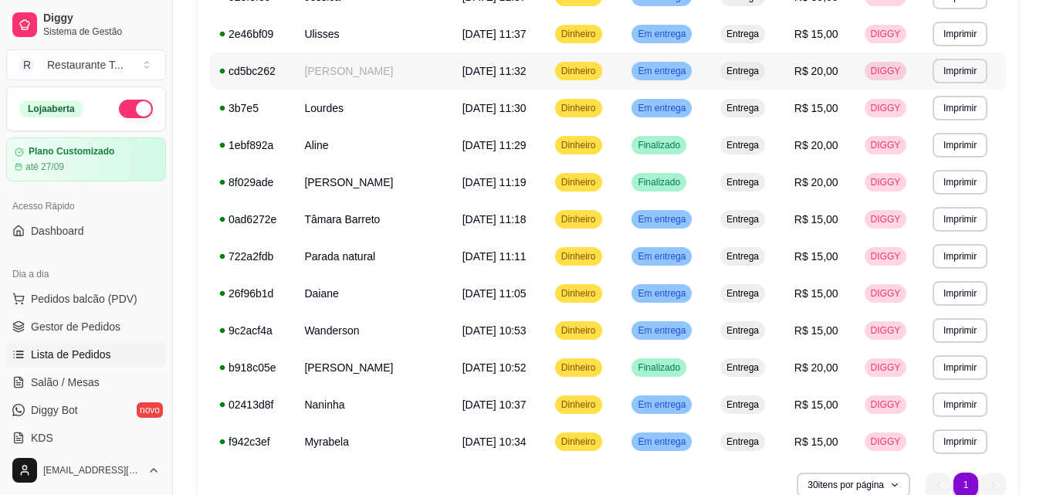
click at [709, 80] on td "Em entrega" at bounding box center [666, 70] width 89 height 37
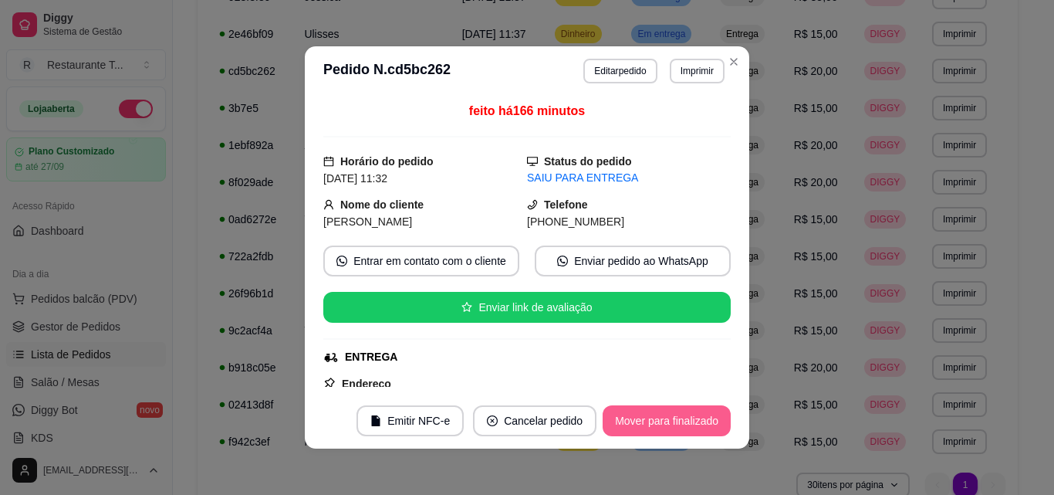
click at [644, 417] on button "Mover para finalizado" at bounding box center [667, 420] width 128 height 31
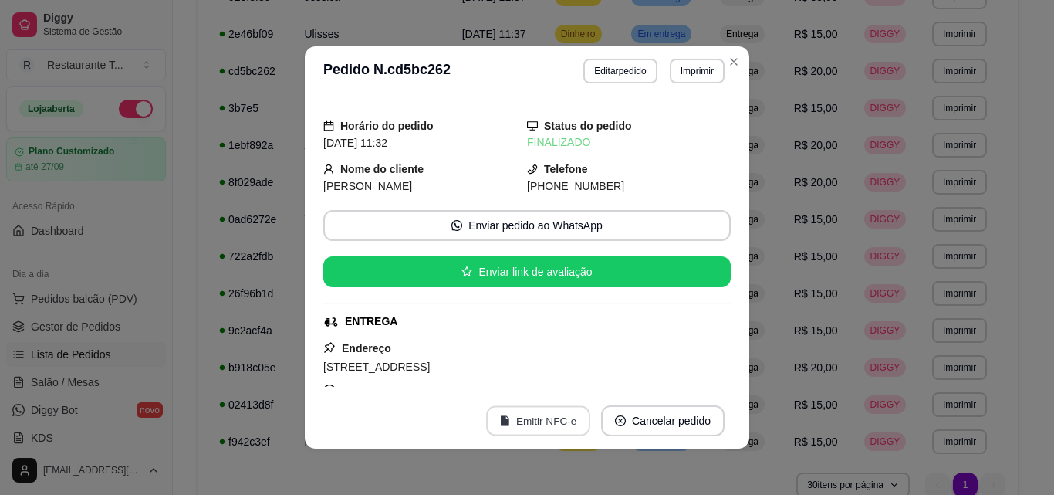
click at [514, 418] on button "Emitir NFC-e" at bounding box center [538, 421] width 104 height 30
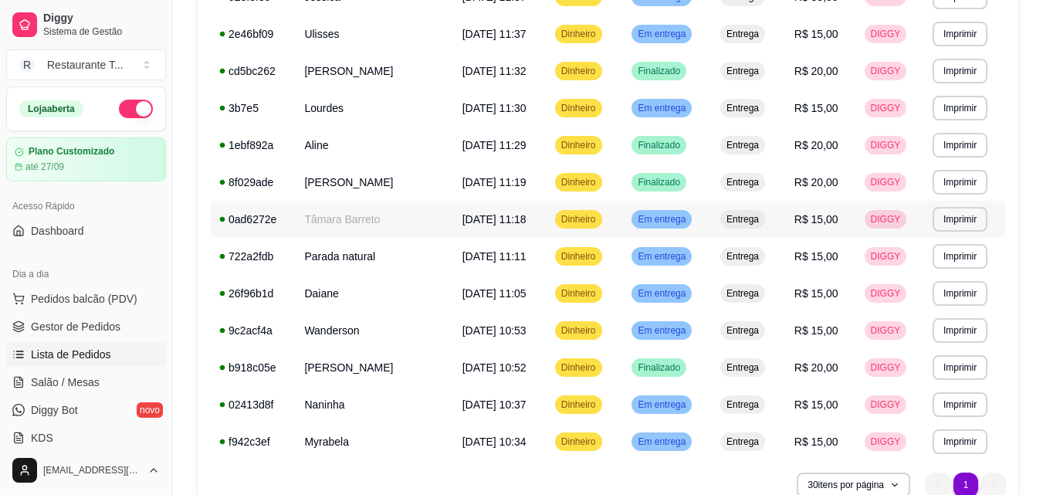
scroll to position [461, 0]
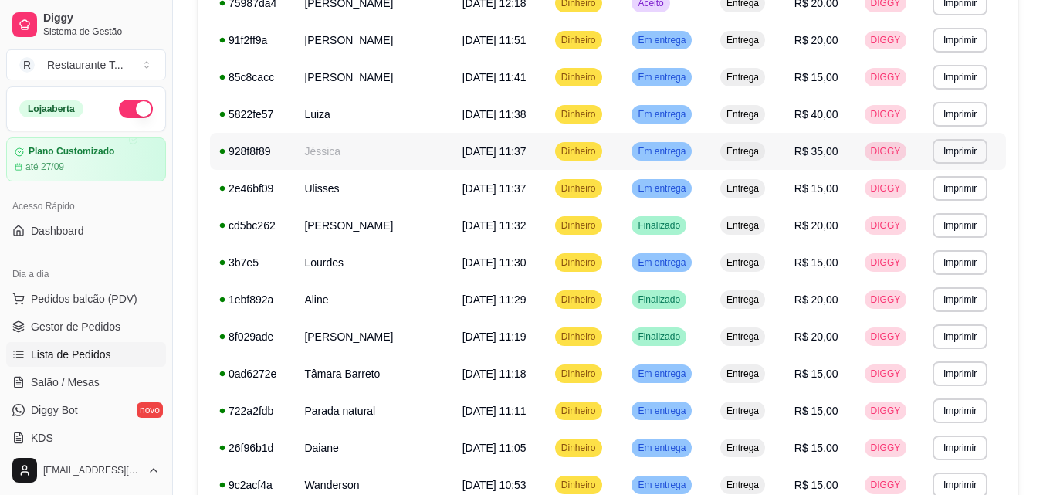
click at [687, 145] on span "Em entrega" at bounding box center [661, 151] width 54 height 12
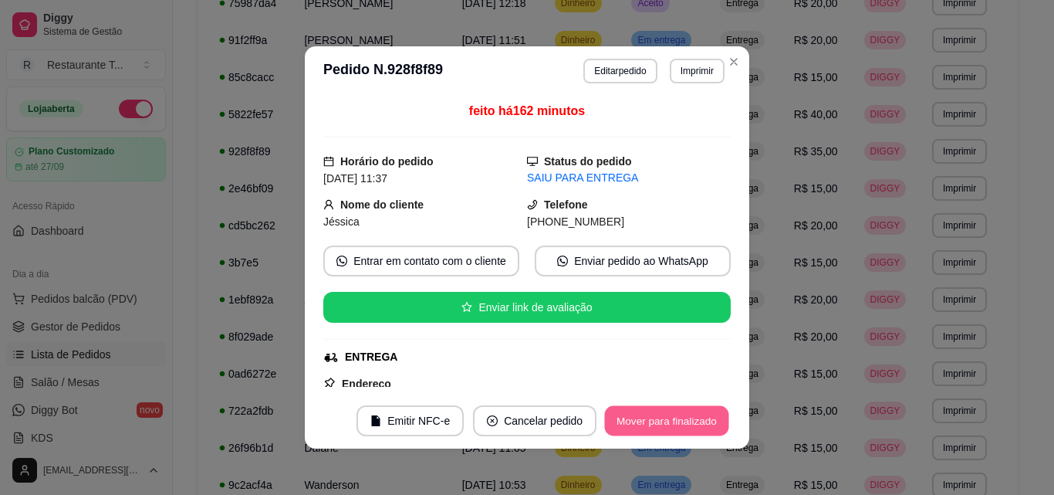
click at [688, 423] on button "Mover para finalizado" at bounding box center [667, 421] width 124 height 30
click at [639, 415] on button "Mover para finalizado" at bounding box center [667, 421] width 124 height 30
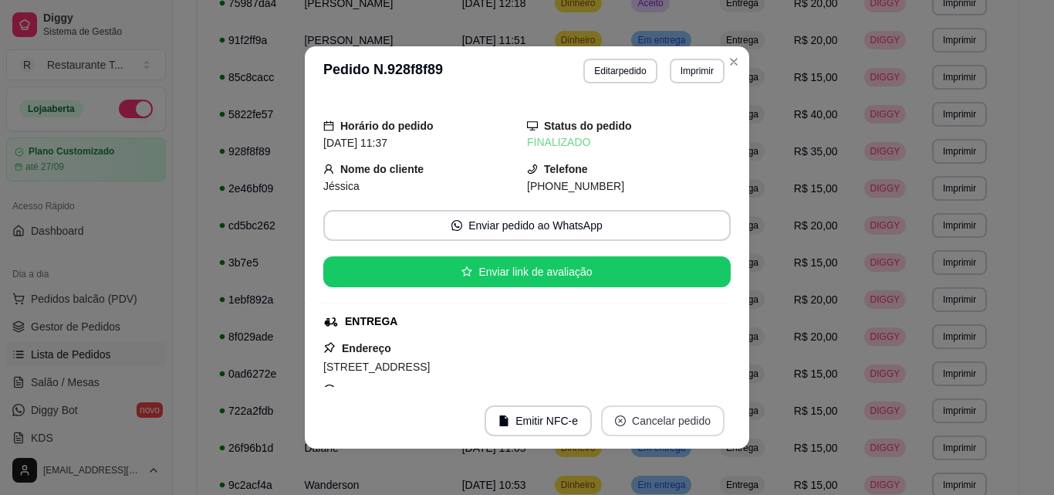
click at [517, 420] on button "Emitir NFC-e" at bounding box center [538, 420] width 107 height 31
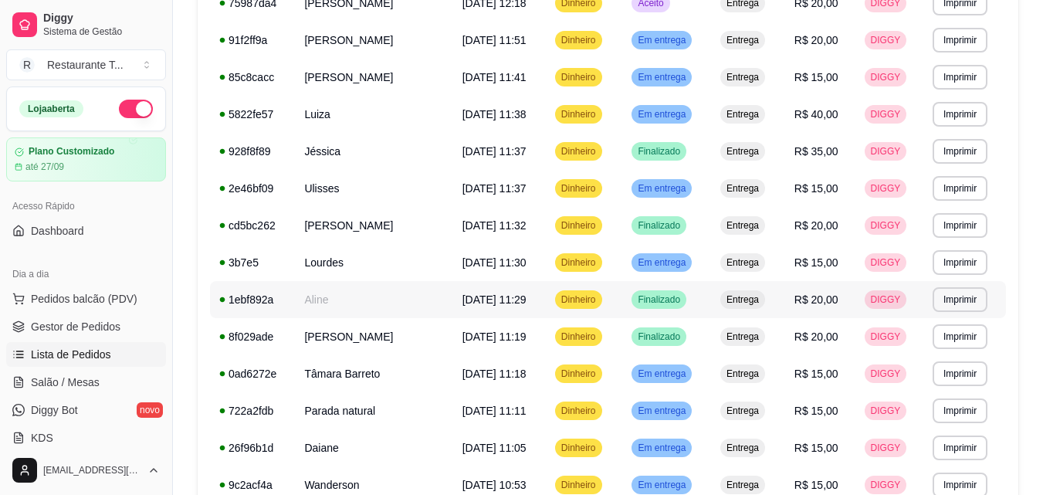
scroll to position [384, 0]
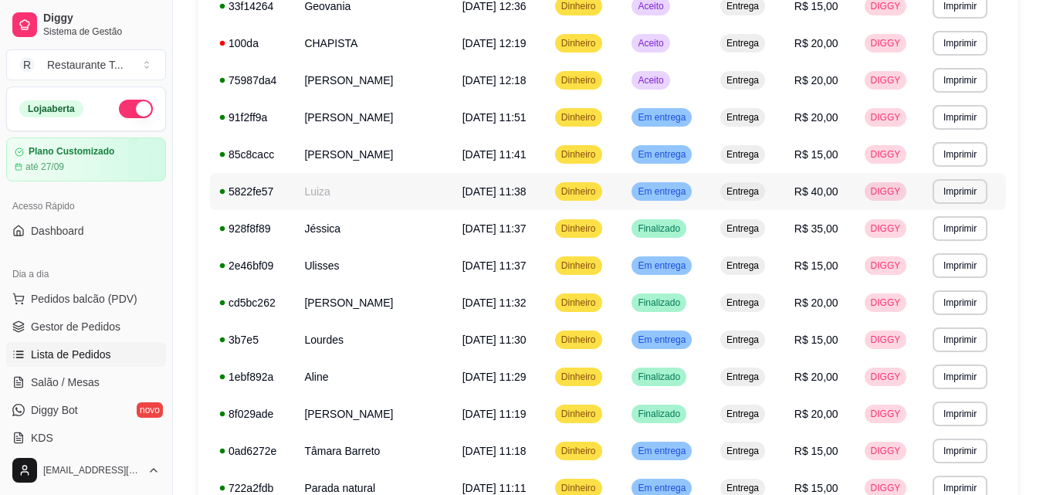
click at [671, 192] on span "Em entrega" at bounding box center [661, 191] width 54 height 12
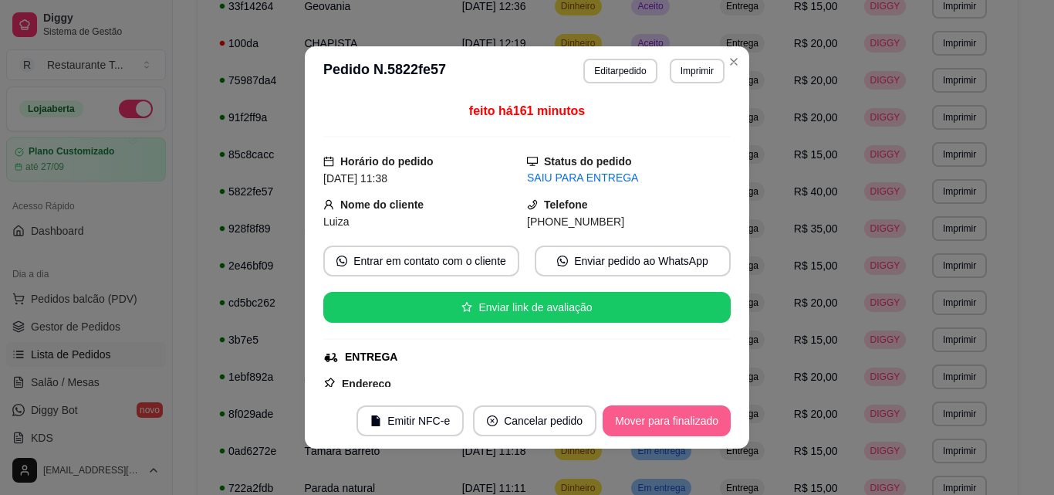
click at [674, 416] on button "Mover para finalizado" at bounding box center [667, 420] width 128 height 31
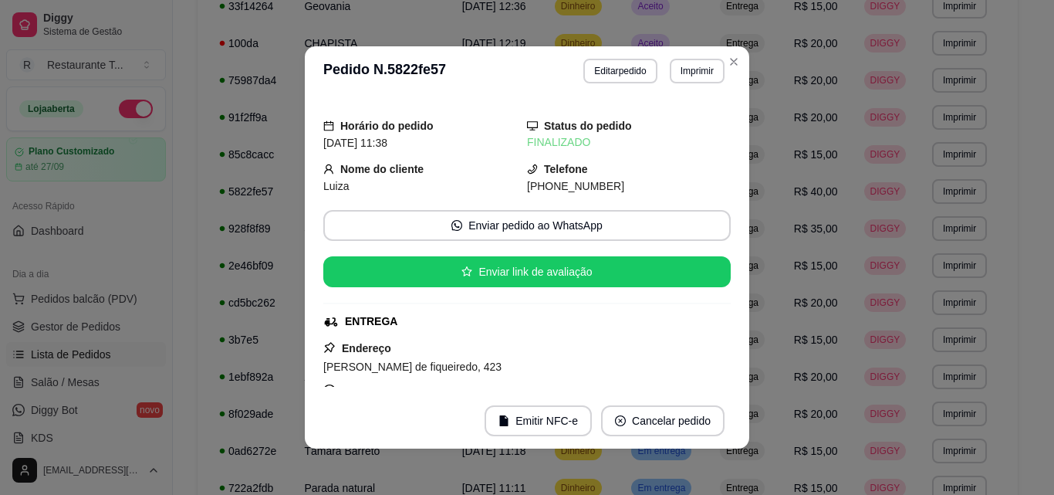
click at [538, 417] on button "Emitir NFC-e" at bounding box center [538, 420] width 107 height 31
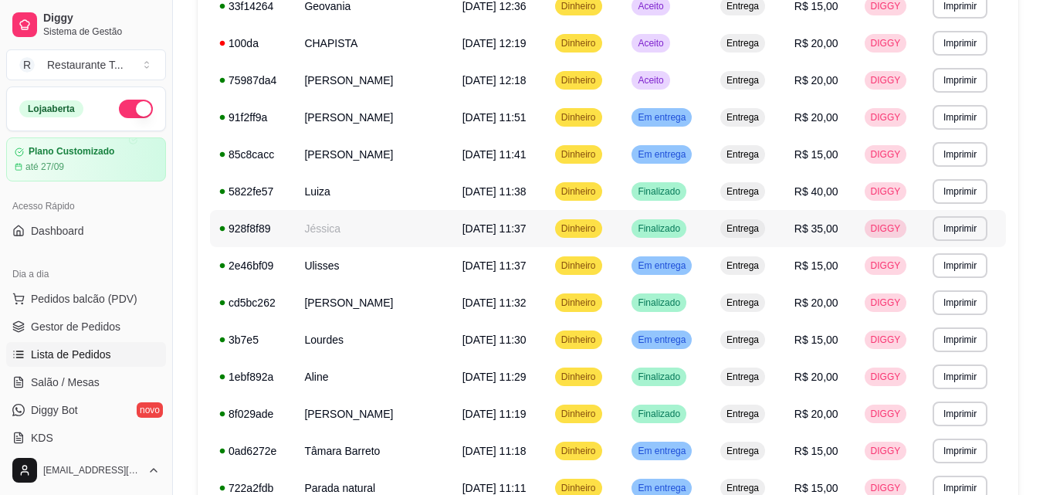
scroll to position [229, 0]
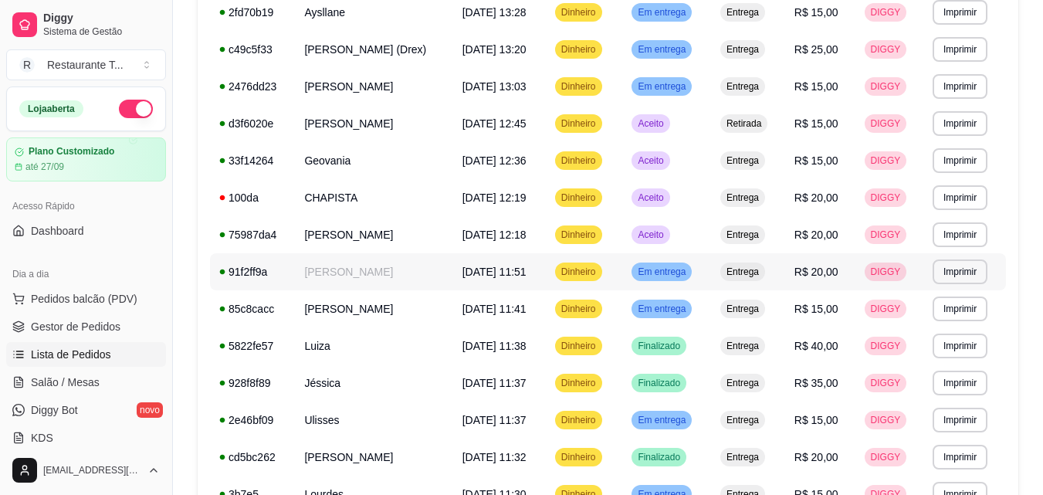
click at [682, 267] on span "Em entrega" at bounding box center [661, 272] width 54 height 12
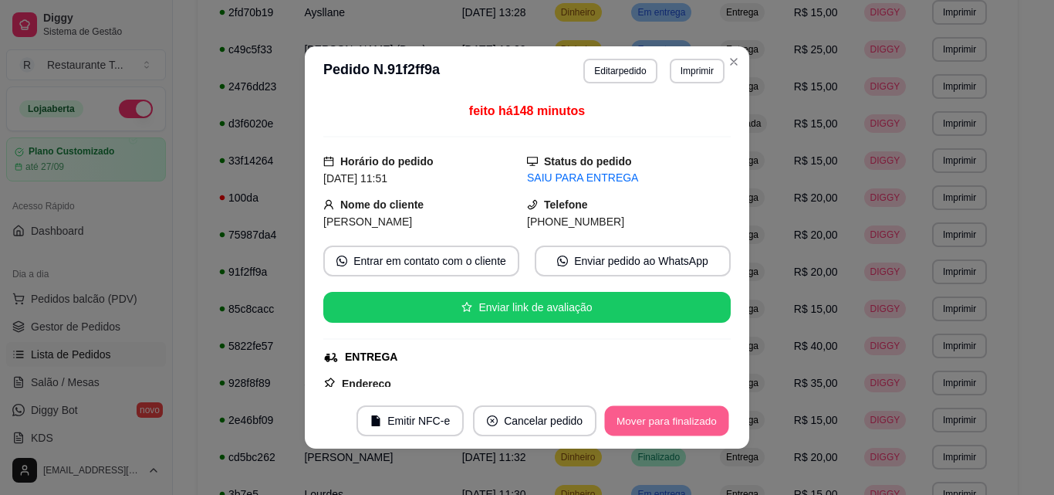
click at [634, 413] on button "Mover para finalizado" at bounding box center [667, 421] width 124 height 30
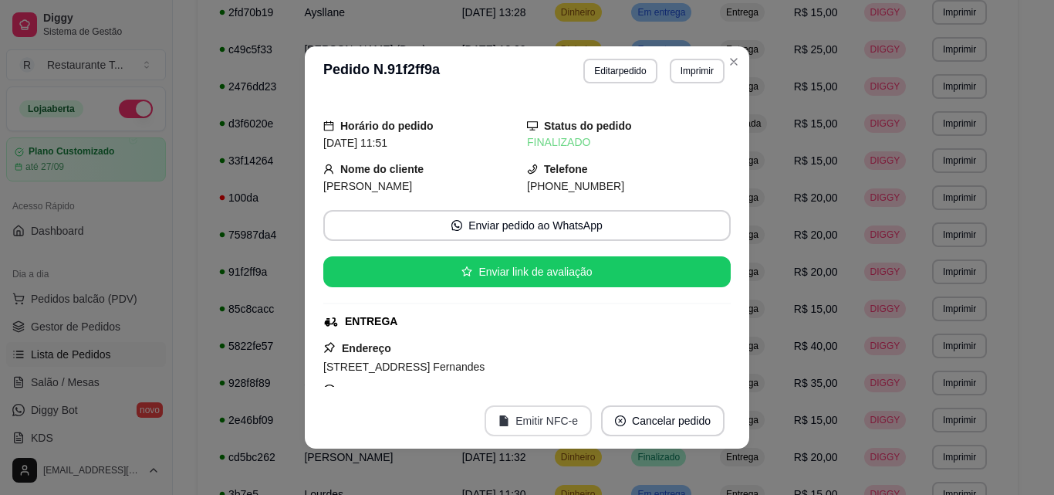
click at [545, 420] on button "Emitir NFC-e" at bounding box center [538, 420] width 107 height 31
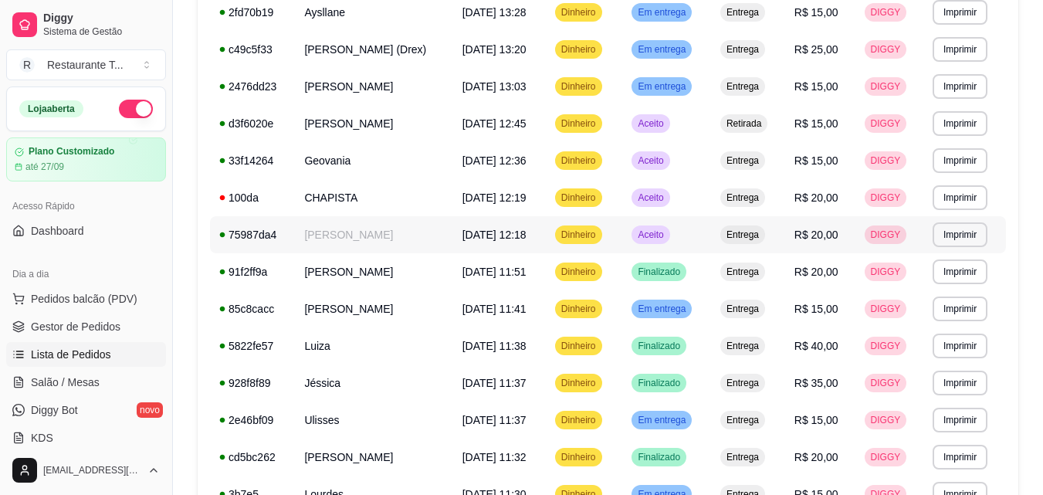
scroll to position [75, 0]
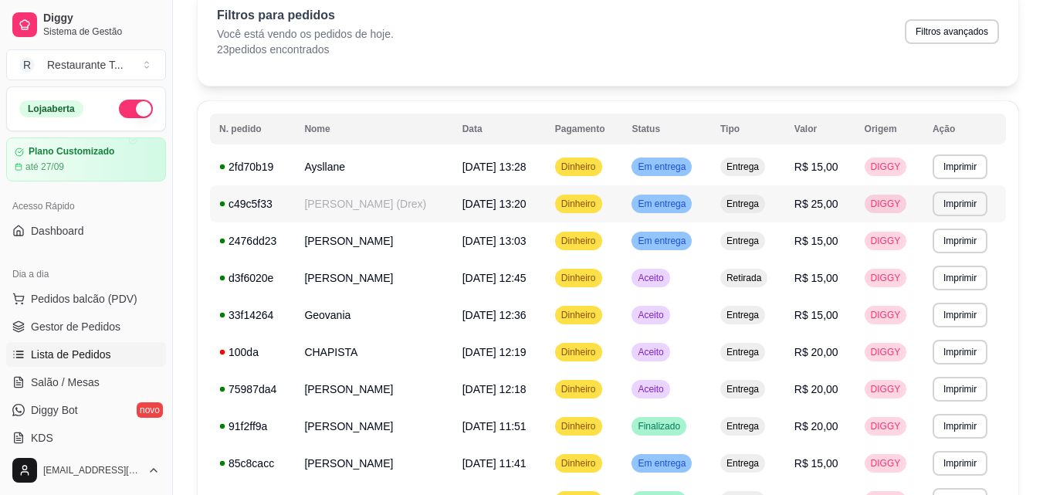
click at [685, 200] on span "Em entrega" at bounding box center [661, 204] width 54 height 12
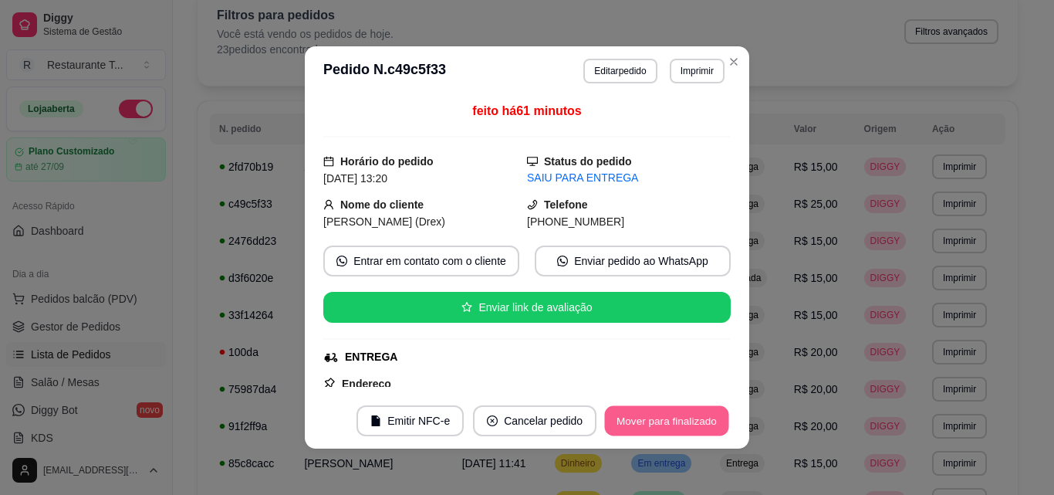
click at [621, 418] on button "Mover para finalizado" at bounding box center [667, 421] width 124 height 30
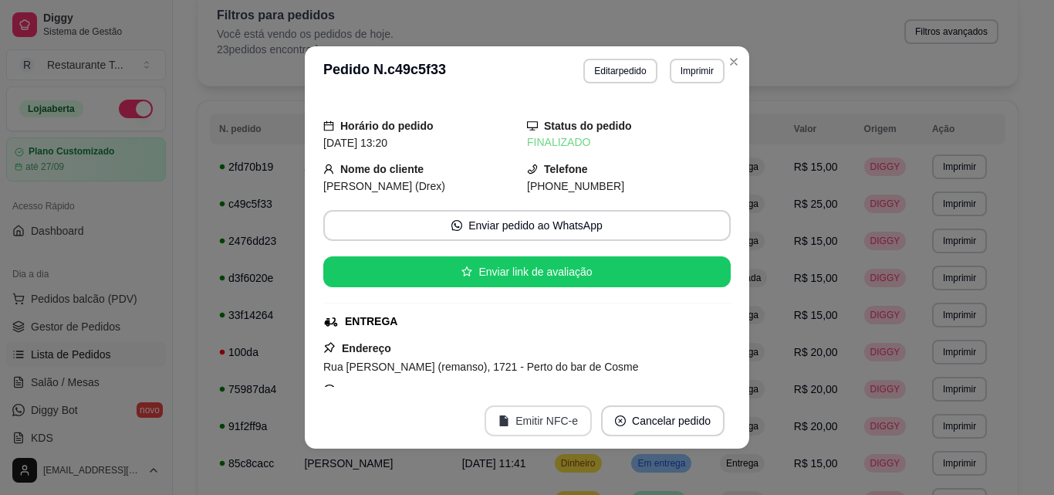
click at [523, 412] on button "Emitir NFC-e" at bounding box center [538, 420] width 107 height 31
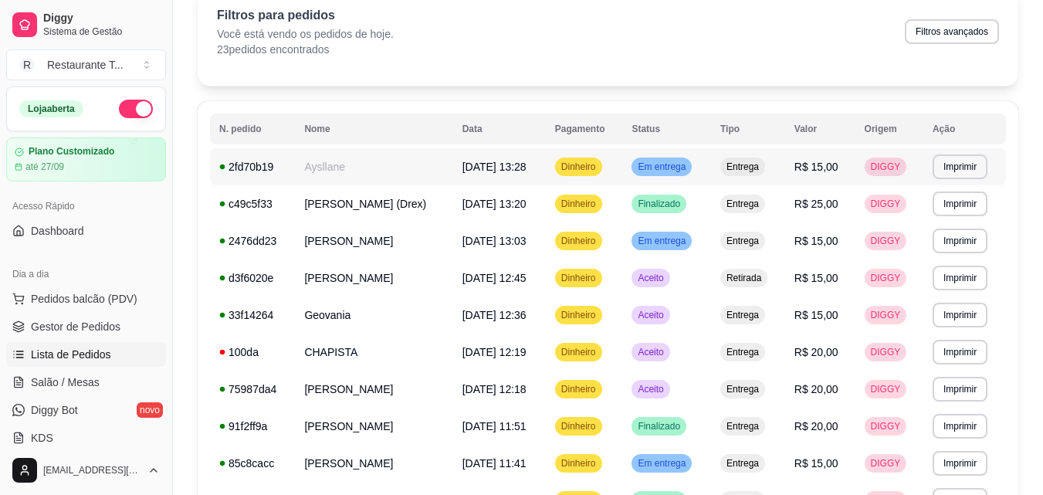
click at [663, 163] on span "Em entrega" at bounding box center [661, 167] width 54 height 12
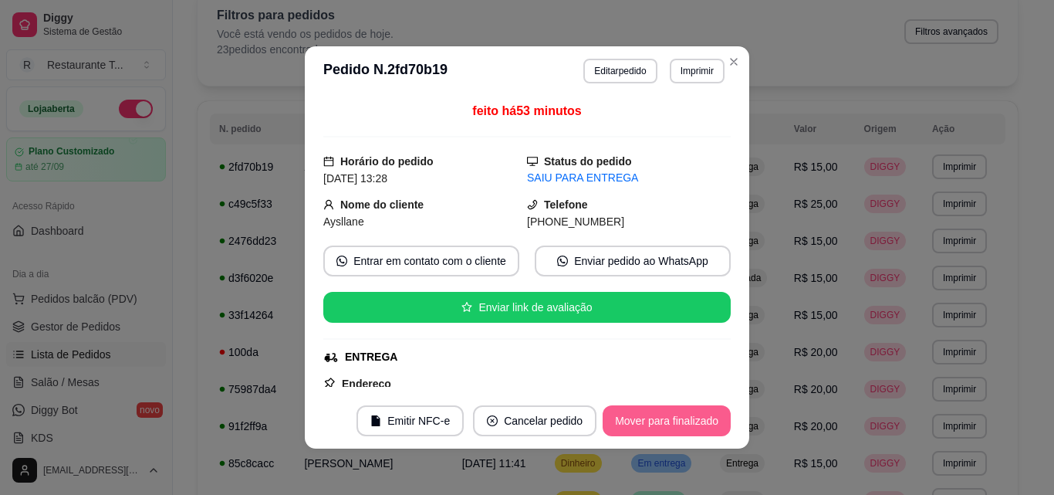
click at [656, 414] on button "Mover para finalizado" at bounding box center [667, 420] width 128 height 31
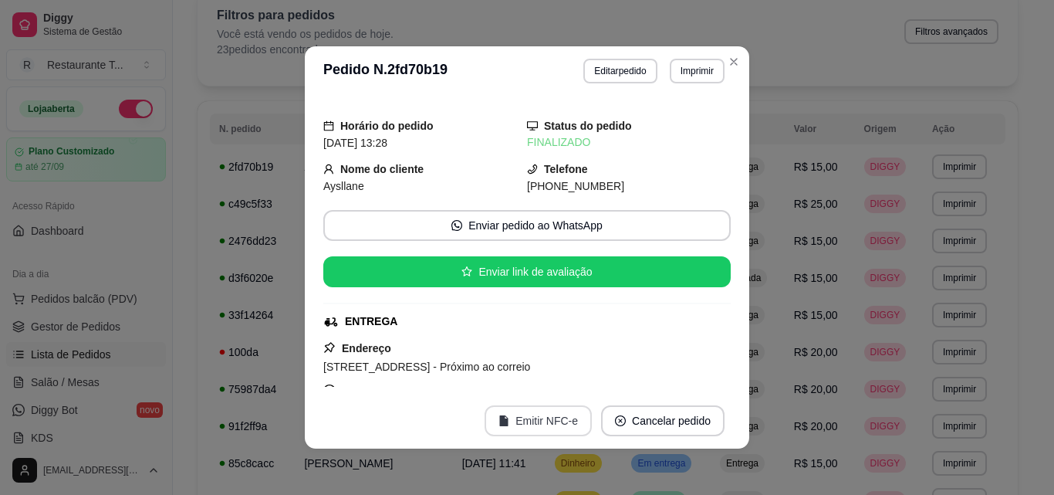
click at [519, 426] on button "Emitir NFC-e" at bounding box center [538, 420] width 107 height 31
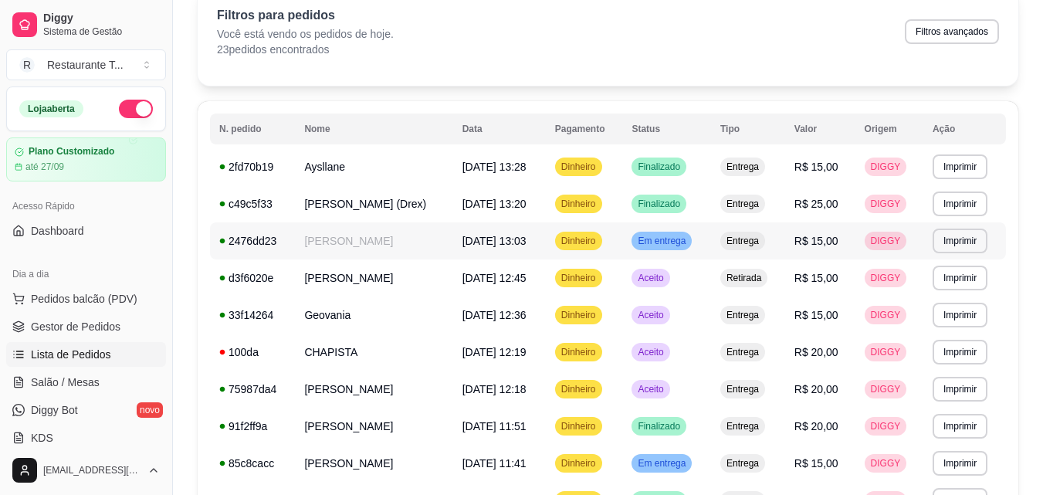
click at [664, 232] on td "Em entrega" at bounding box center [666, 240] width 89 height 37
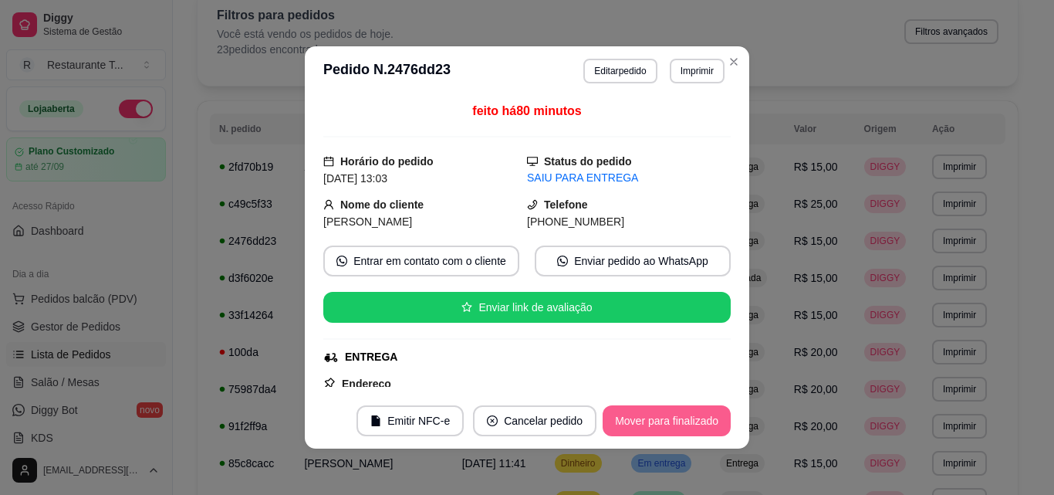
click at [653, 424] on button "Mover para finalizado" at bounding box center [667, 420] width 128 height 31
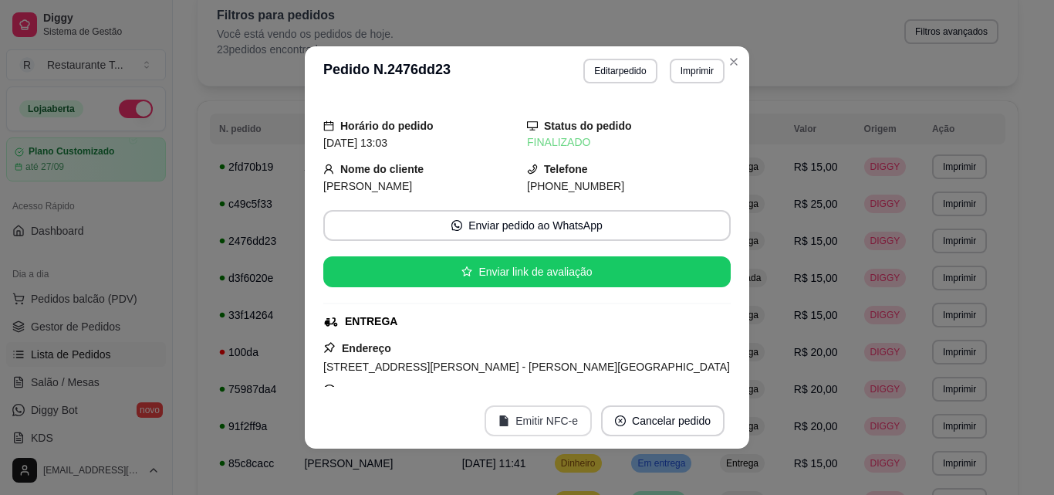
click at [539, 425] on button "Emitir NFC-e" at bounding box center [538, 420] width 107 height 31
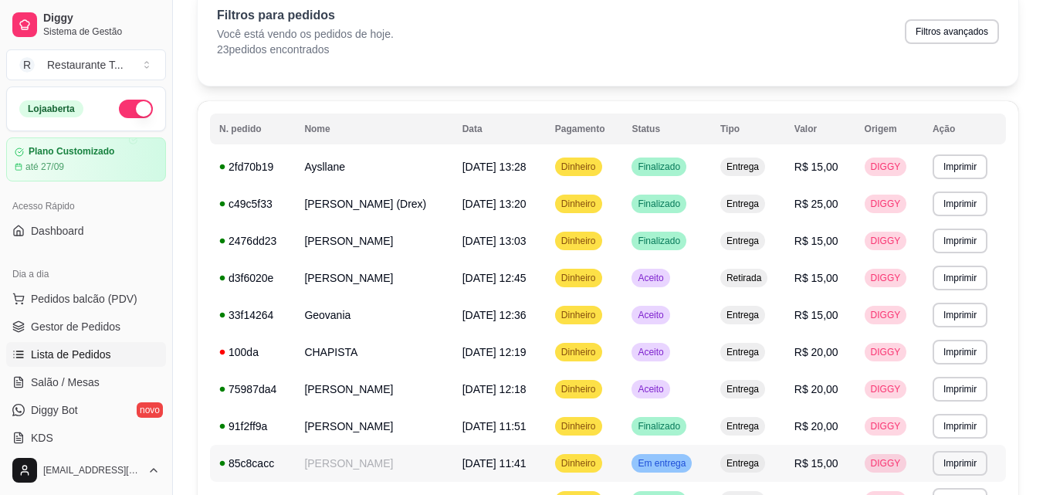
click at [661, 455] on div "Em entrega" at bounding box center [661, 463] width 60 height 19
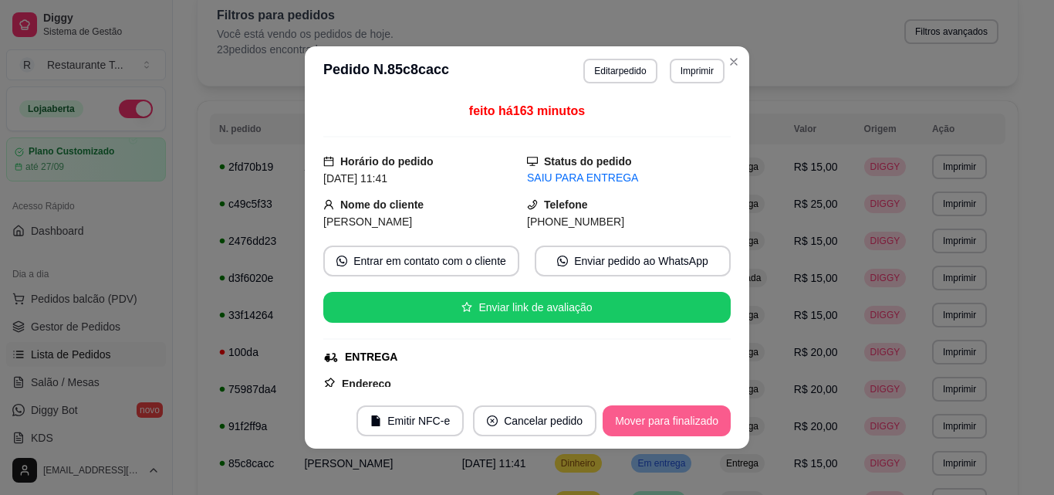
click at [668, 419] on button "Mover para finalizado" at bounding box center [667, 420] width 128 height 31
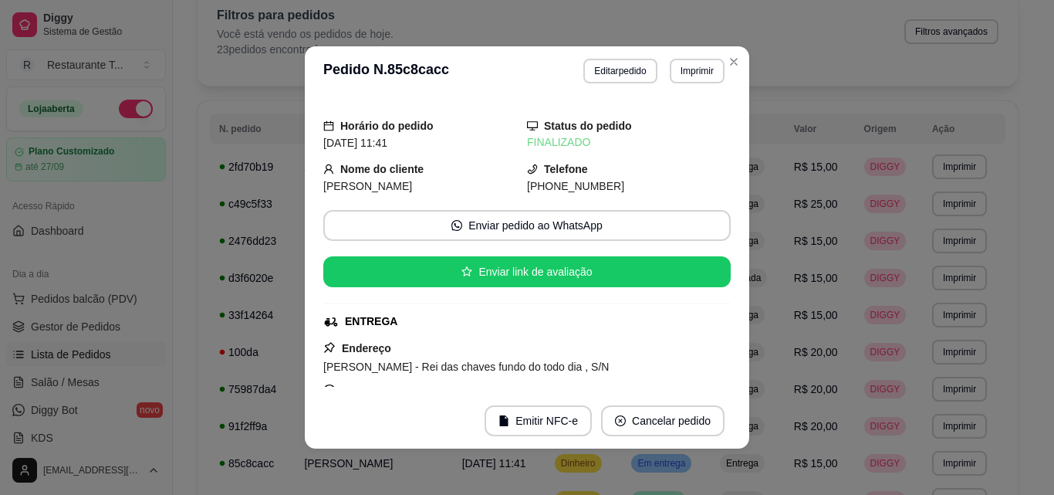
click at [387, 414] on footer "Emitir NFC-e Cancelar pedido" at bounding box center [527, 421] width 445 height 56
click at [541, 425] on button "Emitir NFC-e" at bounding box center [538, 420] width 107 height 31
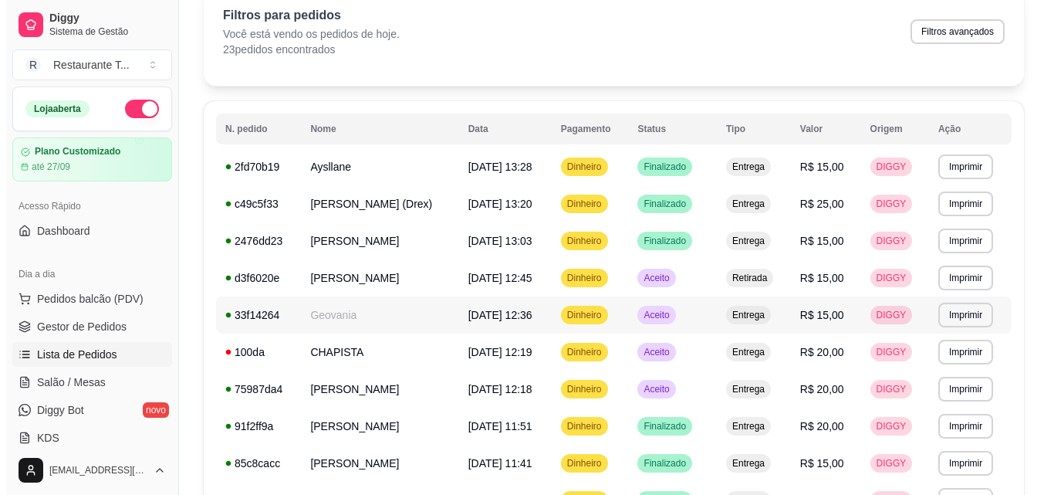
scroll to position [384, 0]
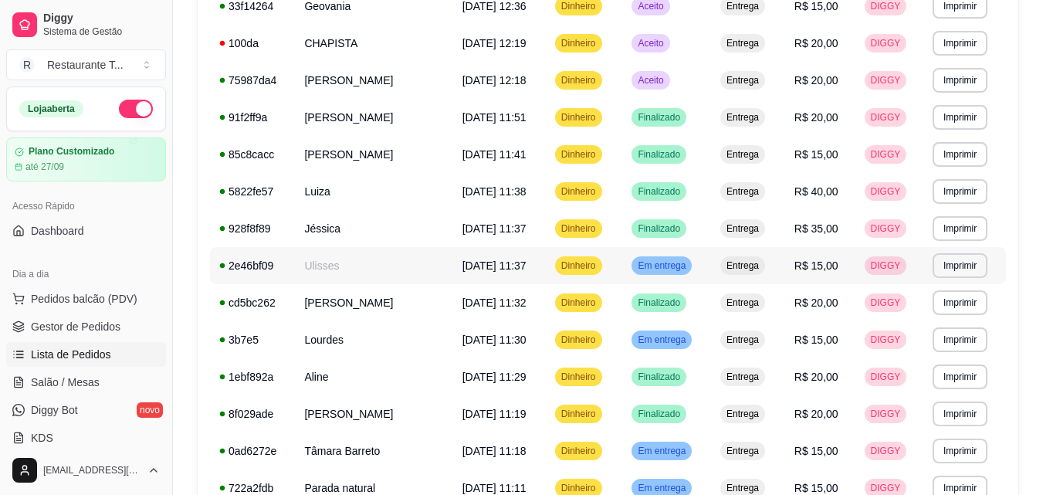
click at [668, 264] on span "Em entrega" at bounding box center [661, 265] width 54 height 12
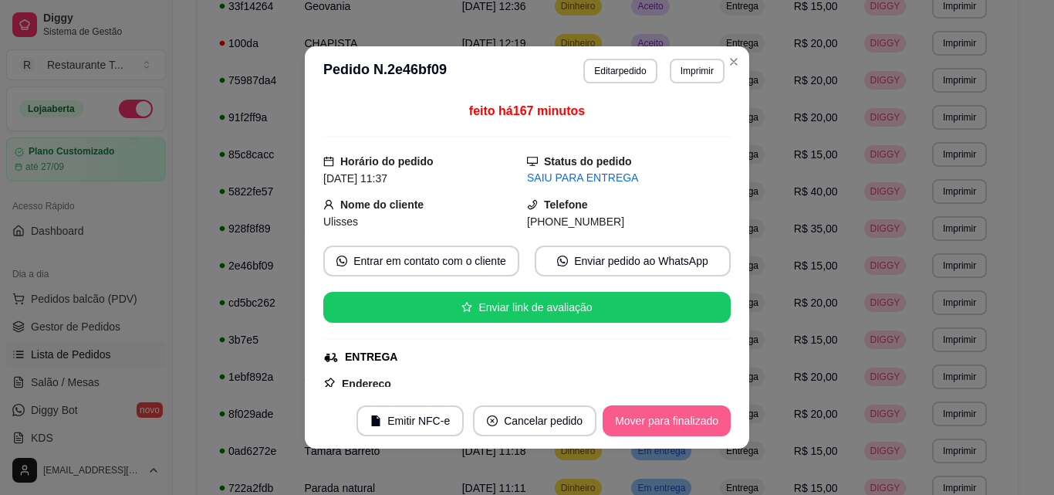
click at [644, 417] on button "Mover para finalizado" at bounding box center [667, 420] width 128 height 31
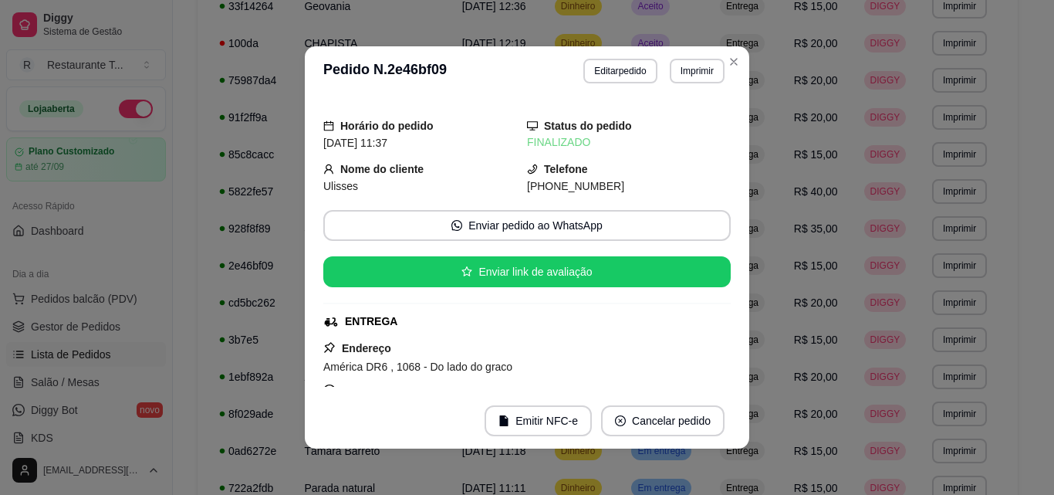
click at [552, 418] on button "Emitir NFC-e" at bounding box center [538, 420] width 107 height 31
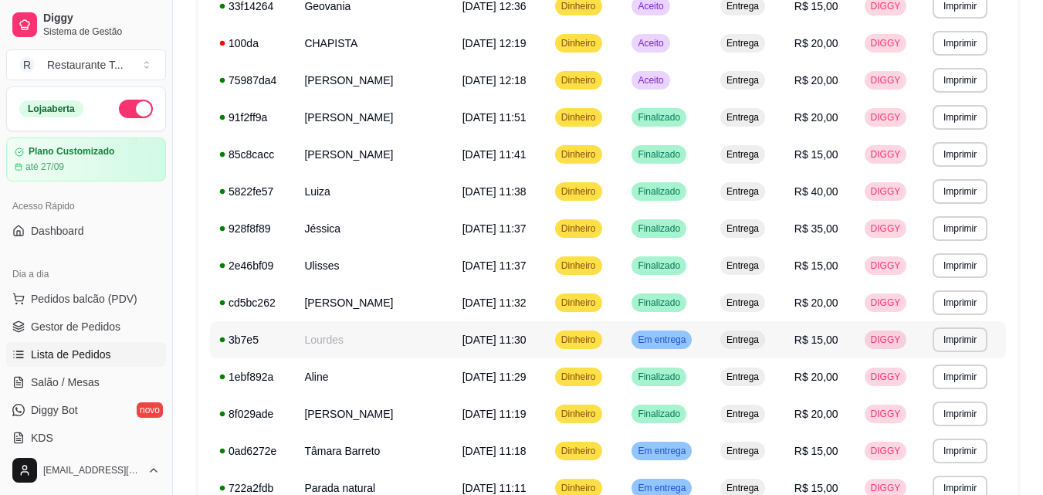
click at [669, 337] on span "Em entrega" at bounding box center [661, 339] width 54 height 12
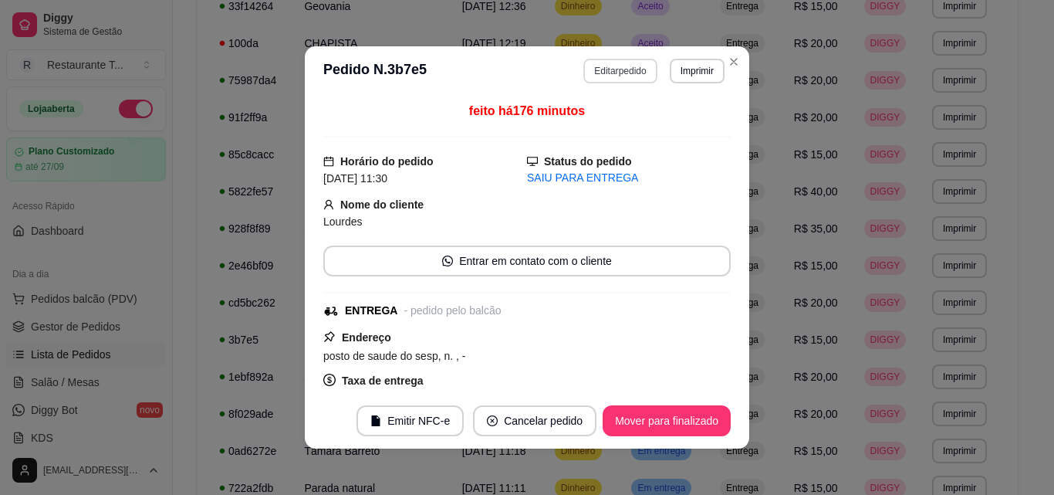
click at [611, 69] on button "Editar pedido" at bounding box center [619, 71] width 73 height 25
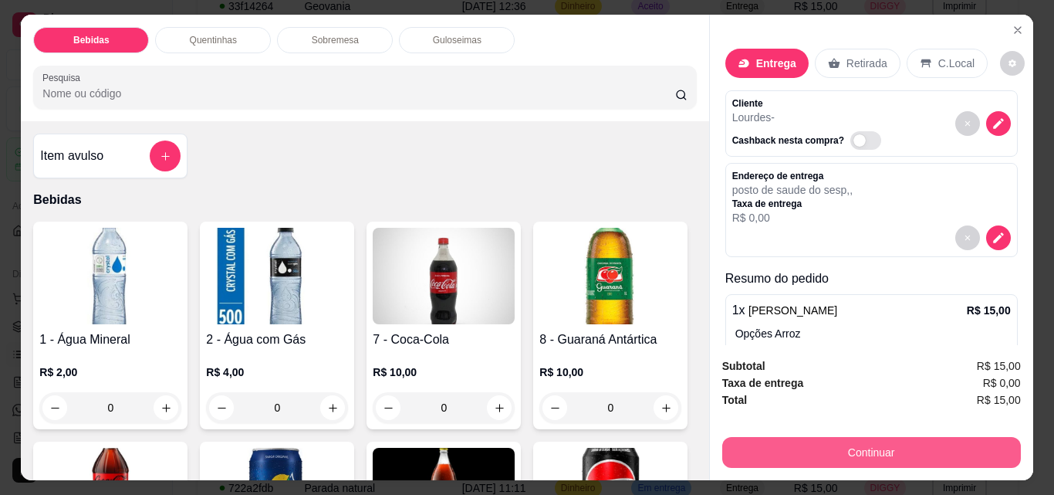
click at [790, 437] on button "Continuar" at bounding box center [871, 452] width 299 height 31
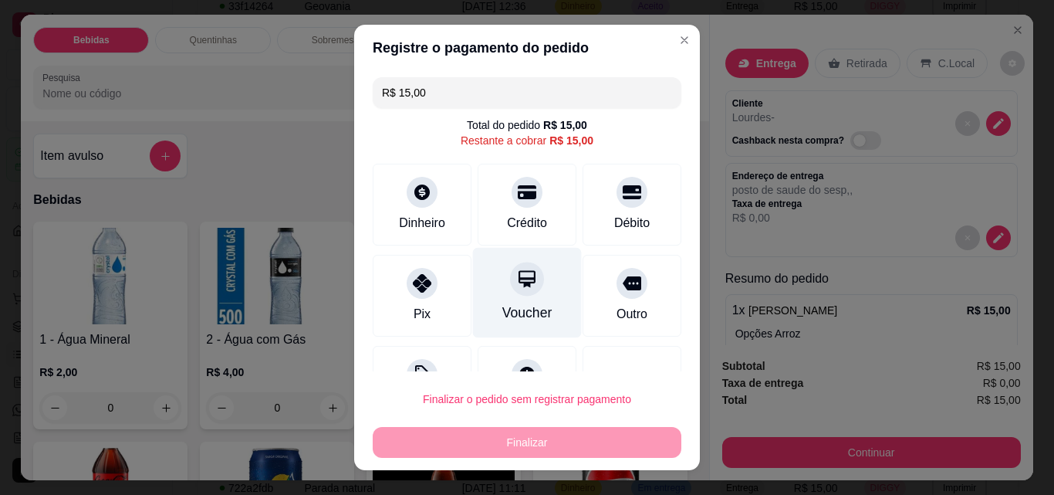
scroll to position [63, 0]
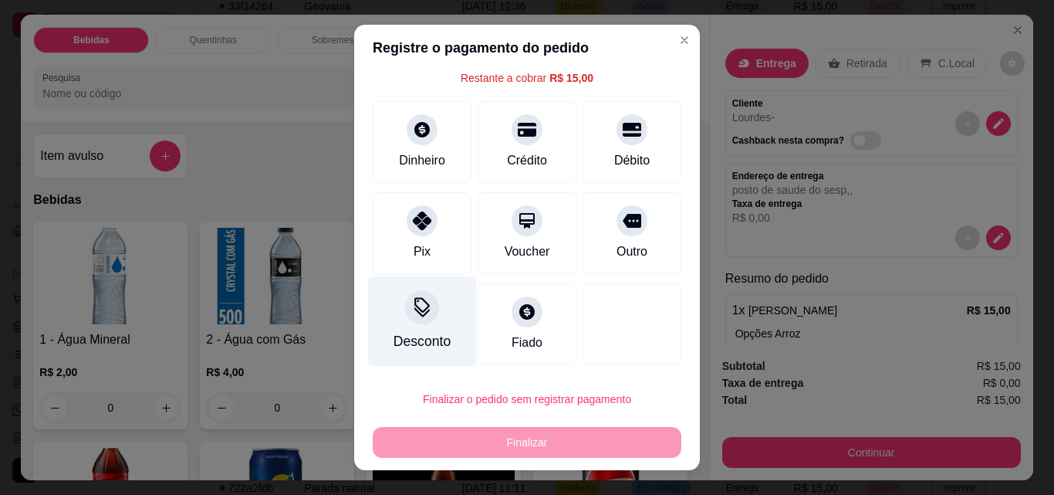
click at [419, 302] on icon at bounding box center [422, 307] width 20 height 20
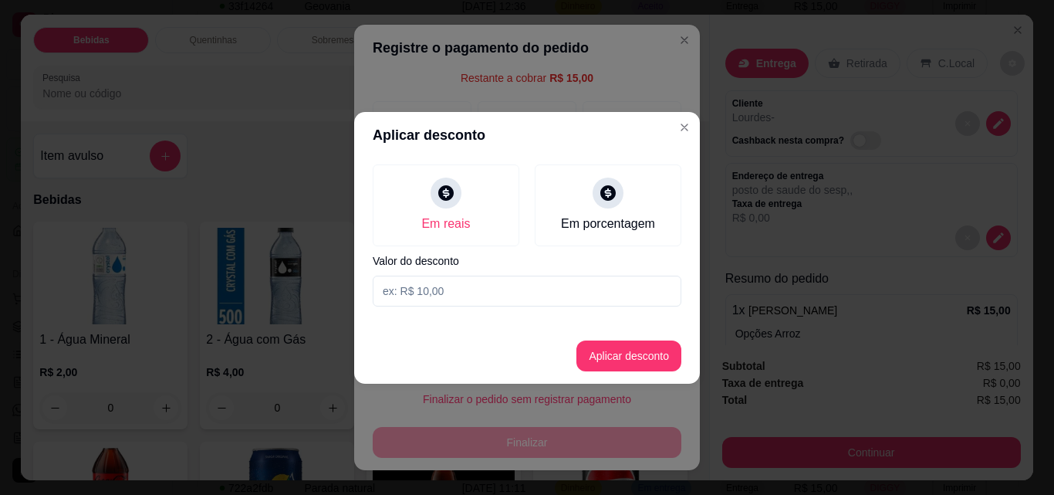
click at [430, 283] on input at bounding box center [527, 291] width 309 height 31
type input "1,00"
click at [627, 356] on button "Aplicar desconto" at bounding box center [629, 355] width 105 height 31
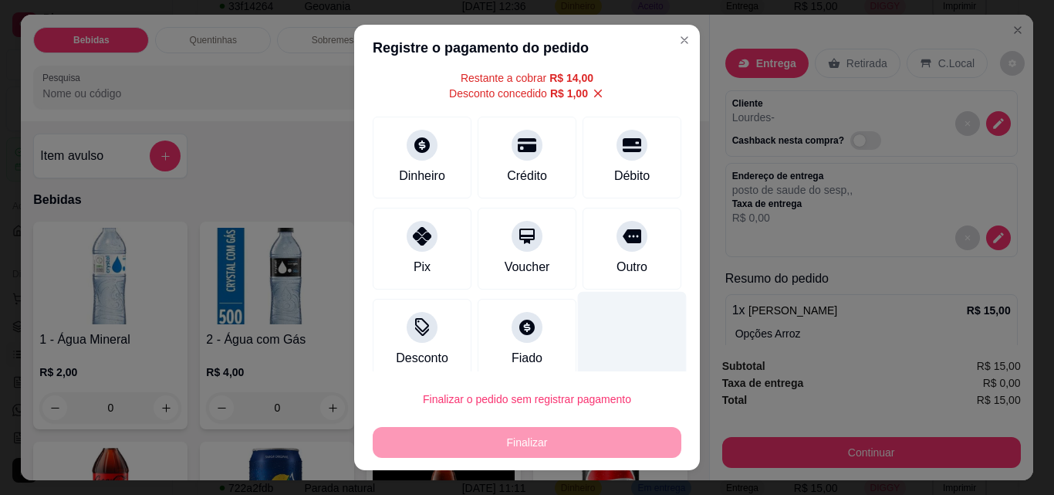
scroll to position [78, 0]
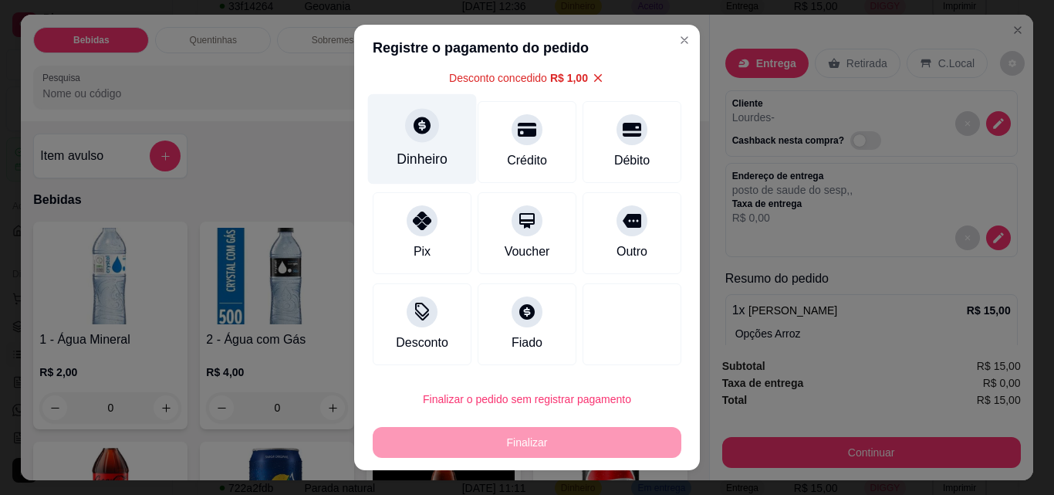
click at [414, 126] on icon at bounding box center [422, 125] width 17 height 17
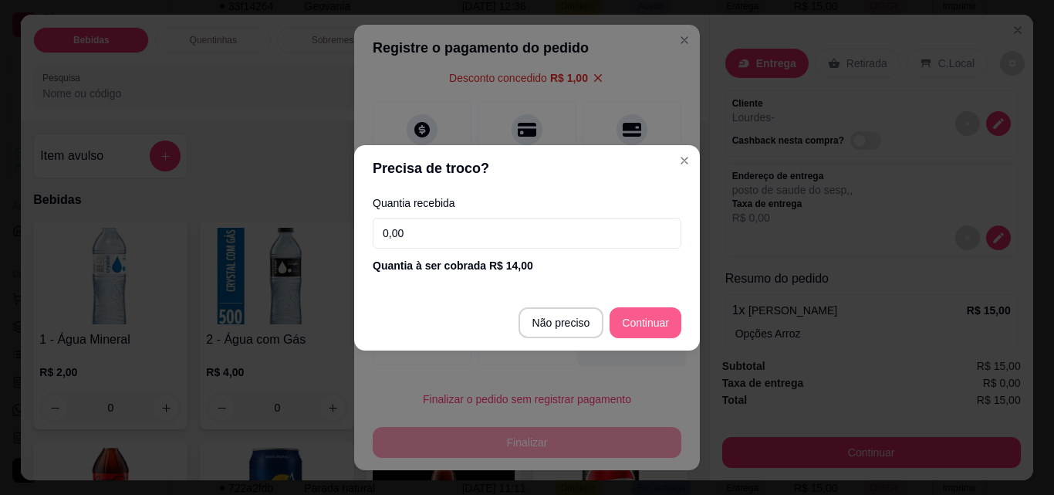
type input "R$ 0,00"
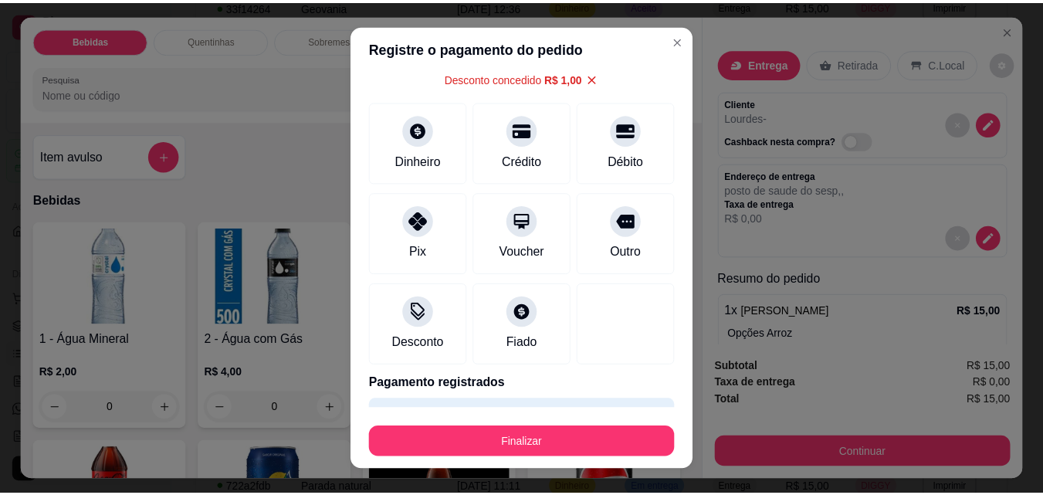
scroll to position [106, 0]
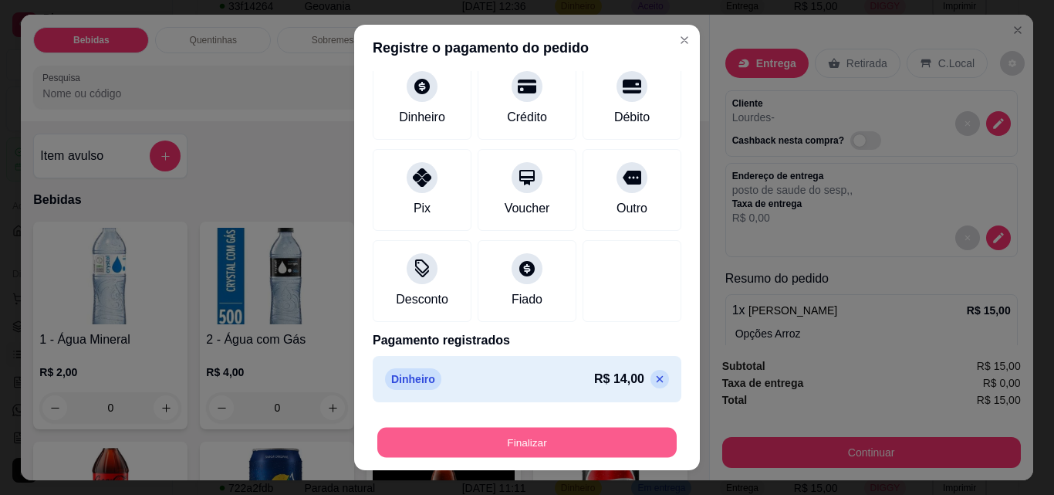
click at [560, 431] on button "Finalizar" at bounding box center [526, 443] width 299 height 30
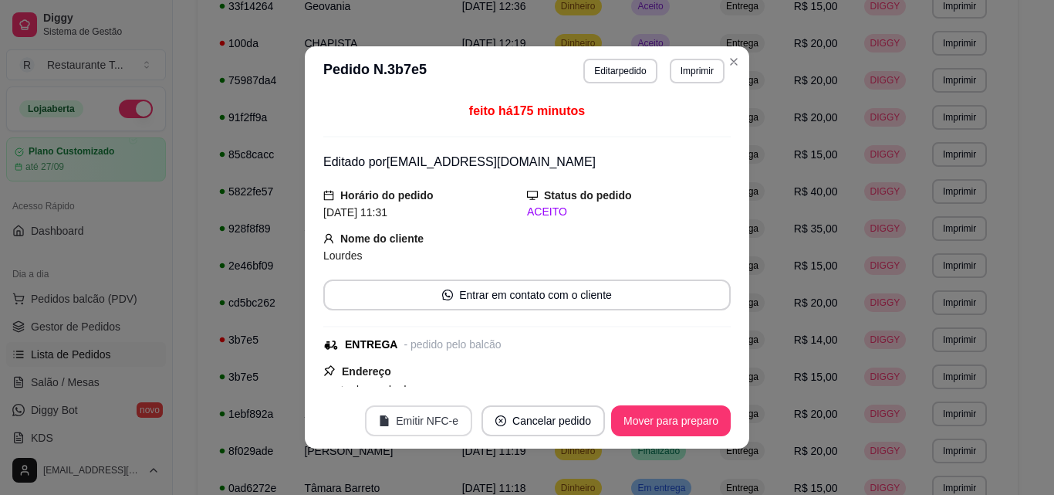
click at [425, 417] on button "Emitir NFC-e" at bounding box center [418, 420] width 107 height 31
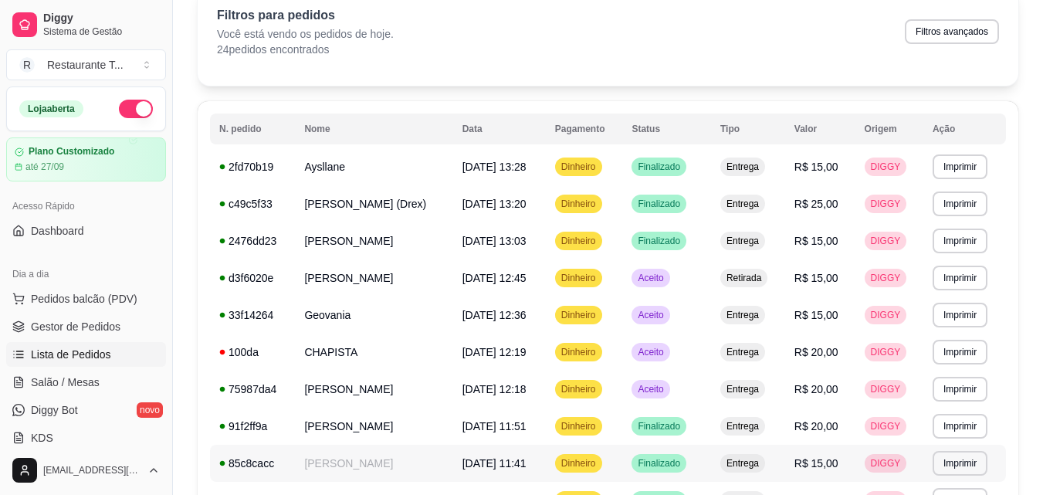
scroll to position [0, 0]
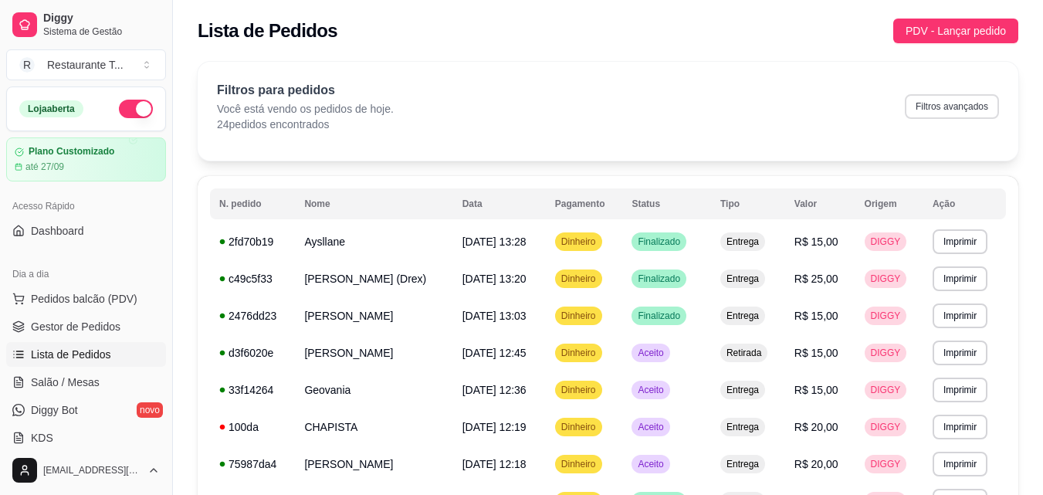
click at [973, 103] on button "Filtros avançados" at bounding box center [952, 106] width 94 height 25
select select "0"
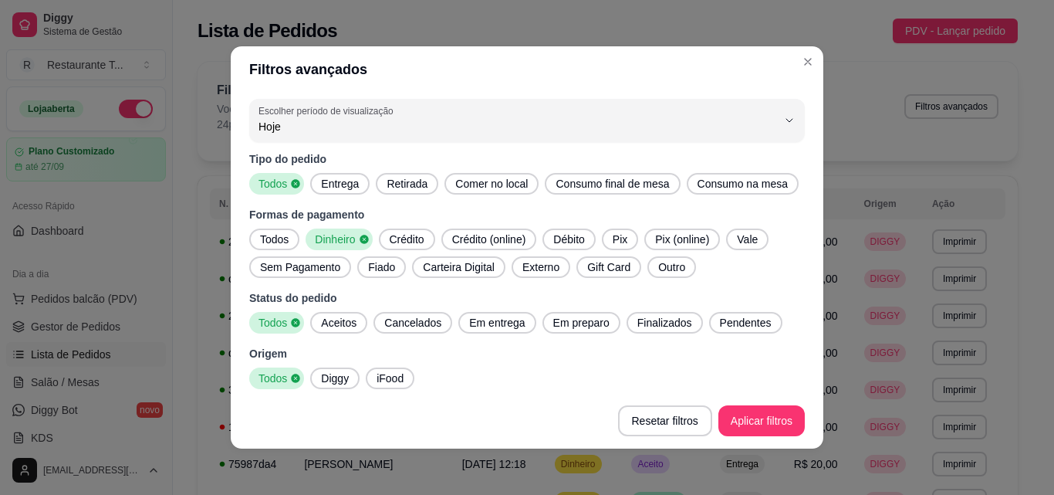
click at [274, 236] on span "Todos" at bounding box center [274, 239] width 41 height 15
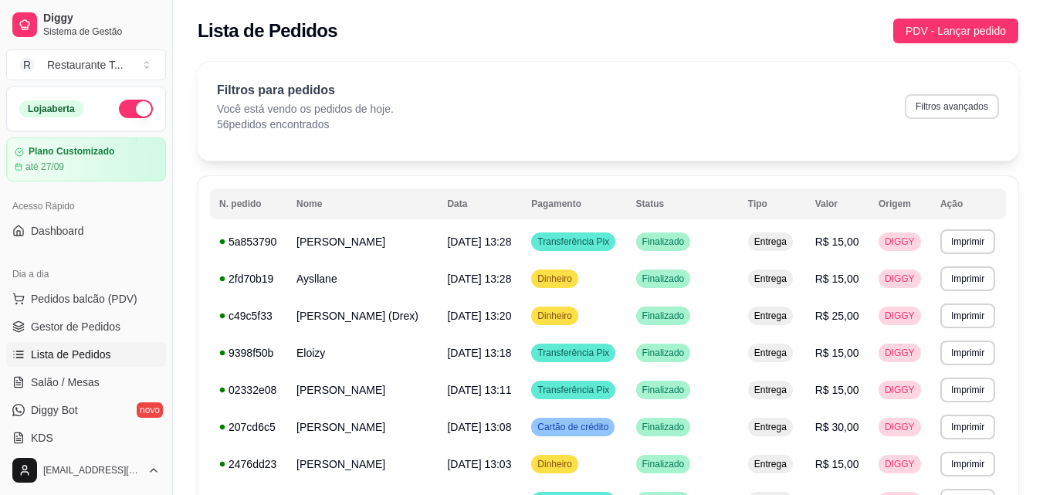
click at [932, 107] on button "Filtros avançados" at bounding box center [952, 106] width 94 height 25
select select "0"
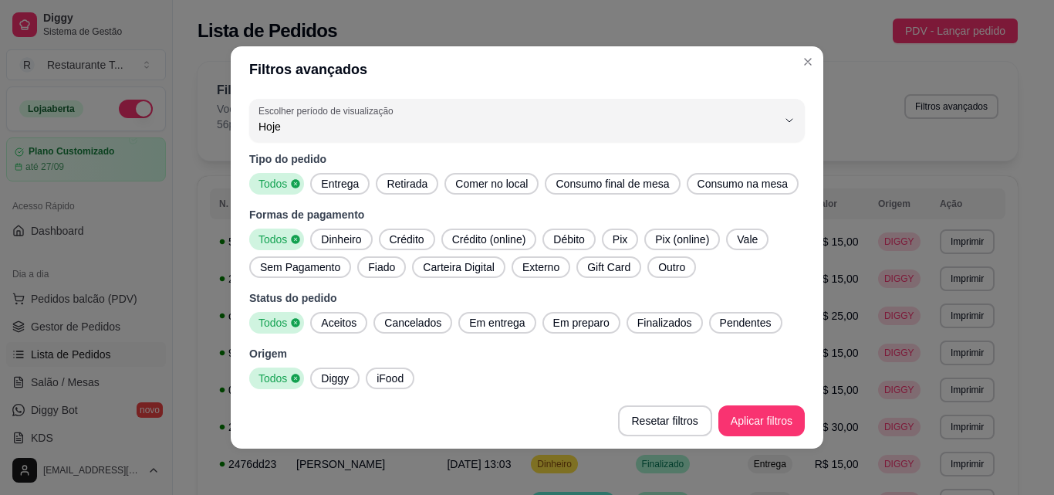
drag, startPoint x: 319, startPoint y: 235, endPoint x: 419, endPoint y: 310, distance: 125.2
click at [320, 235] on span "Dinheiro" at bounding box center [341, 239] width 52 height 15
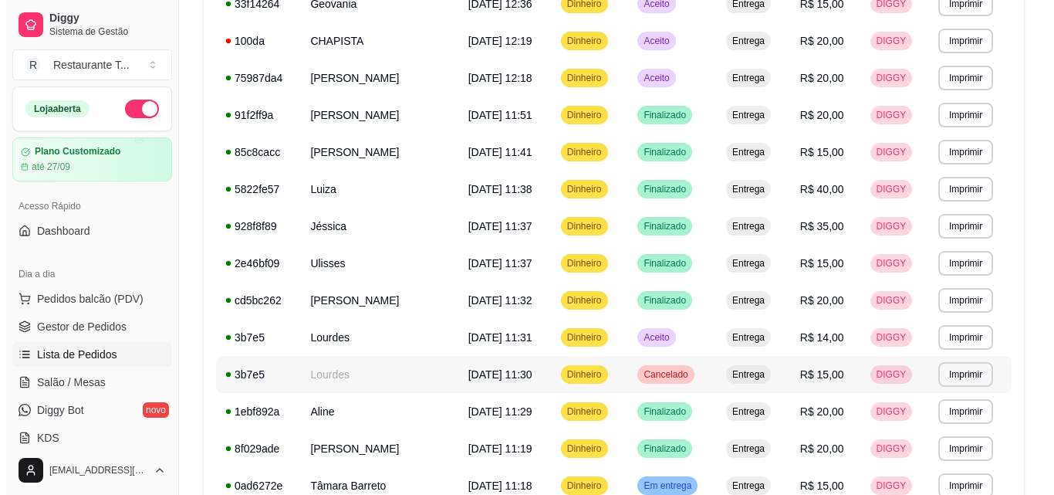
scroll to position [463, 0]
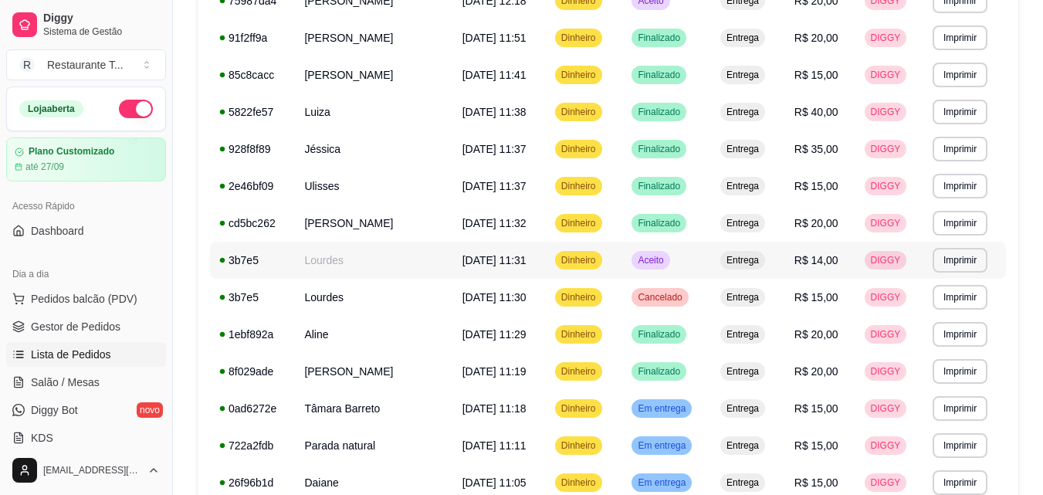
click at [371, 258] on td "Lourdes" at bounding box center [373, 260] width 157 height 37
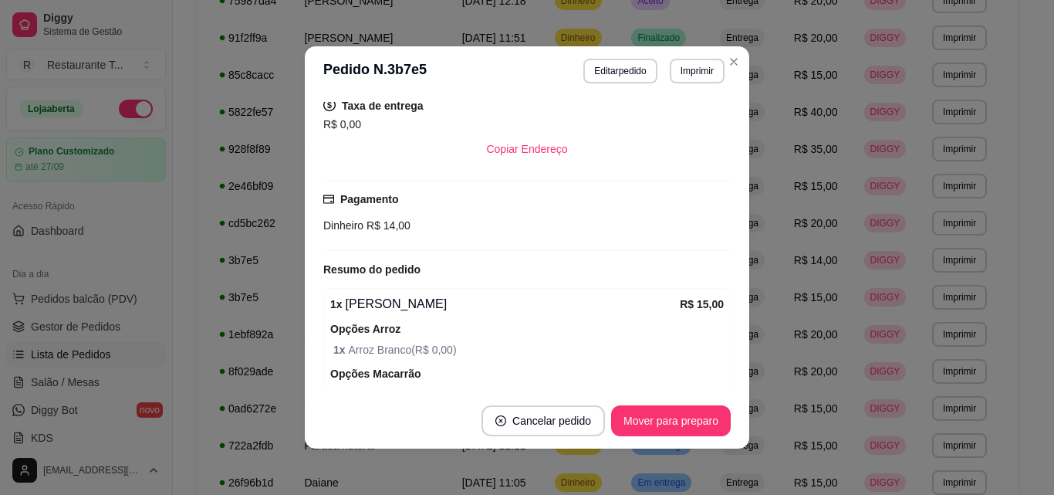
scroll to position [232, 0]
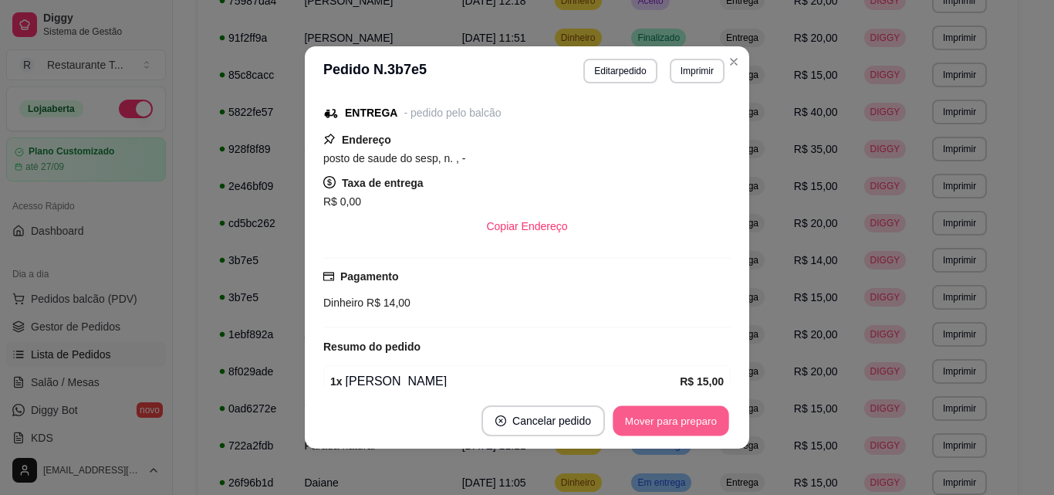
click at [658, 418] on button "Mover para preparo" at bounding box center [671, 421] width 116 height 30
click at [658, 418] on button "Mover para entrega" at bounding box center [671, 420] width 119 height 31
click at [676, 423] on button "Mover para finalizado" at bounding box center [667, 420] width 128 height 31
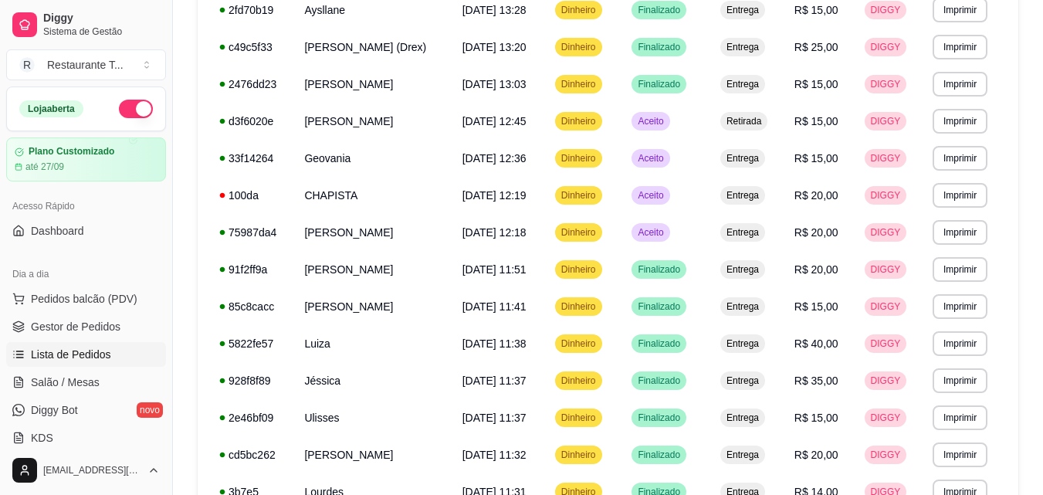
scroll to position [77, 0]
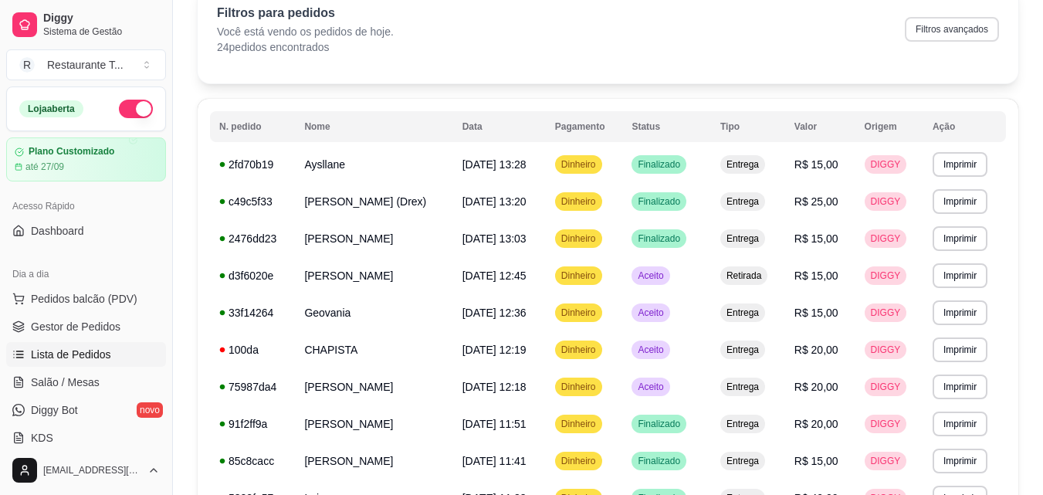
click at [944, 32] on button "Filtros avançados" at bounding box center [952, 29] width 94 height 25
select select "0"
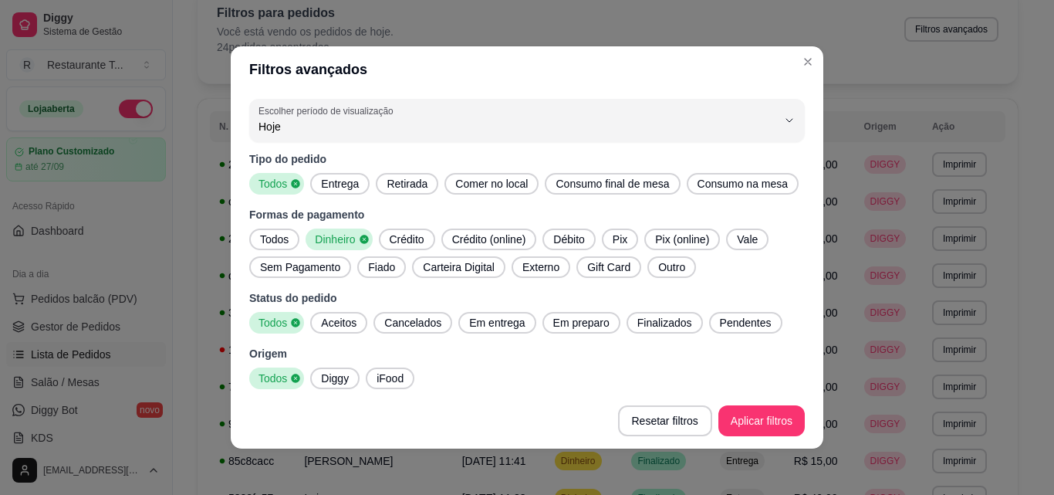
click at [607, 238] on span "Pix" at bounding box center [620, 239] width 27 height 15
click at [323, 233] on span "Dinheiro" at bounding box center [333, 239] width 49 height 15
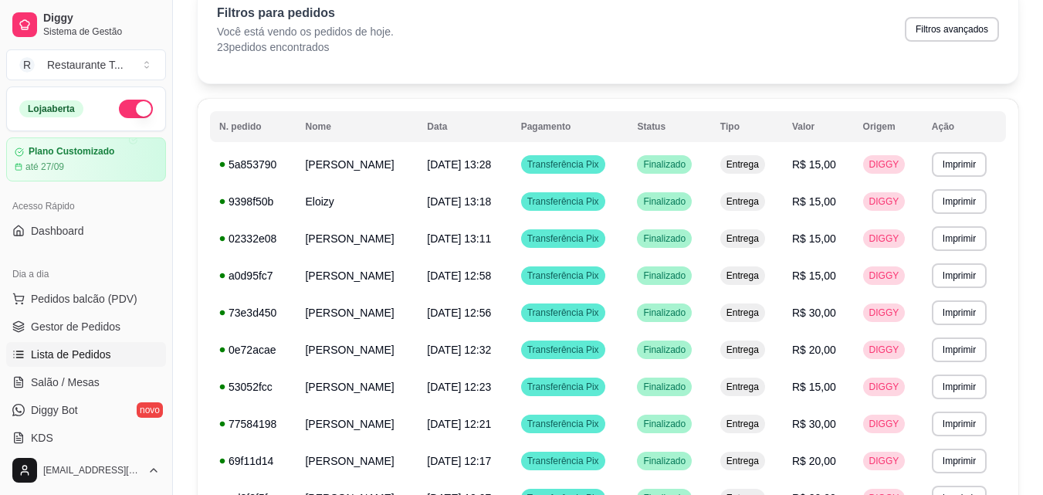
click at [384, 69] on div "Filtros para pedidos Você está vendo os pedidos de hoje. 23 pedidos encontrados…" at bounding box center [608, 34] width 820 height 99
click at [937, 28] on button "Filtros avançados" at bounding box center [951, 29] width 91 height 24
select select "0"
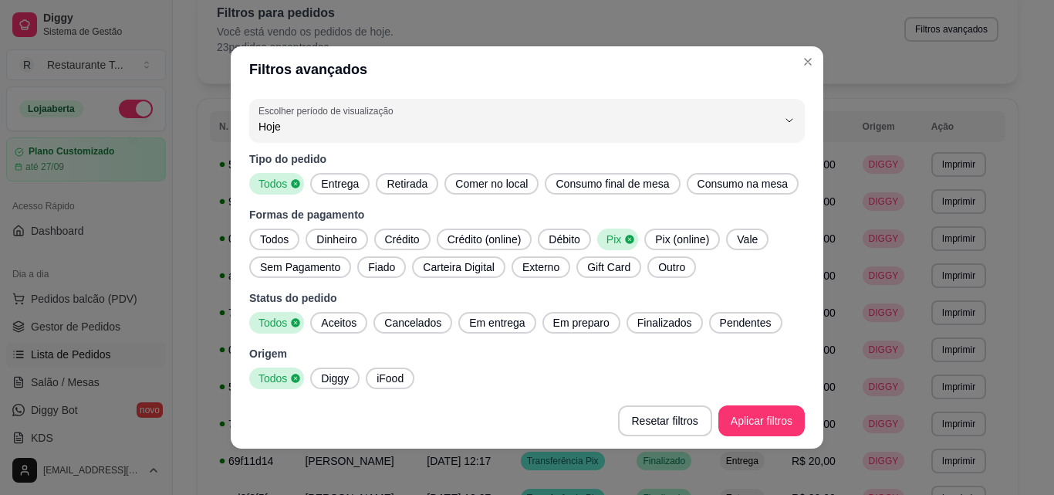
drag, startPoint x: 265, startPoint y: 235, endPoint x: 749, endPoint y: 408, distance: 513.9
click at [264, 235] on span "Todos" at bounding box center [274, 239] width 41 height 15
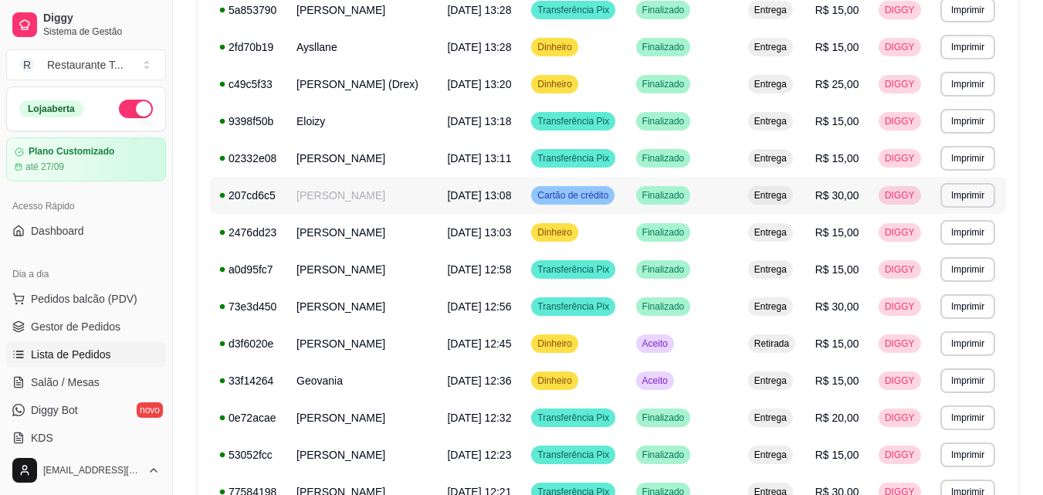
scroll to position [0, 0]
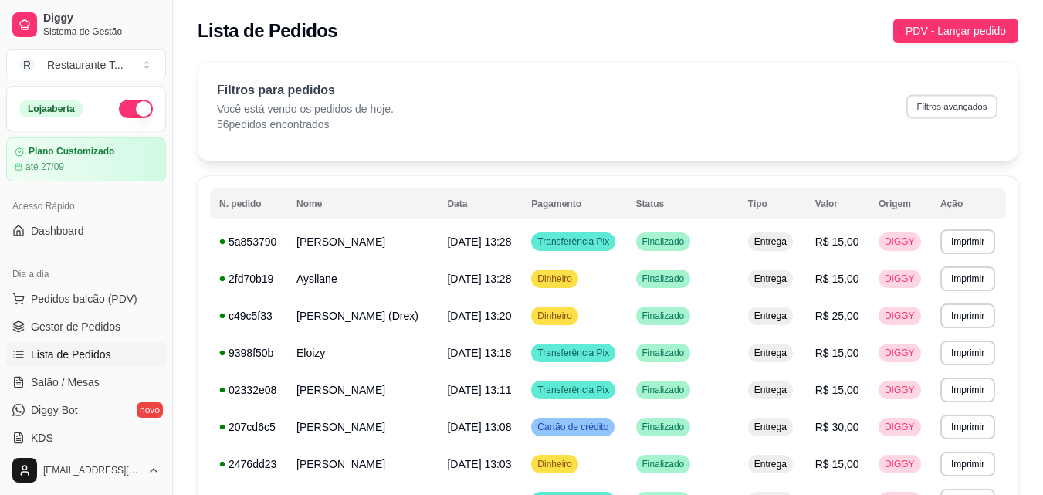
click at [959, 99] on button "Filtros avançados" at bounding box center [951, 106] width 91 height 24
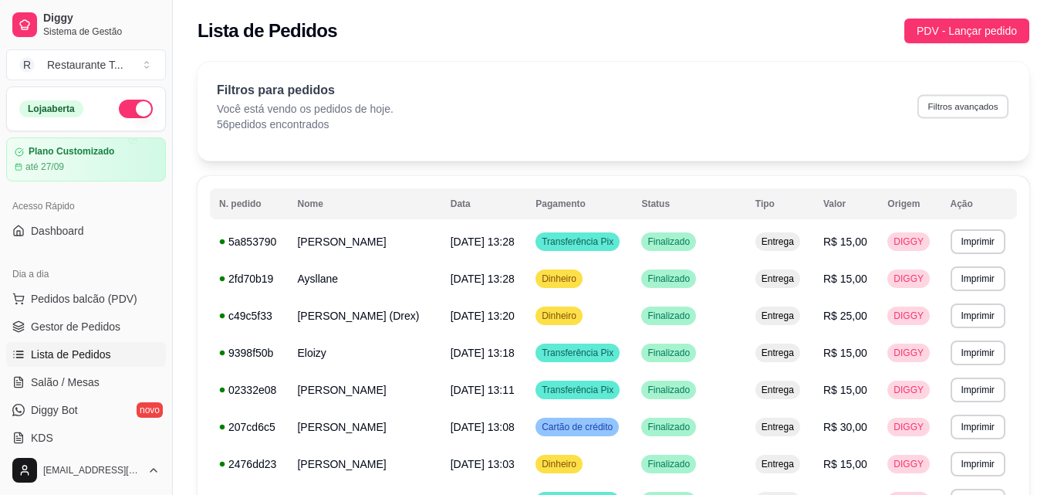
select select "0"
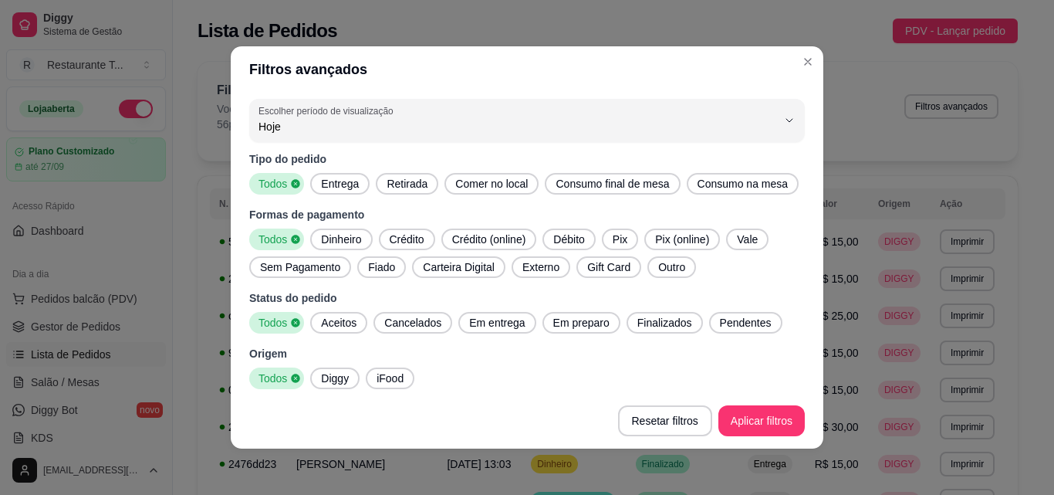
click at [413, 323] on span "Cancelados" at bounding box center [412, 322] width 69 height 15
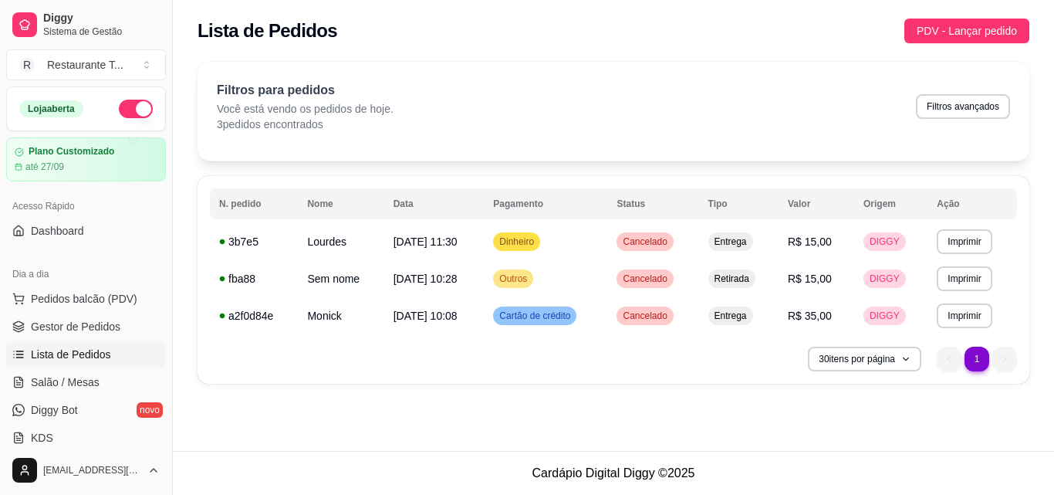
click at [684, 395] on div "**********" at bounding box center [613, 227] width 881 height 350
click at [747, 371] on div "**********" at bounding box center [614, 280] width 832 height 208
click at [926, 108] on button "Filtros avançados" at bounding box center [963, 106] width 94 height 25
select select "0"
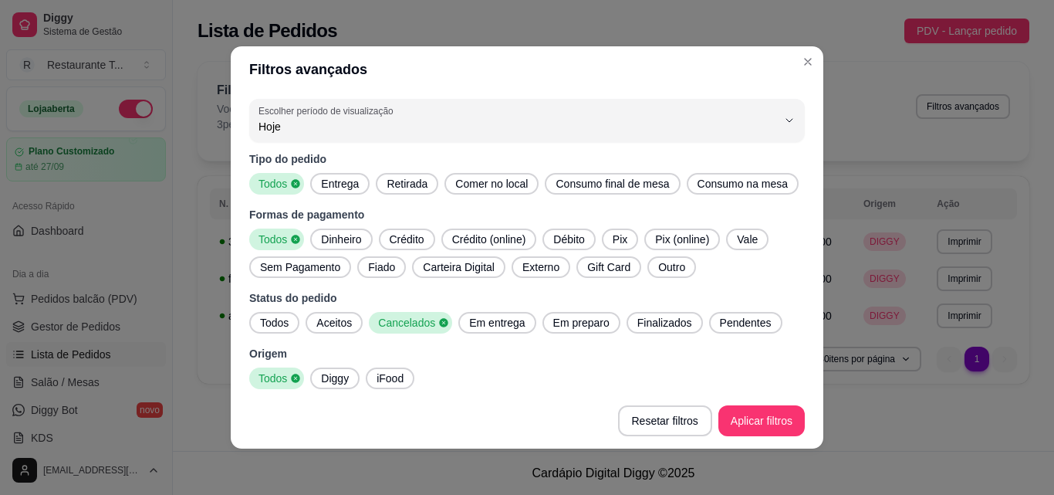
click at [262, 323] on span "Todos" at bounding box center [274, 322] width 41 height 15
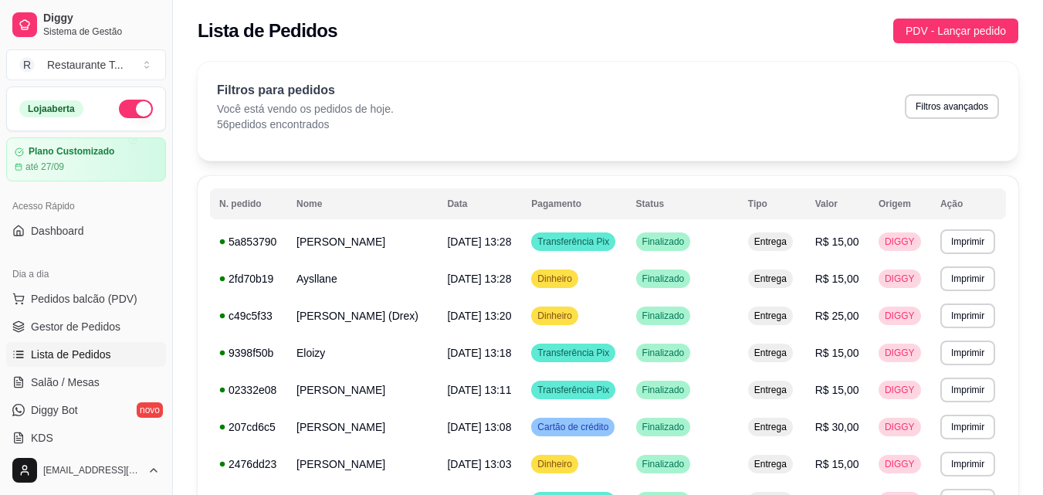
scroll to position [154, 0]
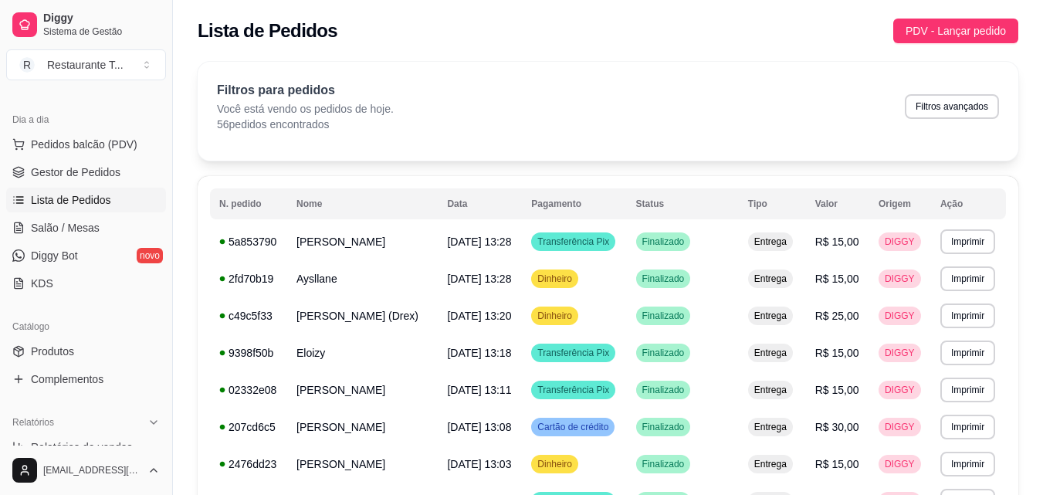
drag, startPoint x: 78, startPoint y: 358, endPoint x: 475, endPoint y: 309, distance: 399.7
click at [78, 358] on link "Produtos" at bounding box center [86, 351] width 160 height 25
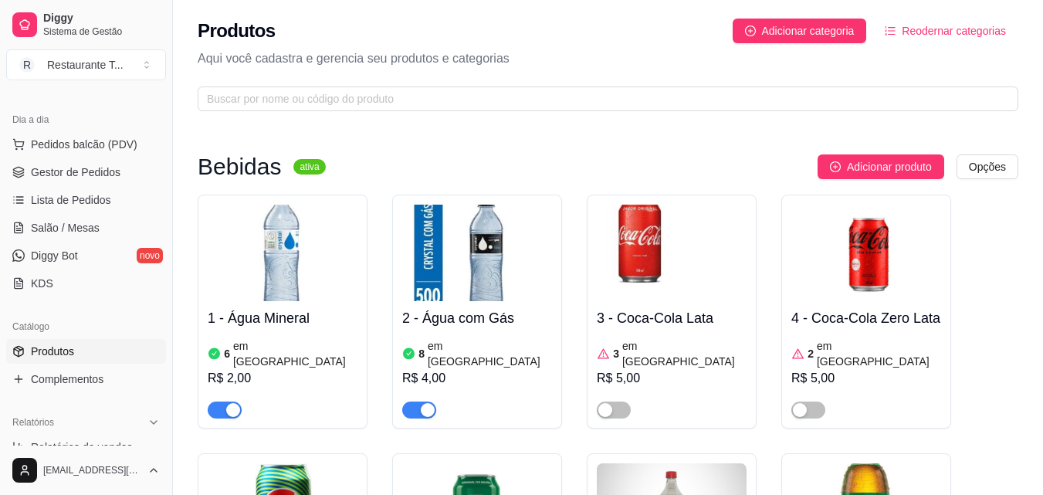
click at [284, 271] on img at bounding box center [283, 253] width 150 height 96
click at [85, 198] on span "Lista de Pedidos" at bounding box center [71, 199] width 80 height 15
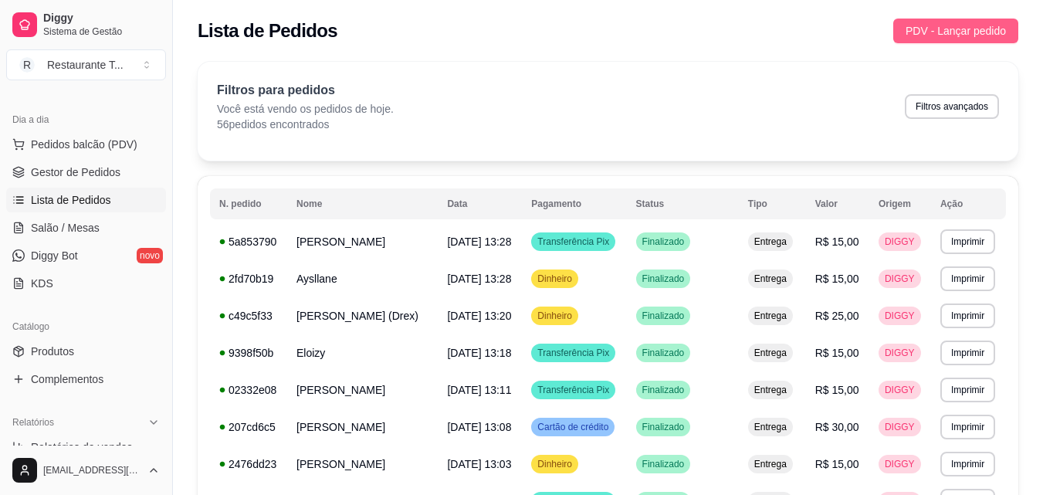
click at [928, 27] on span "PDV - Lançar pedido" at bounding box center [955, 30] width 100 height 17
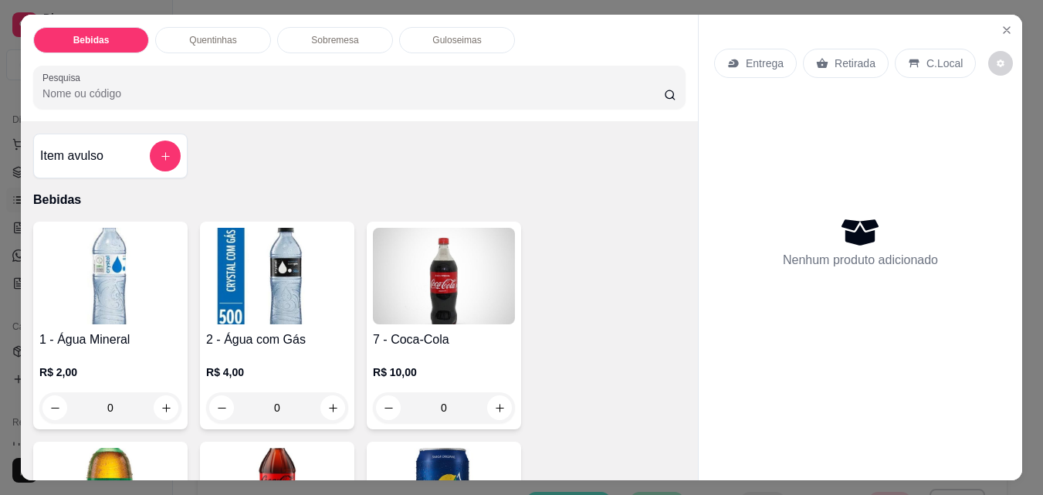
click at [99, 296] on img at bounding box center [110, 276] width 142 height 96
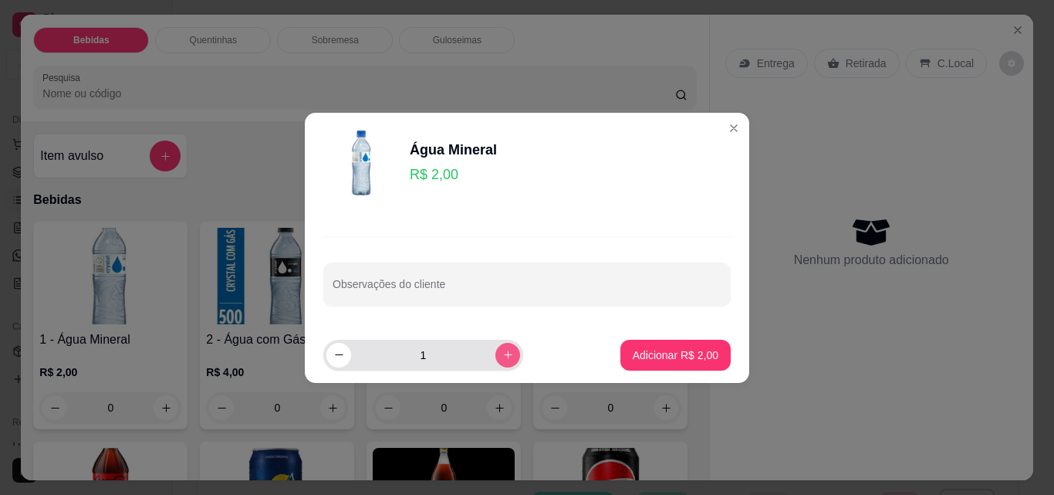
click at [502, 357] on icon "increase-product-quantity" at bounding box center [508, 355] width 12 height 12
type input "2"
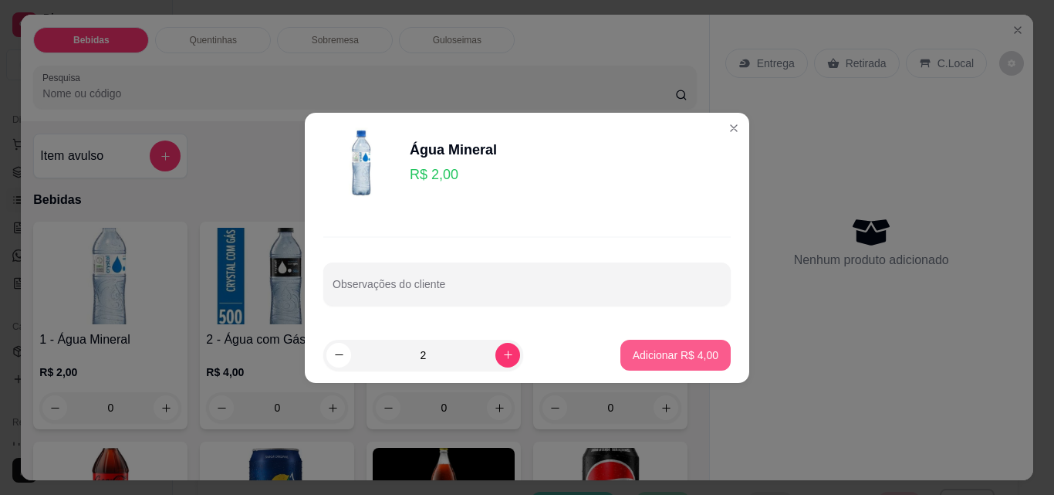
click at [635, 354] on p "Adicionar R$ 4,00" at bounding box center [676, 354] width 86 height 15
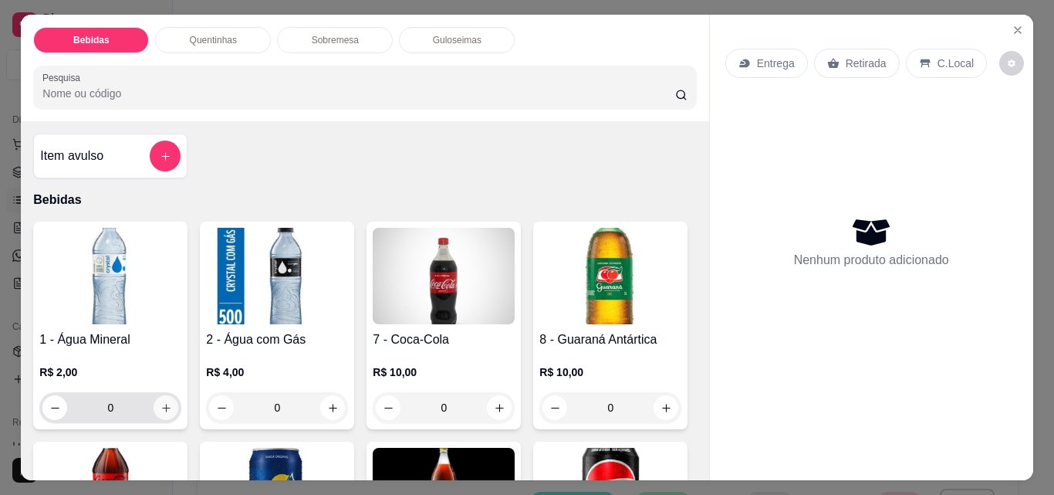
click at [164, 404] on icon "increase-product-quantity" at bounding box center [166, 408] width 8 height 8
type input "1"
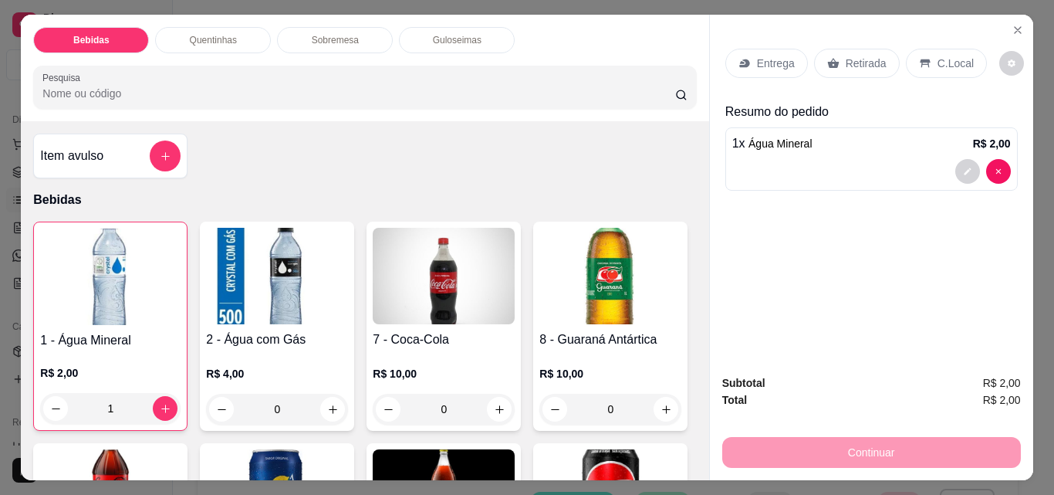
click at [927, 55] on div "C.Local" at bounding box center [946, 63] width 81 height 29
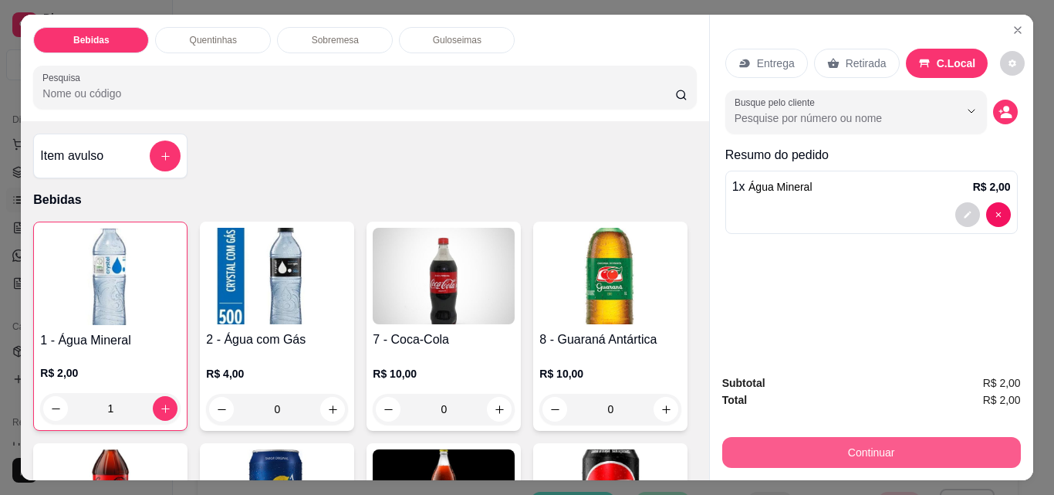
click at [842, 441] on button "Continuar" at bounding box center [871, 452] width 299 height 31
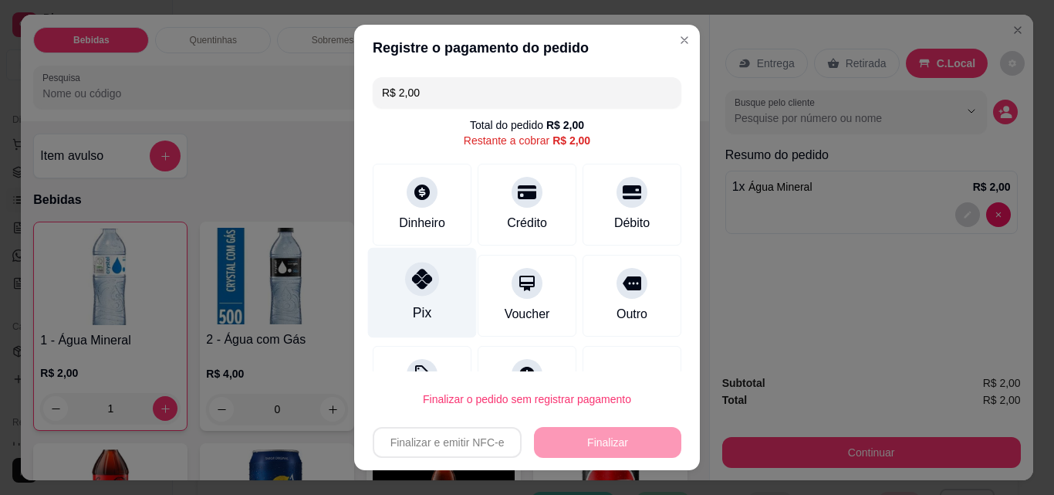
click at [428, 288] on div "Pix" at bounding box center [422, 293] width 109 height 90
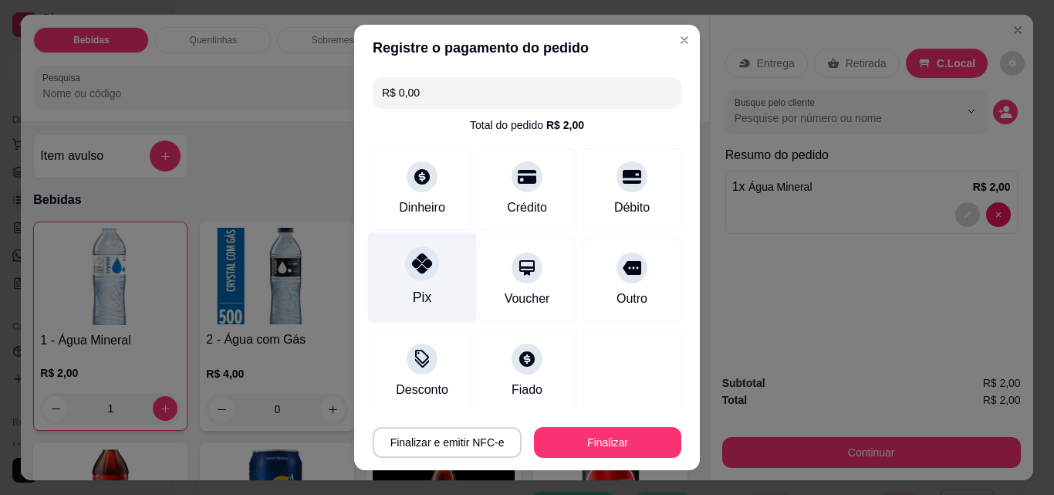
type input "R$ 0,00"
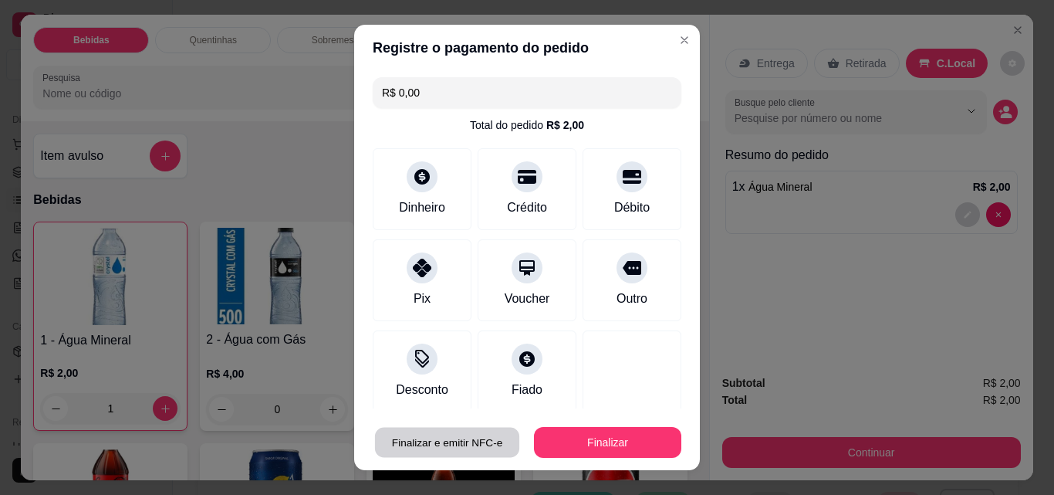
click at [468, 438] on button "Finalizar e emitir NFC-e" at bounding box center [447, 443] width 144 height 30
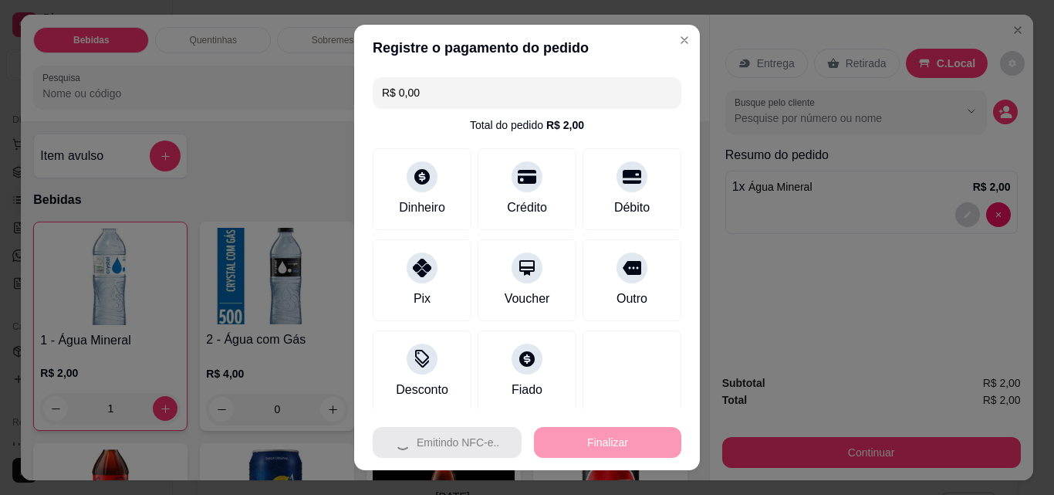
type input "0"
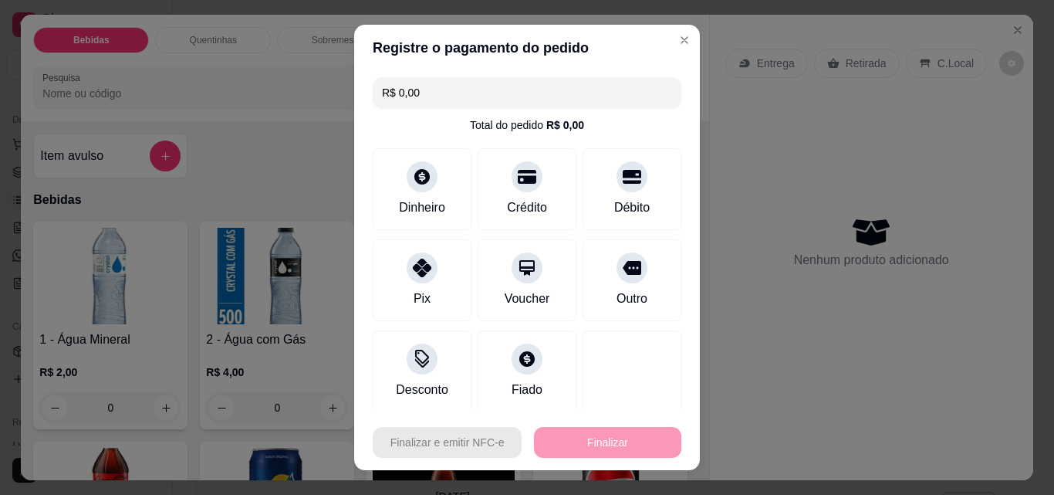
type input "-R$ 2,00"
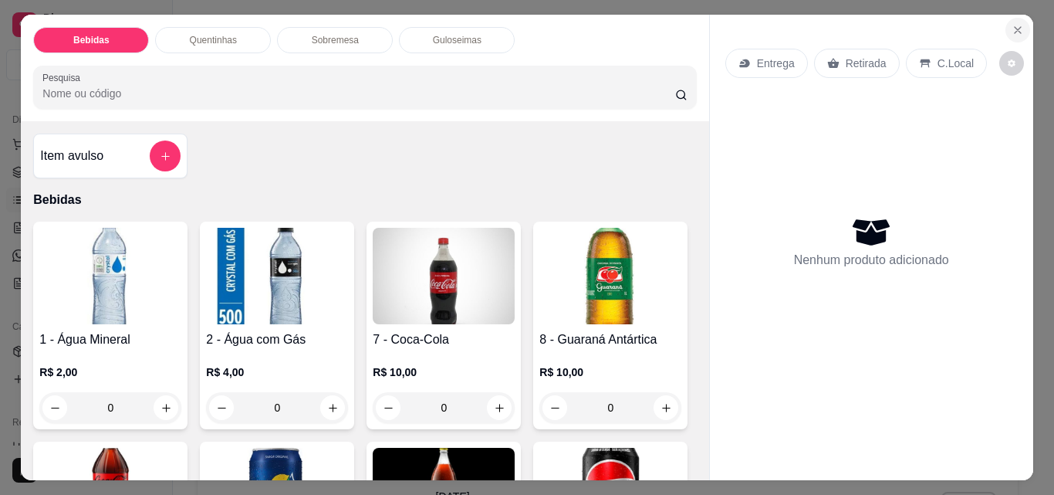
click at [1013, 28] on icon "Close" at bounding box center [1018, 30] width 12 height 12
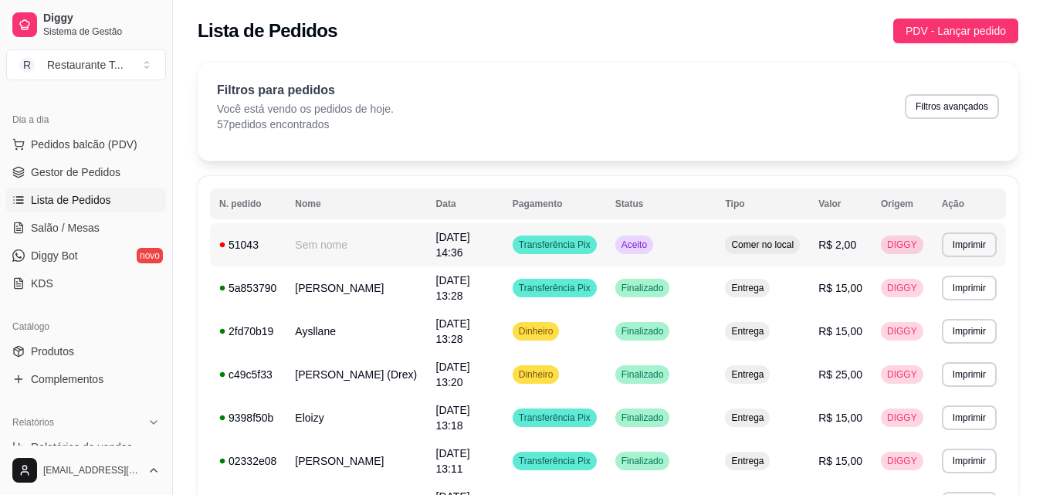
click at [660, 245] on td "Aceito" at bounding box center [661, 244] width 110 height 43
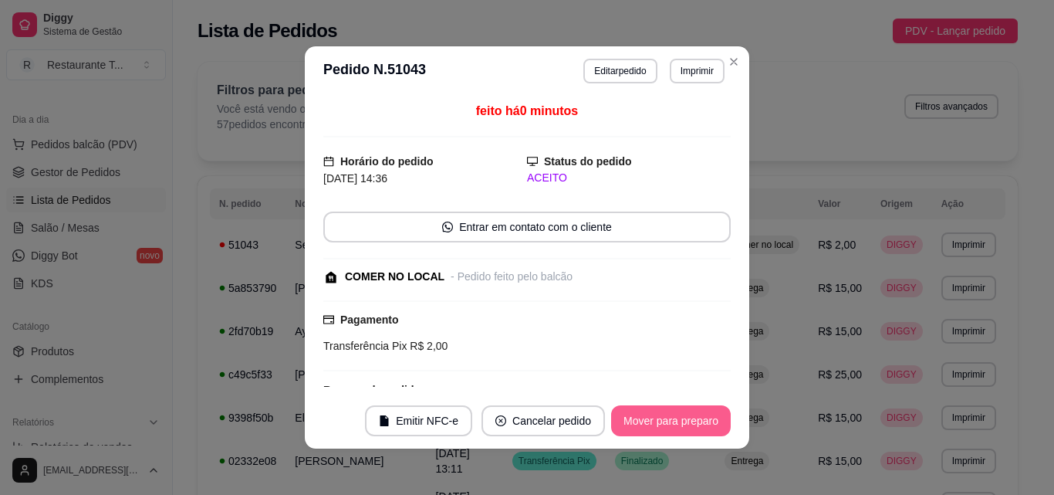
click at [648, 424] on button "Mover para preparo" at bounding box center [671, 420] width 120 height 31
click at [648, 424] on button "Mover para retirada disponível" at bounding box center [645, 420] width 171 height 31
click at [648, 424] on button "Mover para finalizado" at bounding box center [667, 420] width 128 height 31
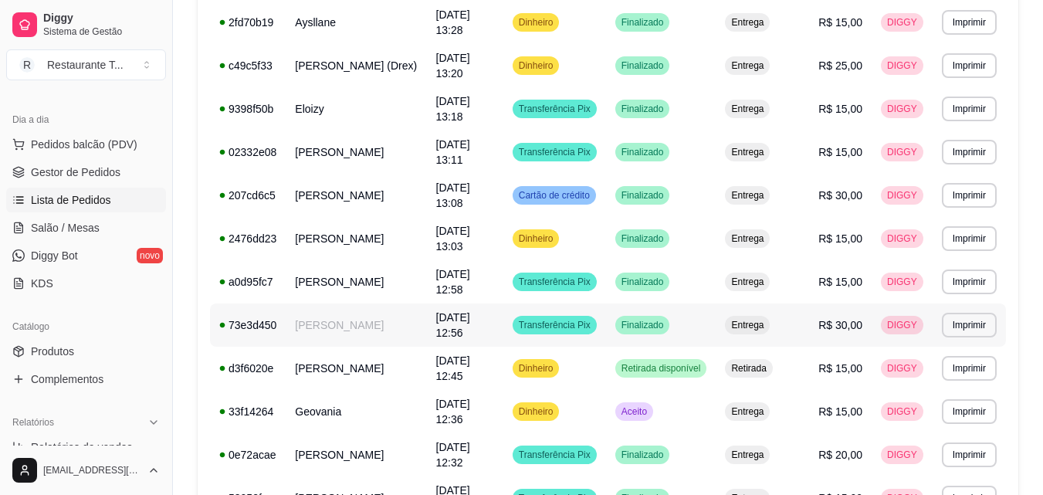
scroll to position [463, 0]
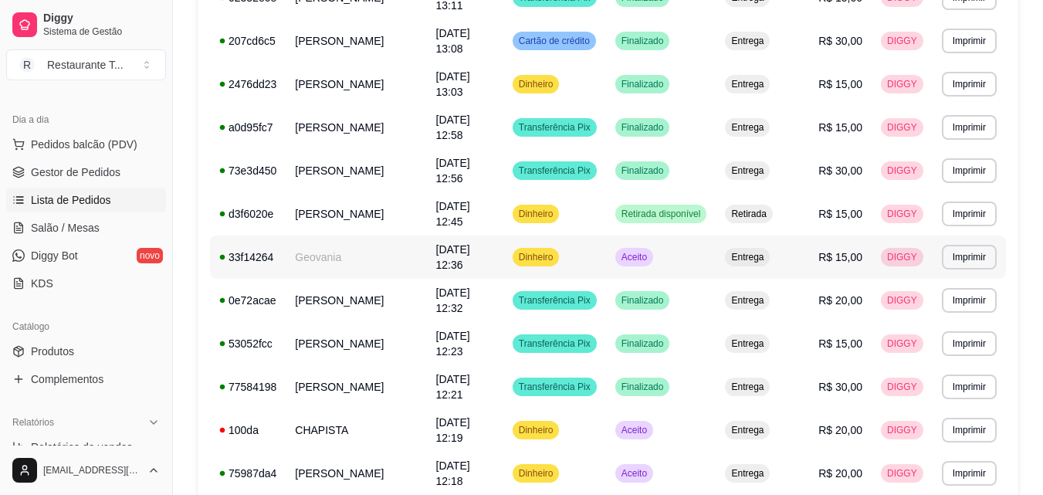
click at [701, 263] on td "Aceito" at bounding box center [661, 256] width 110 height 43
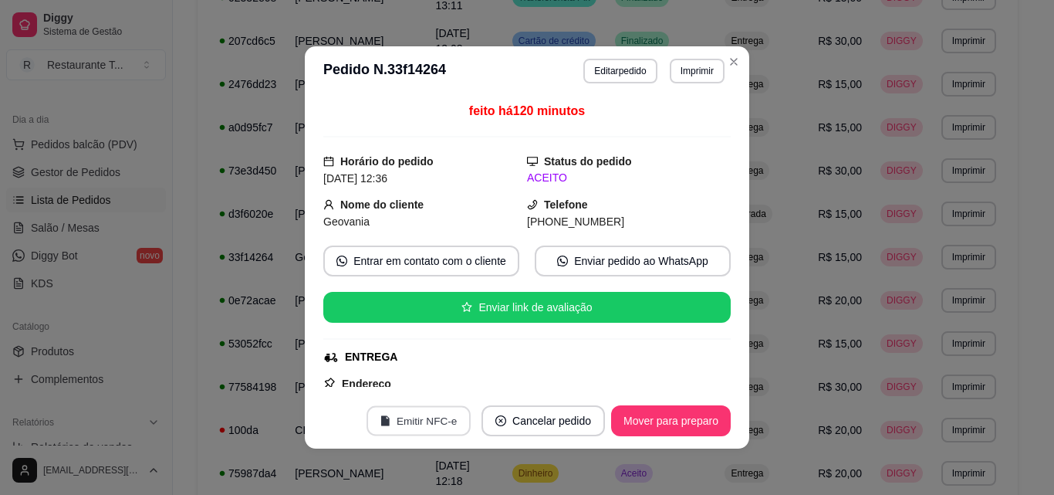
click at [419, 425] on button "Emitir NFC-e" at bounding box center [419, 421] width 104 height 30
click at [641, 420] on button "Mover para preparo" at bounding box center [671, 421] width 116 height 30
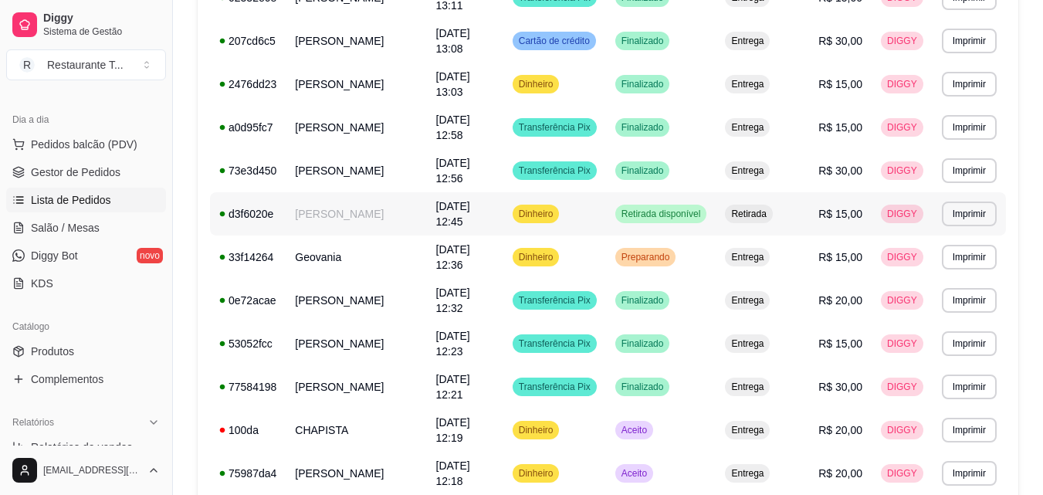
click at [652, 214] on span "Retirada disponível" at bounding box center [661, 214] width 86 height 12
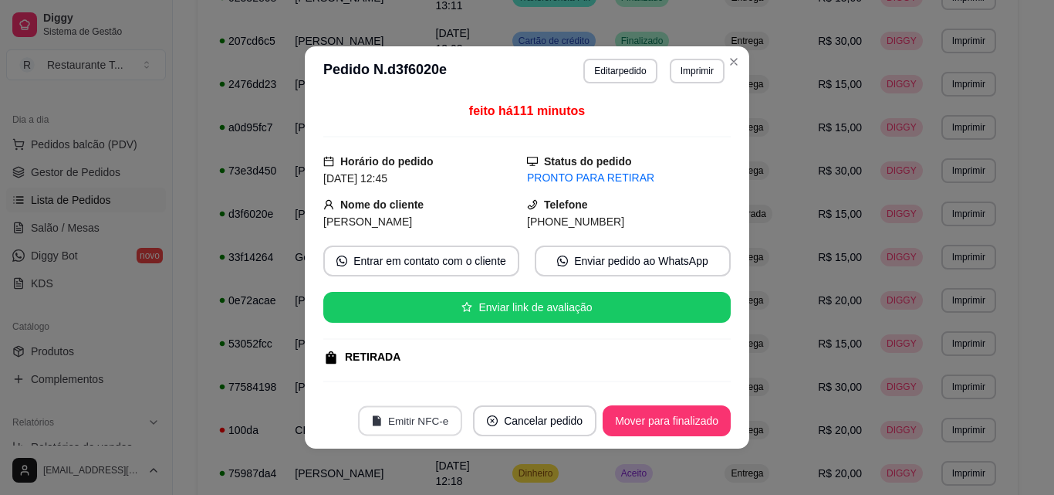
click at [397, 412] on button "Emitir NFC-e" at bounding box center [410, 421] width 104 height 30
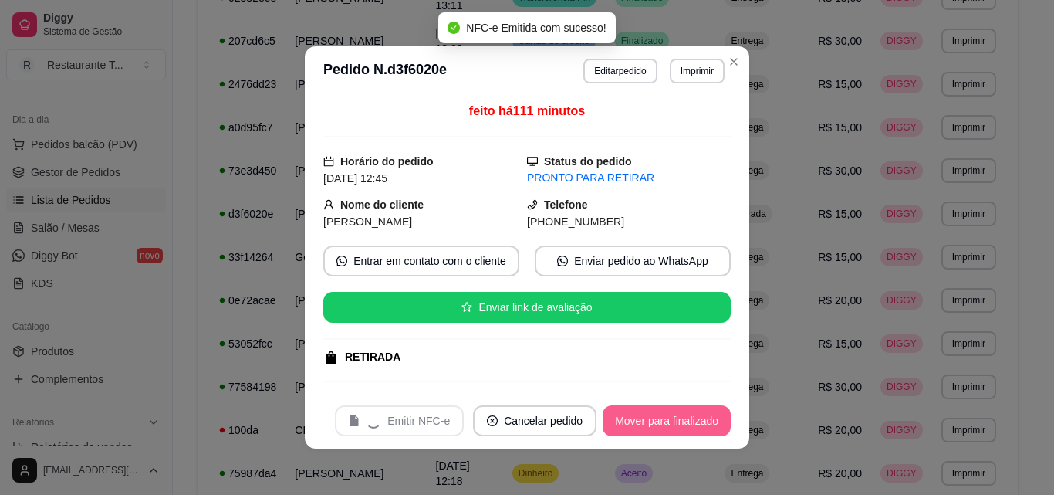
click at [638, 421] on div "Aceito" at bounding box center [634, 430] width 38 height 19
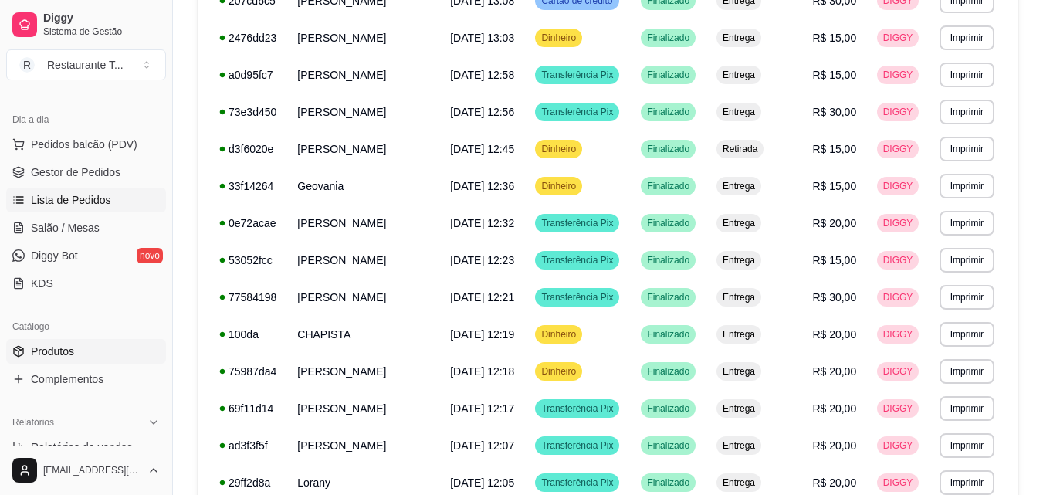
scroll to position [386, 0]
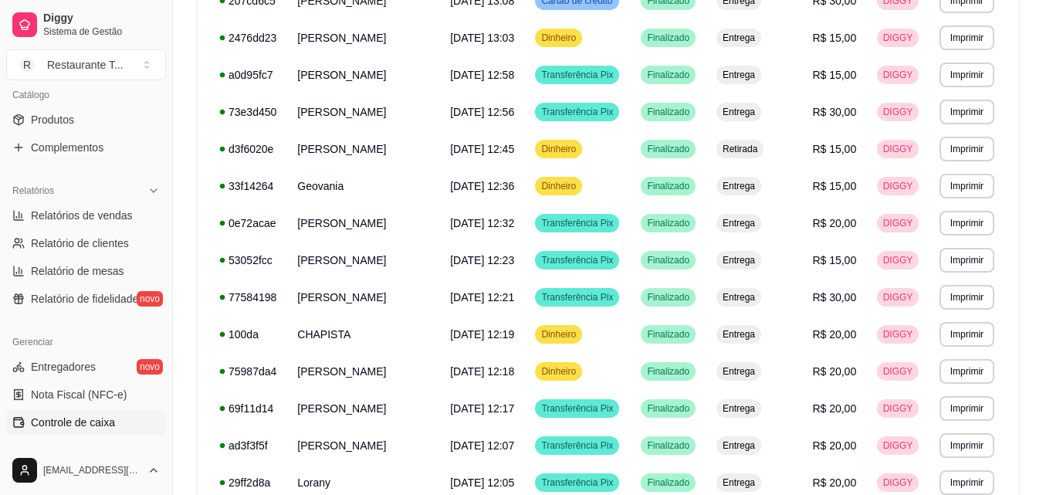
click at [89, 422] on span "Controle de caixa" at bounding box center [73, 421] width 84 height 15
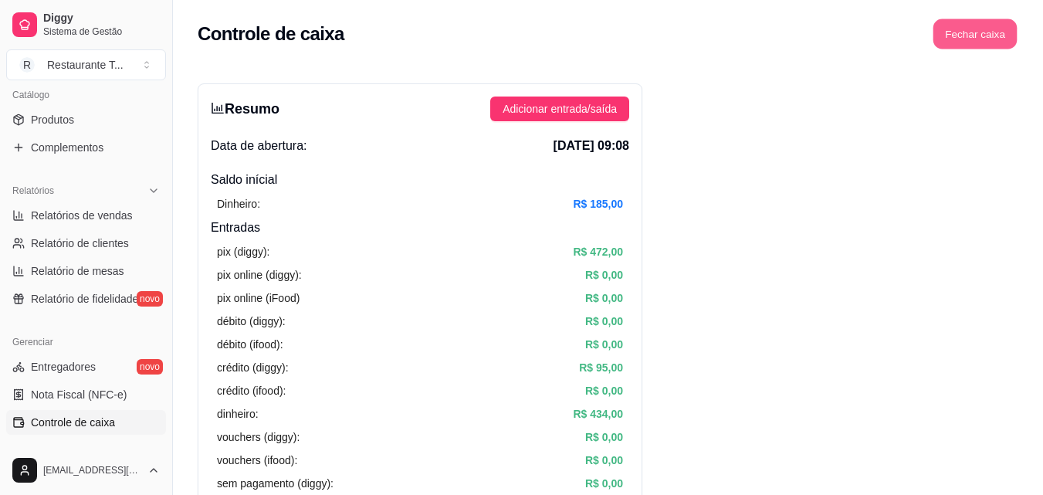
click at [976, 29] on button "Fechar caixa" at bounding box center [975, 34] width 84 height 30
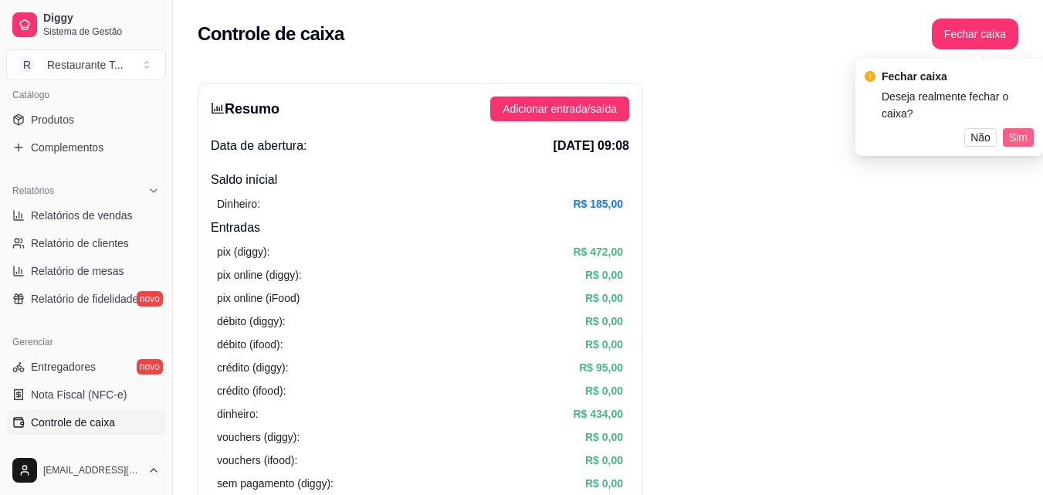
click at [1010, 129] on span "Sim" at bounding box center [1018, 137] width 19 height 17
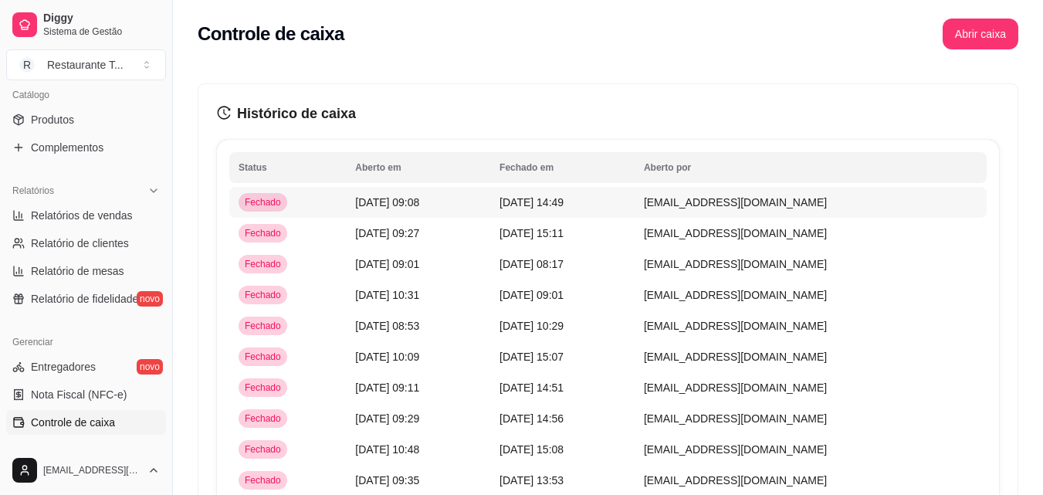
click at [516, 205] on td "[DATE] 14:49" at bounding box center [562, 202] width 144 height 31
